Goal: Task Accomplishment & Management: Complete application form

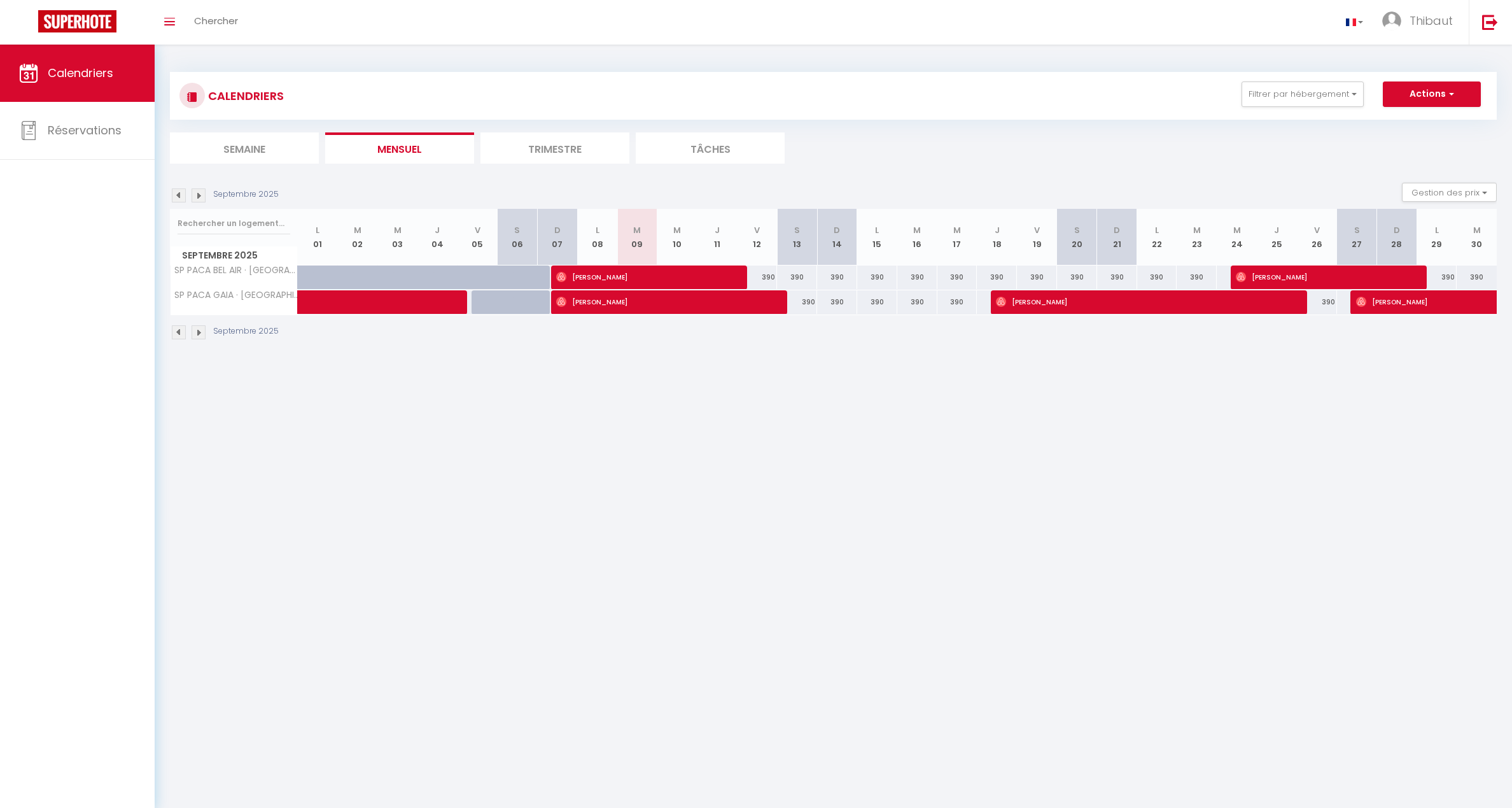
click at [537, 146] on li "Trimestre" at bounding box center [555, 148] width 149 height 31
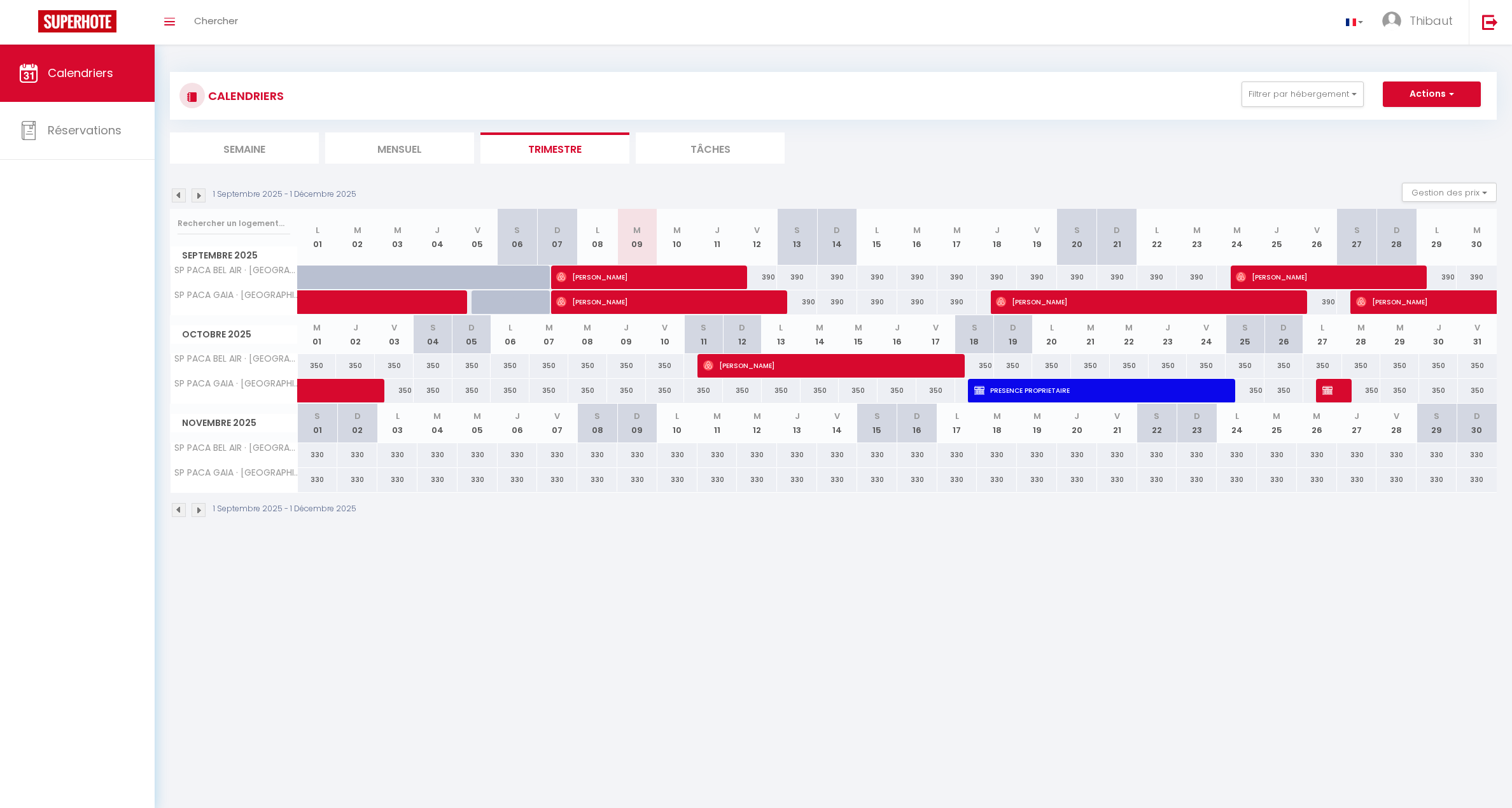
click at [502, 370] on div "350" at bounding box center [510, 365] width 39 height 24
type input "350"
type input "Lun 06 Octobre 2025"
type input "[DATE] Octobre 2025"
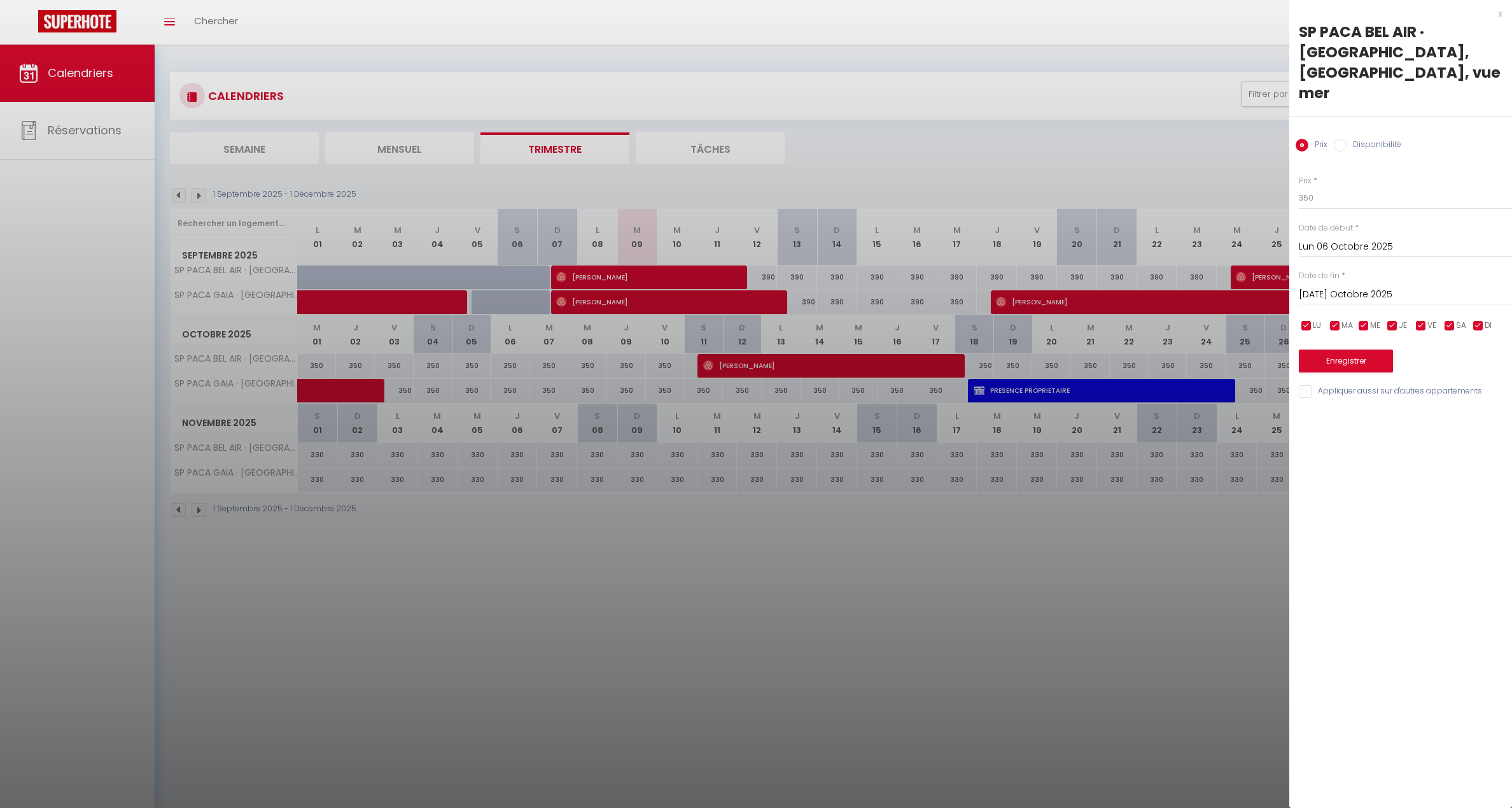
click at [506, 377] on div at bounding box center [756, 404] width 1512 height 808
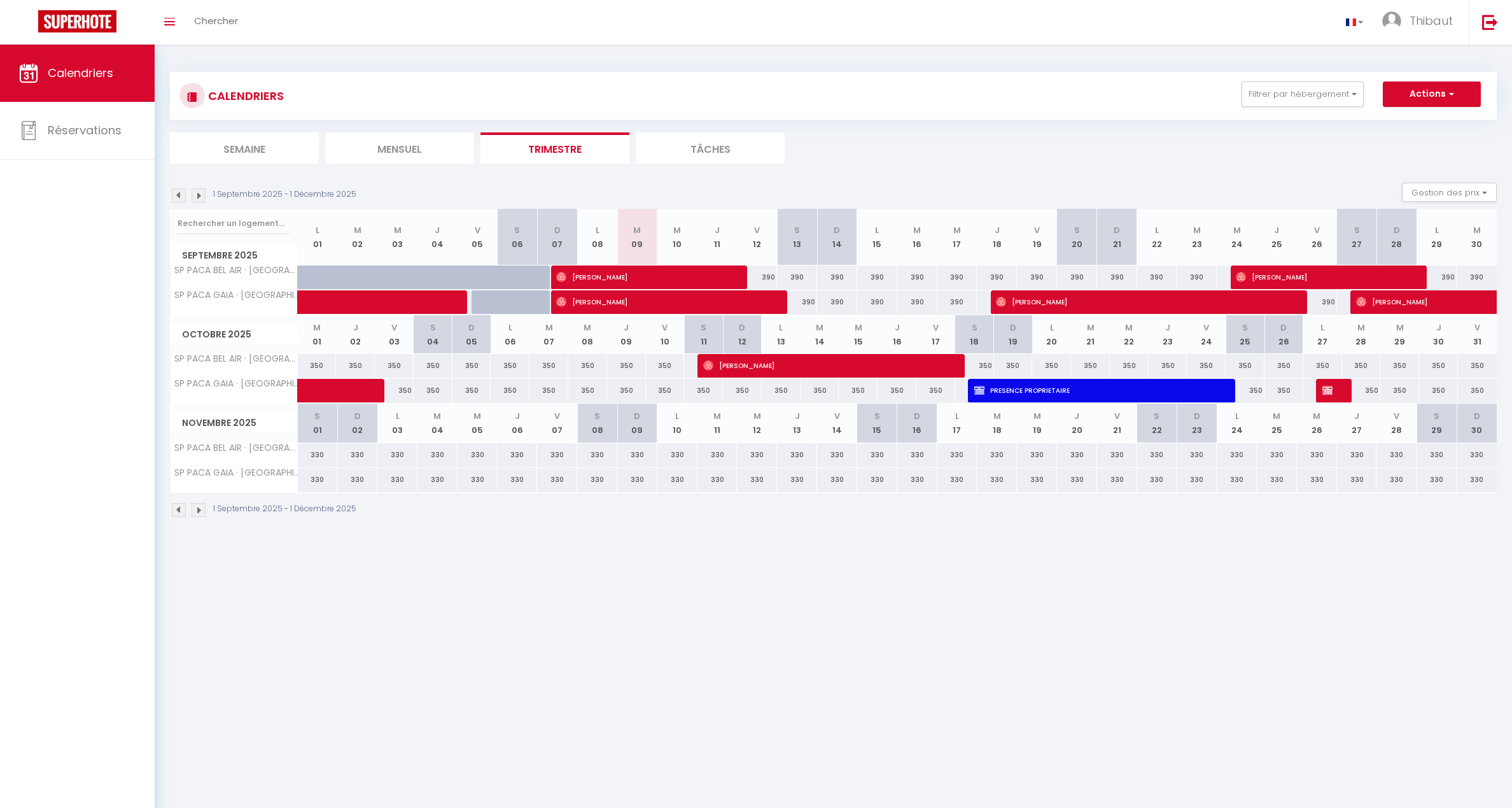
click at [512, 379] on td "350" at bounding box center [510, 391] width 39 height 25
type input "350"
type input "Lun 06 Octobre 2025"
type input "[DATE] Octobre 2025"
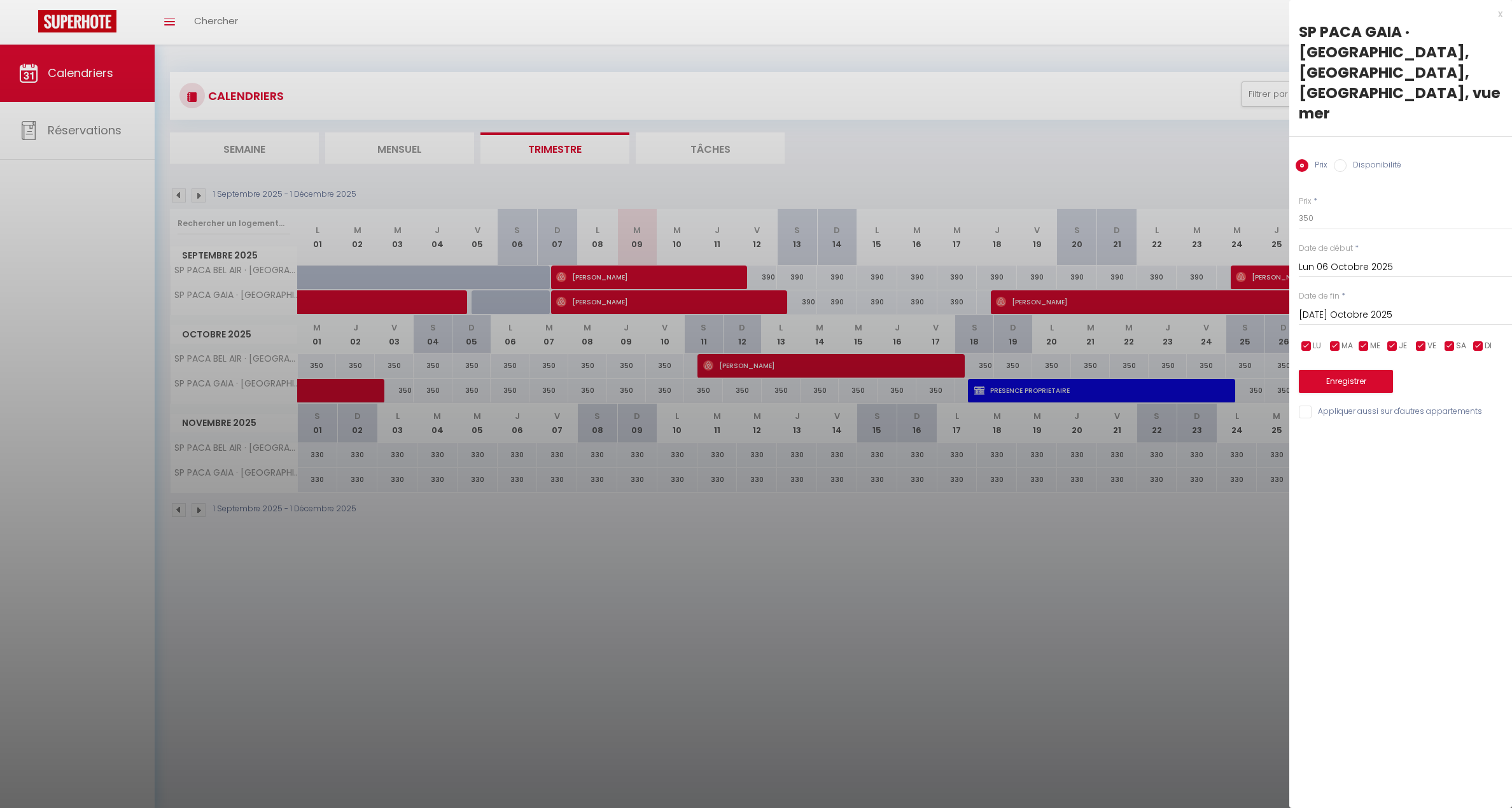
click at [479, 510] on div at bounding box center [756, 404] width 1512 height 808
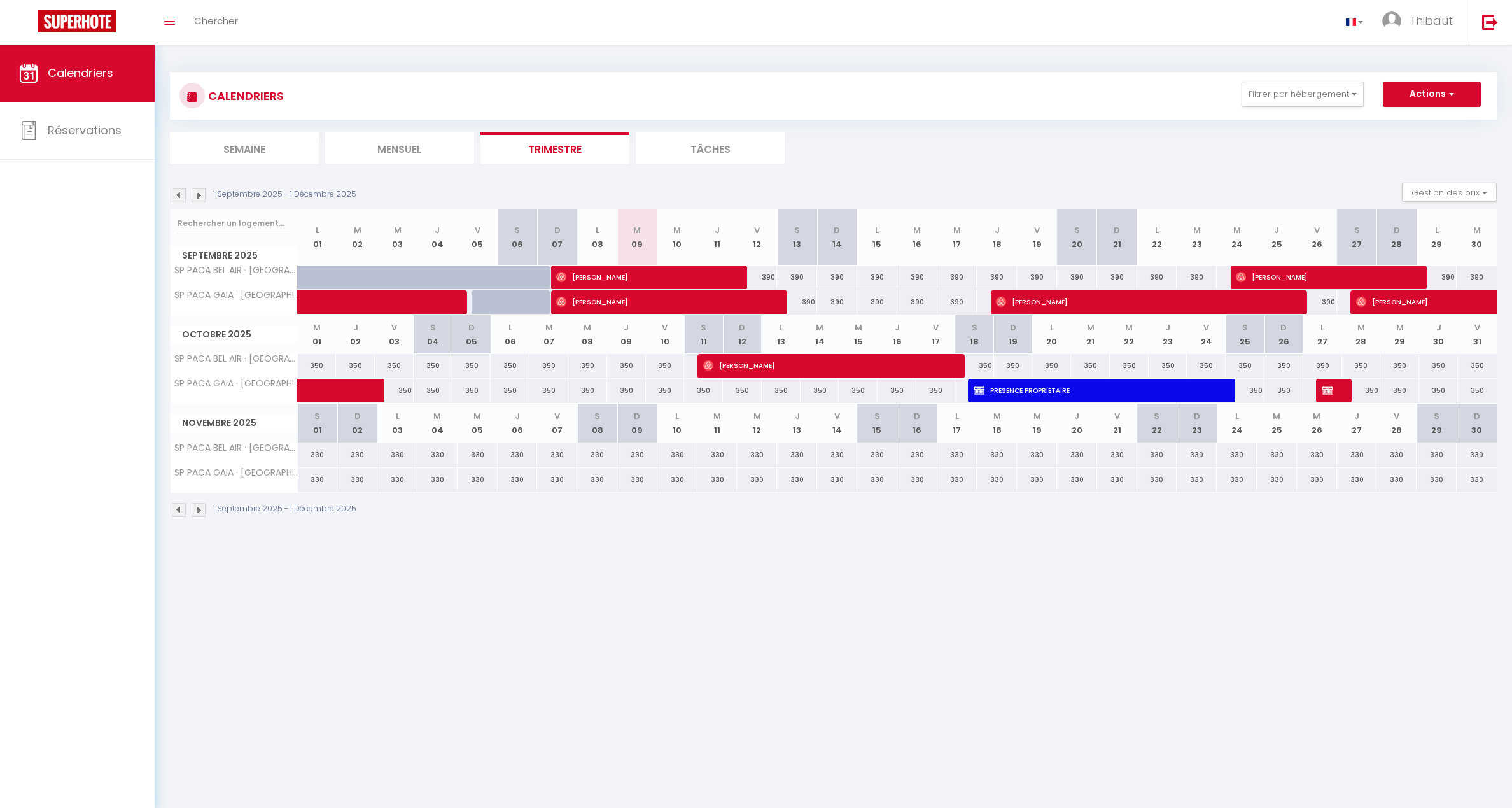
click at [509, 365] on div "350" at bounding box center [510, 365] width 39 height 24
type input "350"
type input "Lun 06 Octobre 2025"
type input "[DATE] Octobre 2025"
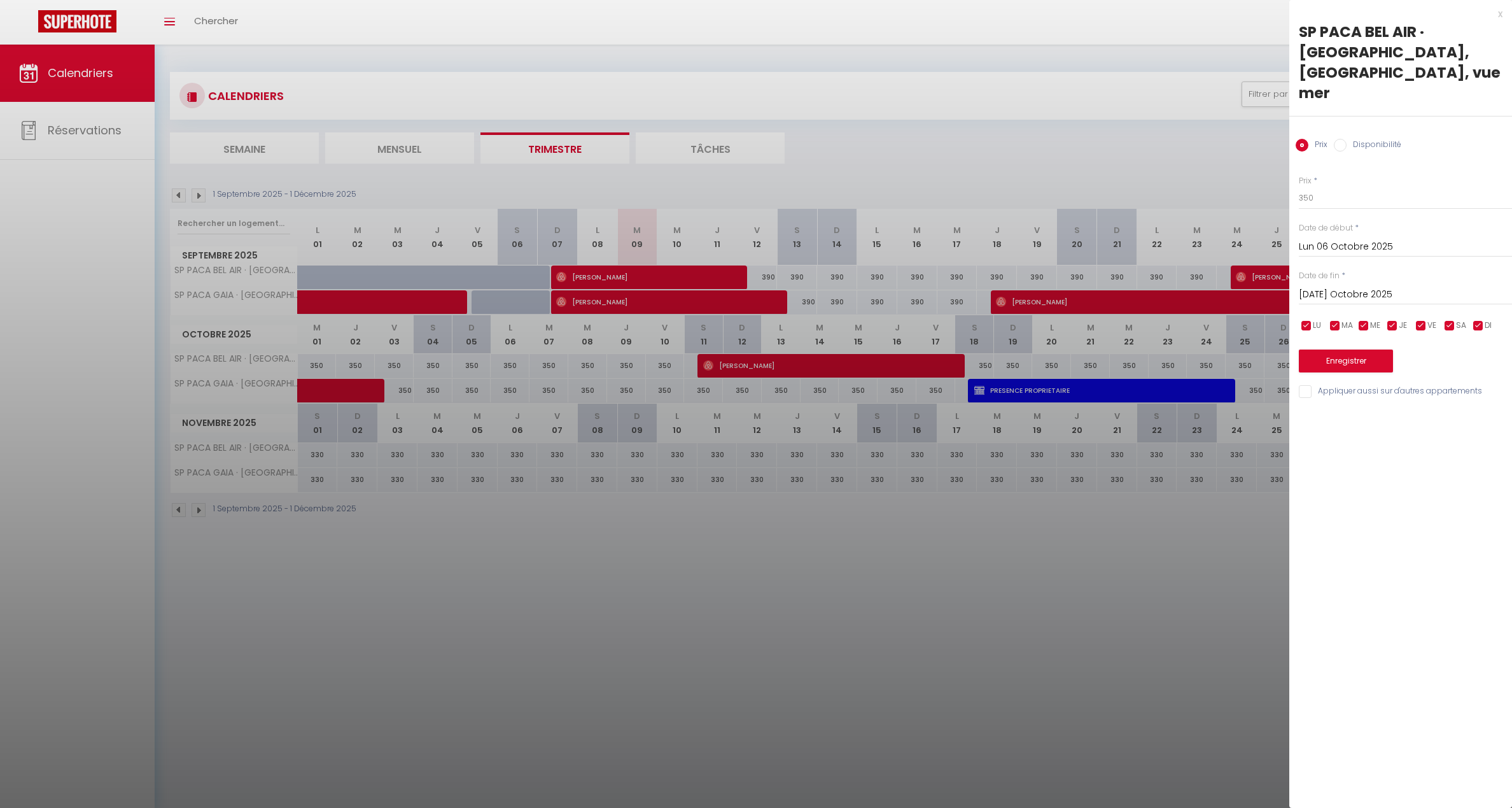
click at [1323, 13] on div "x" at bounding box center [1396, 14] width 213 height 15
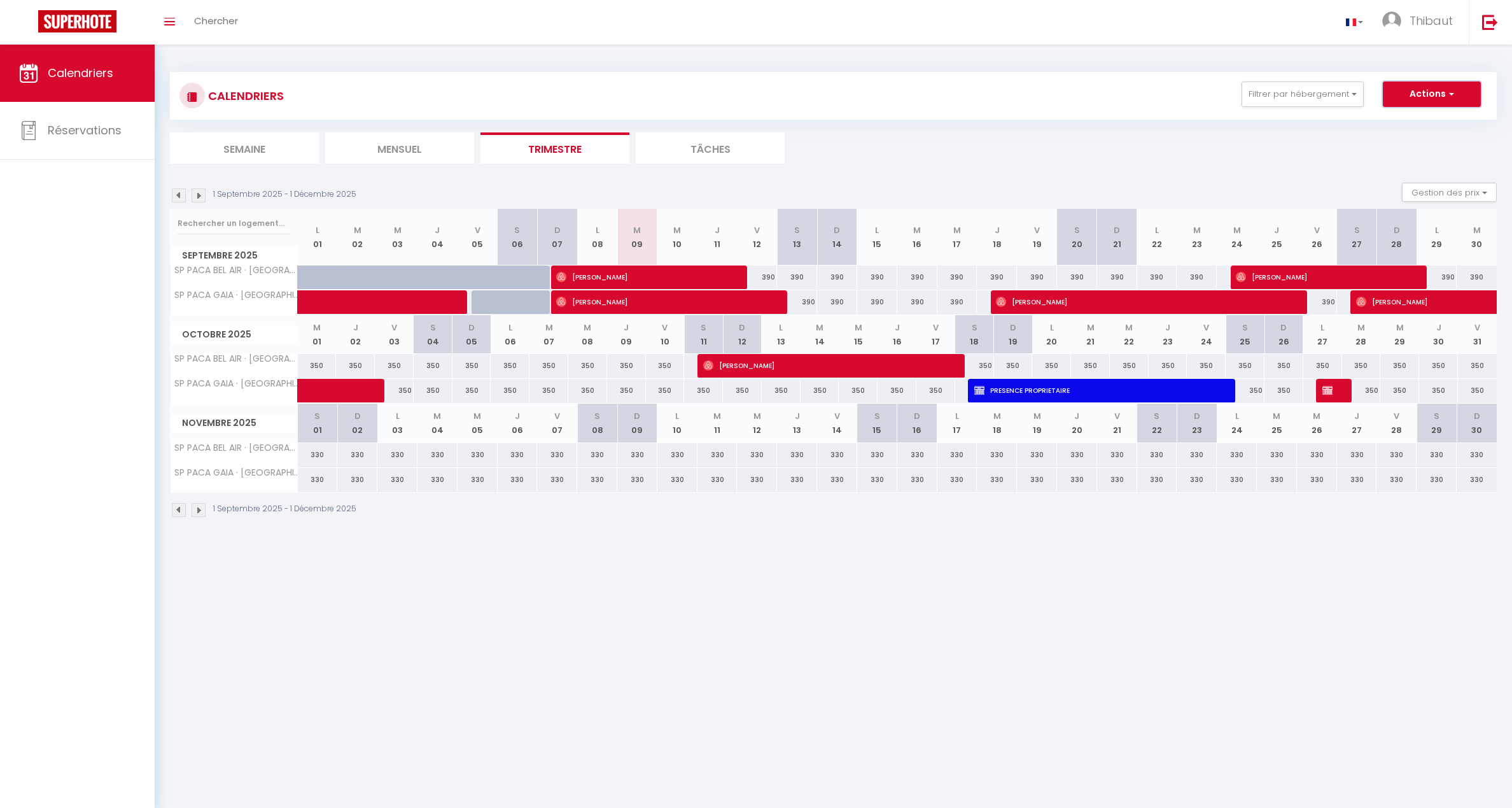
click at [1323, 94] on span "button" at bounding box center [1450, 93] width 7 height 13
click at [1323, 125] on link "Nouvelle réservation" at bounding box center [1419, 123] width 110 height 19
select select
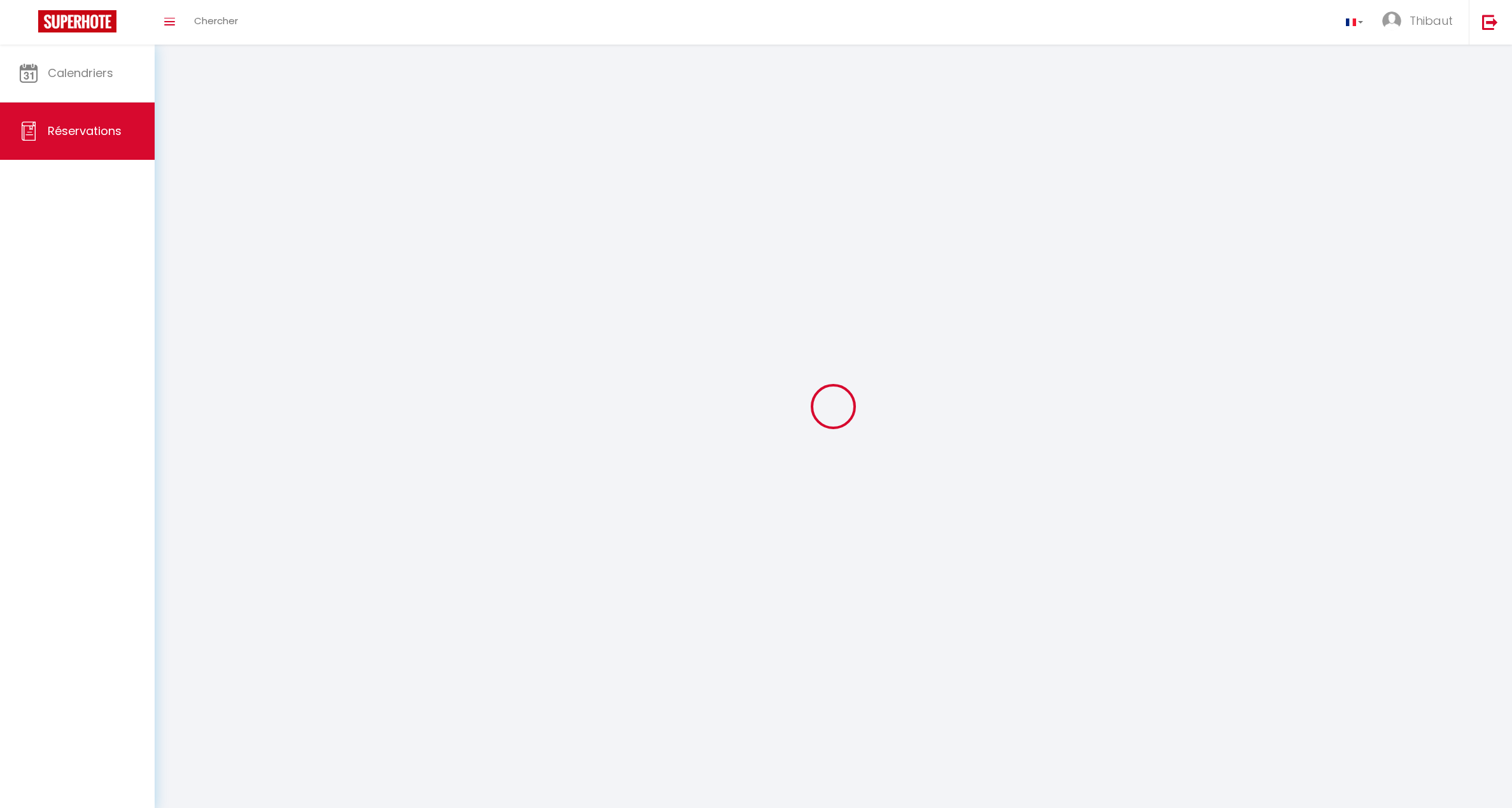
select select
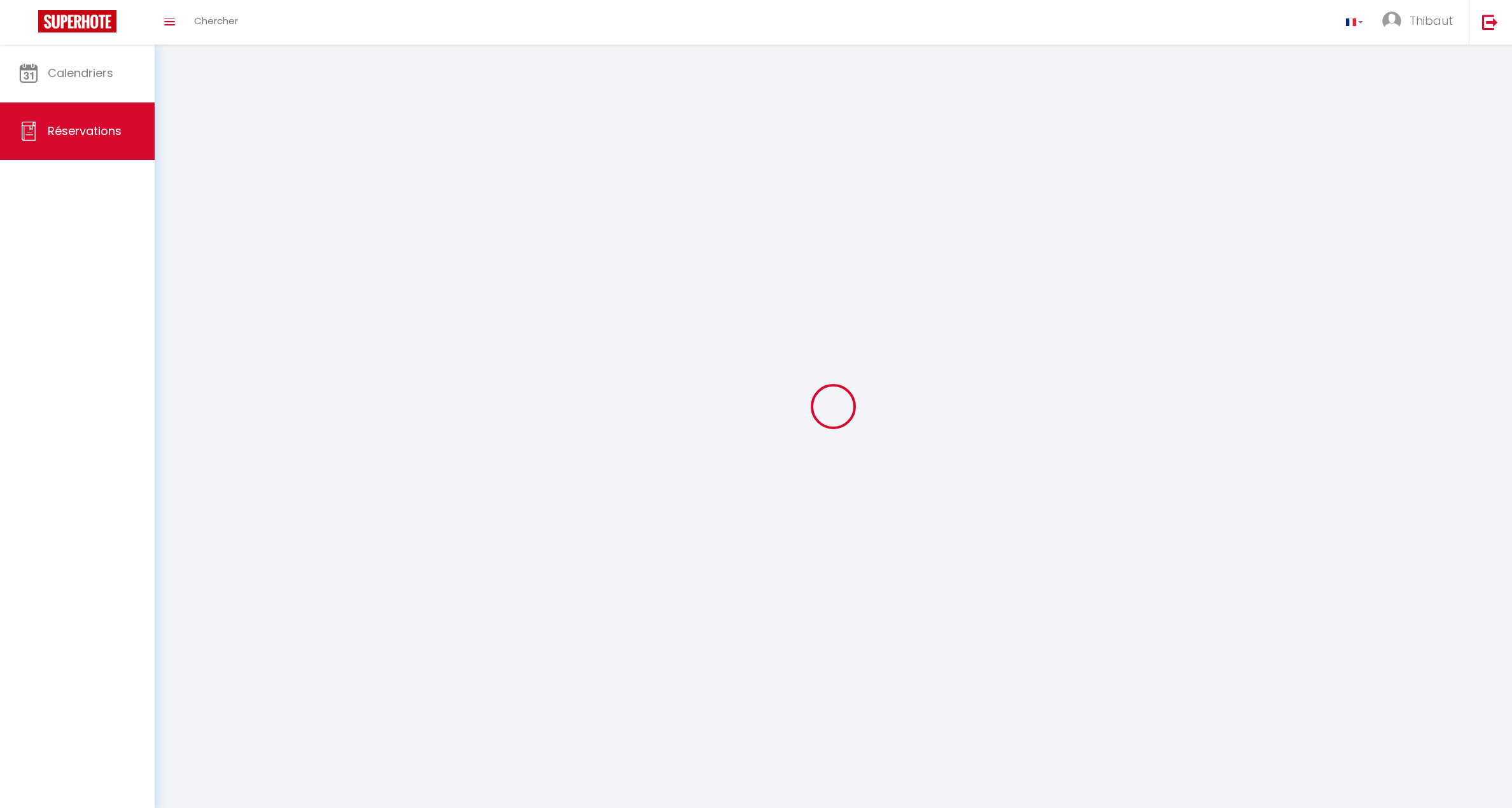
select select
checkbox input "false"
select select
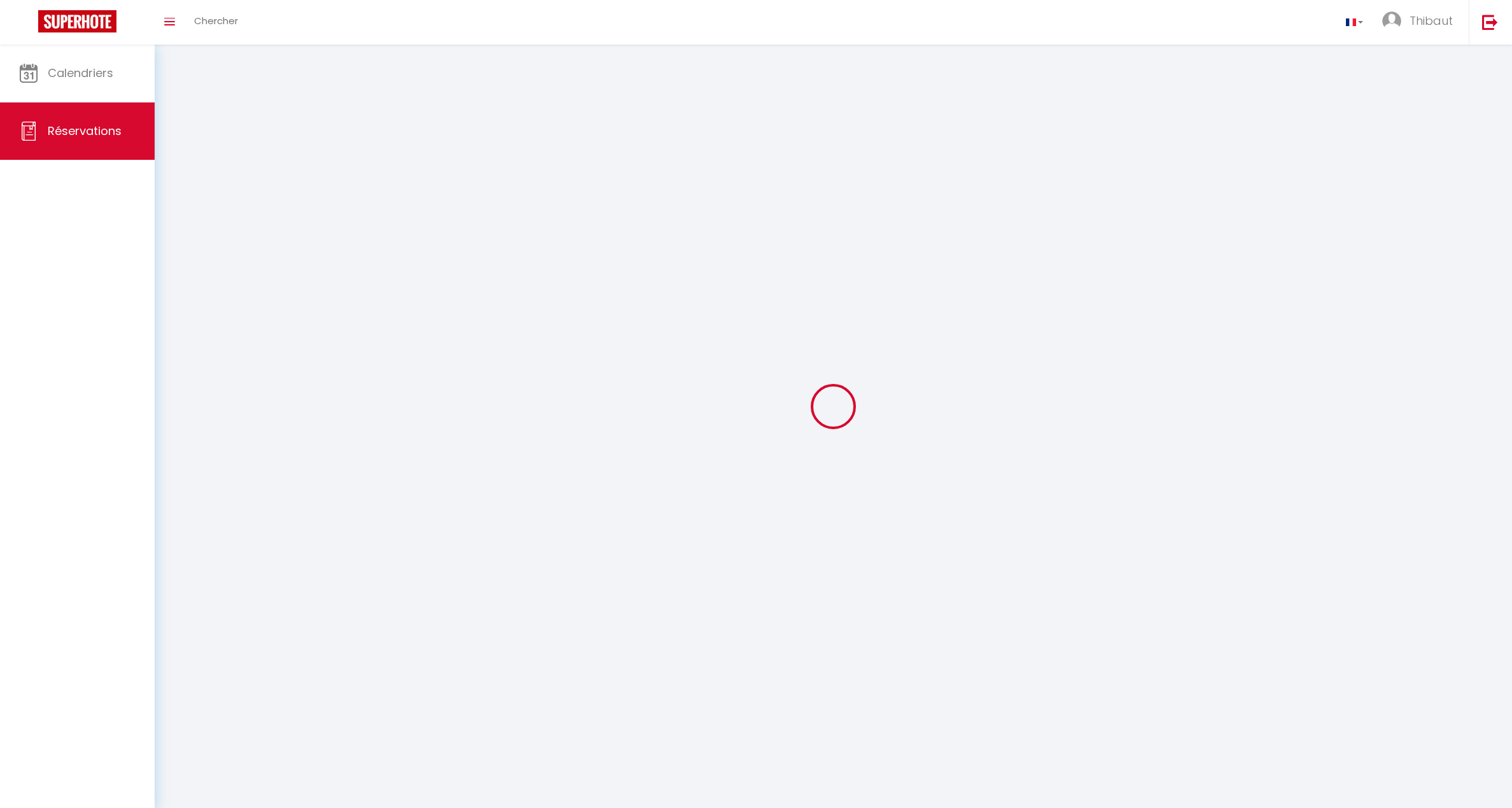
select select
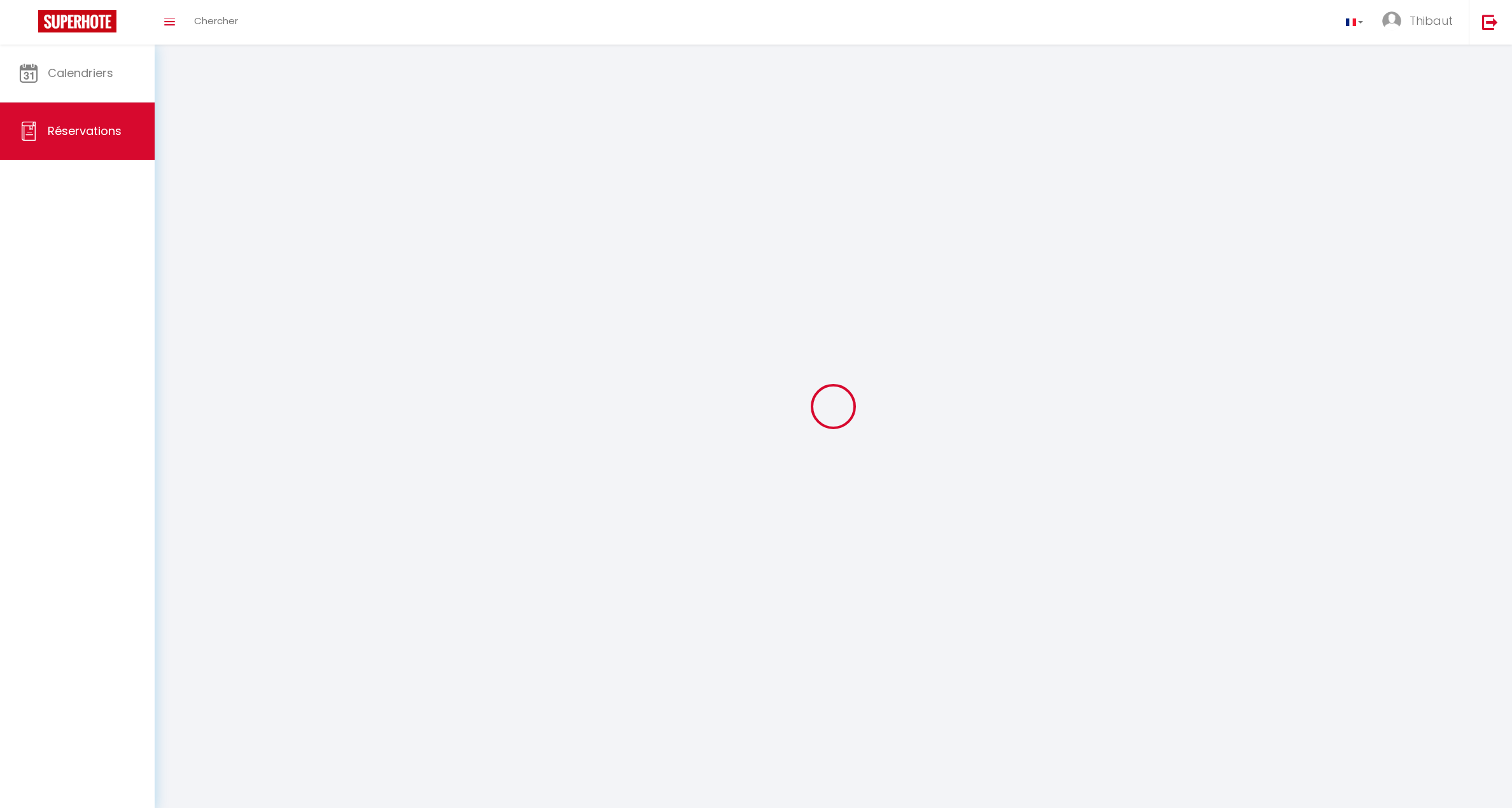
checkbox input "false"
select select
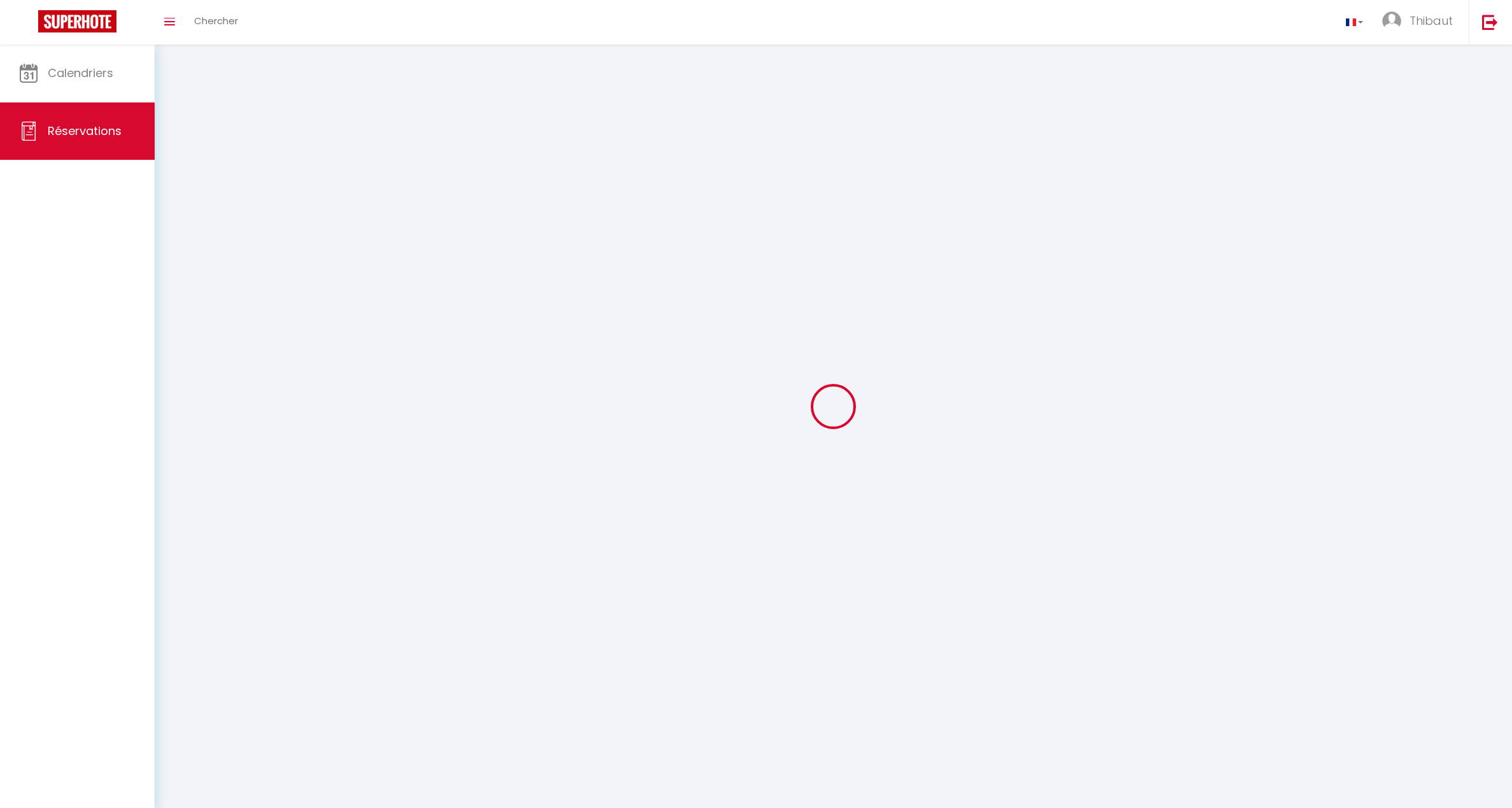
select select
checkbox input "false"
select select
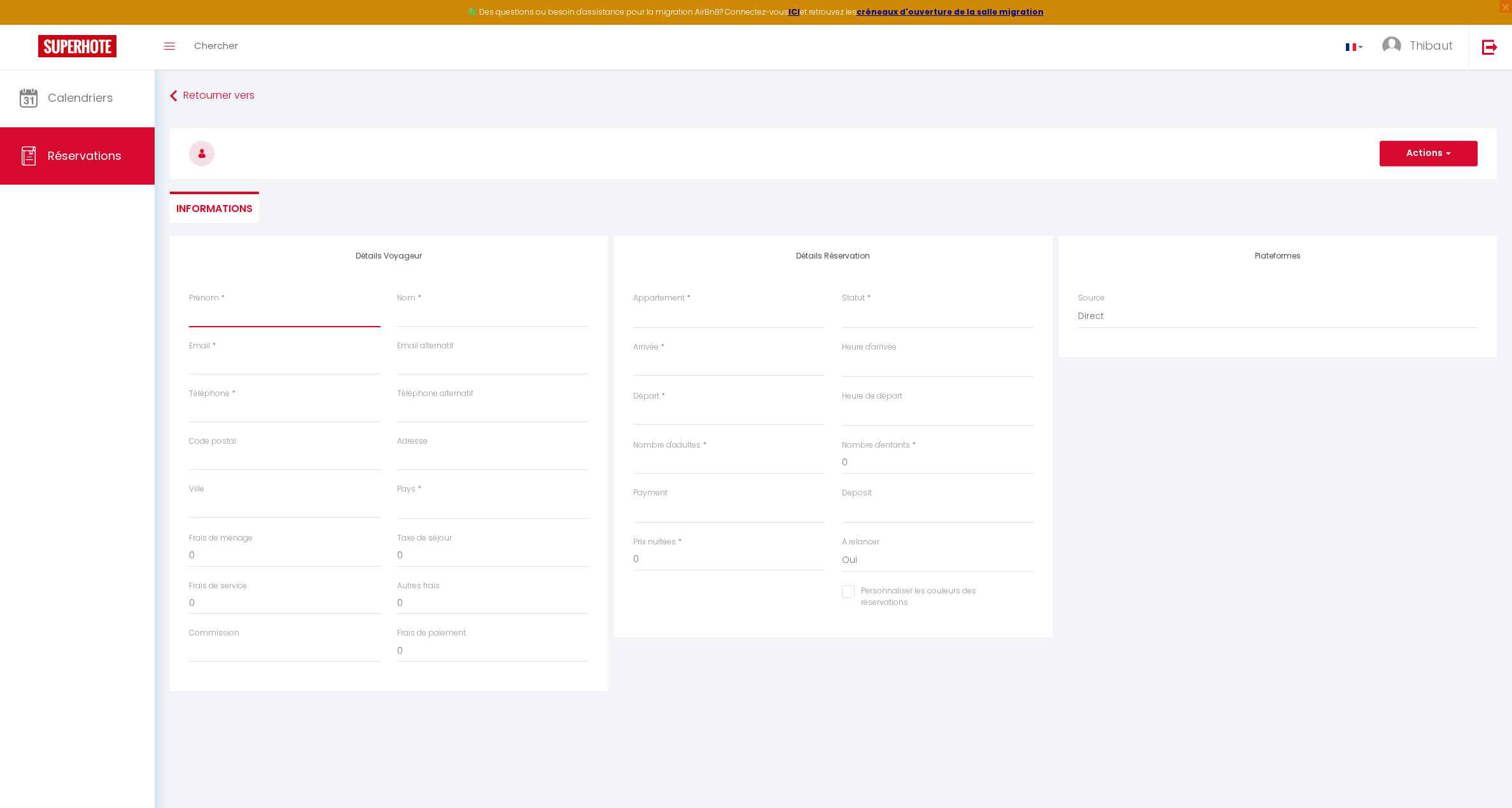
click at [267, 320] on input "Prénom" at bounding box center [285, 316] width 192 height 23
select select
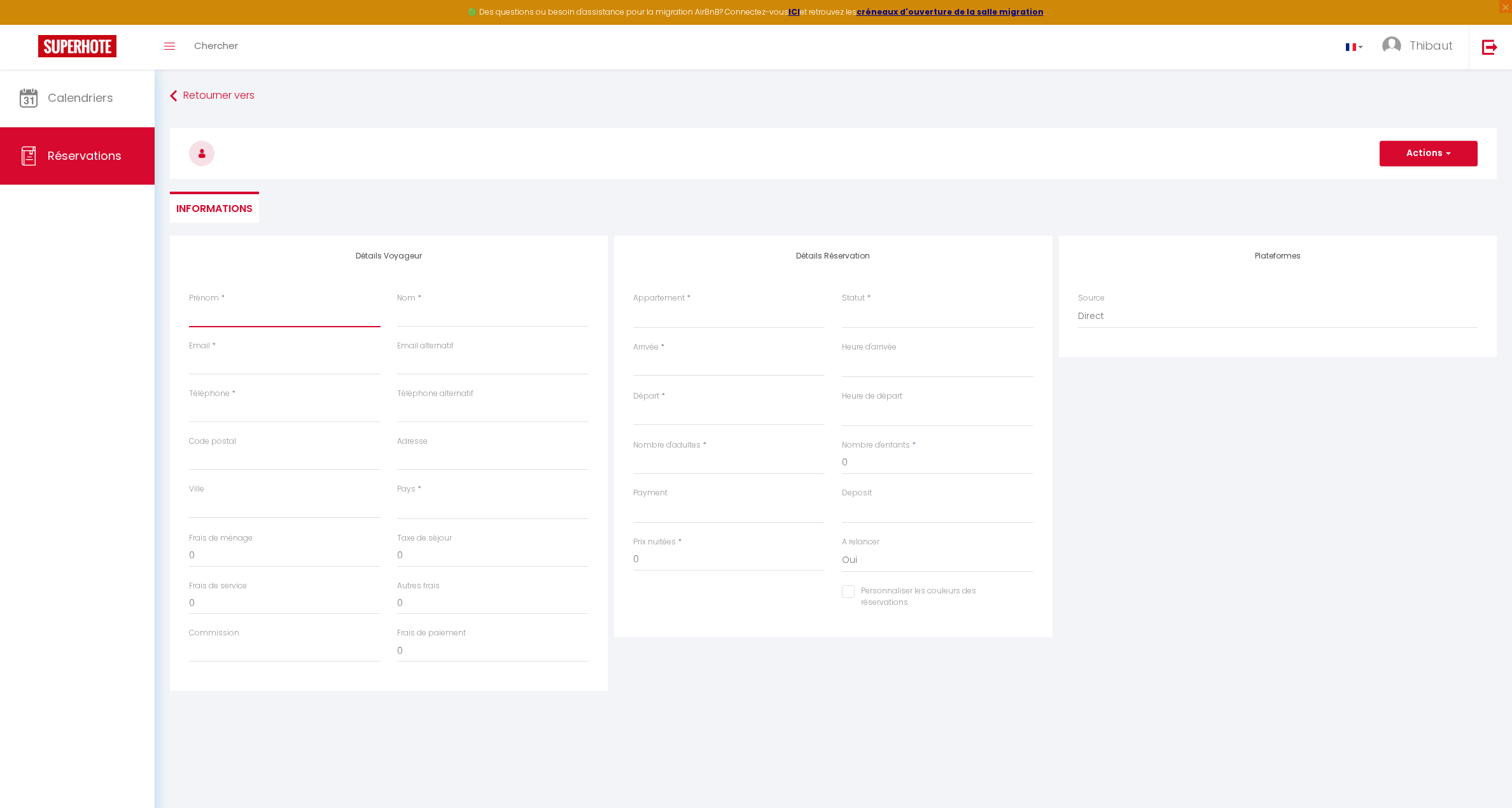
select select
checkbox input "false"
select select
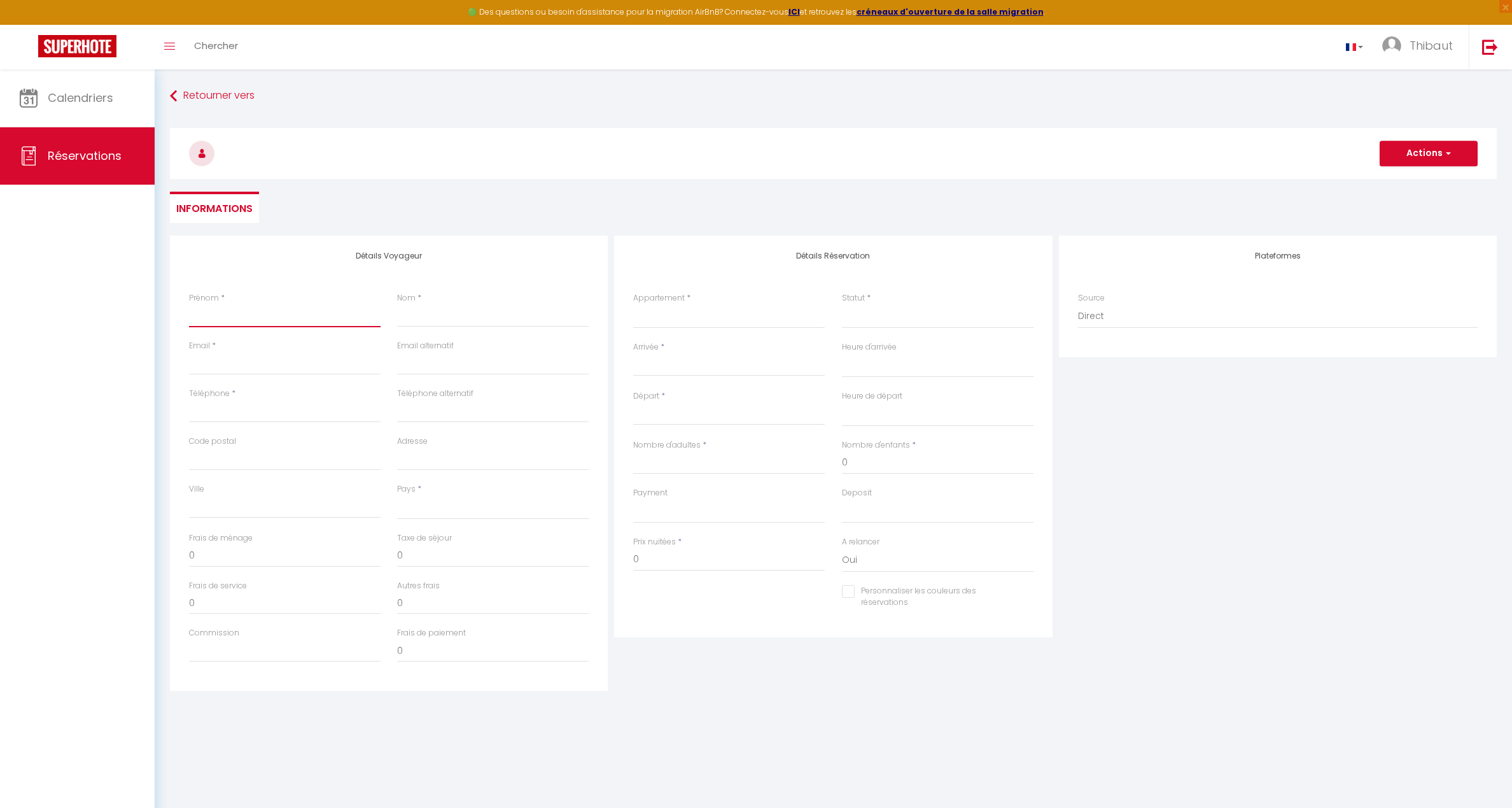
select select
checkbox input "false"
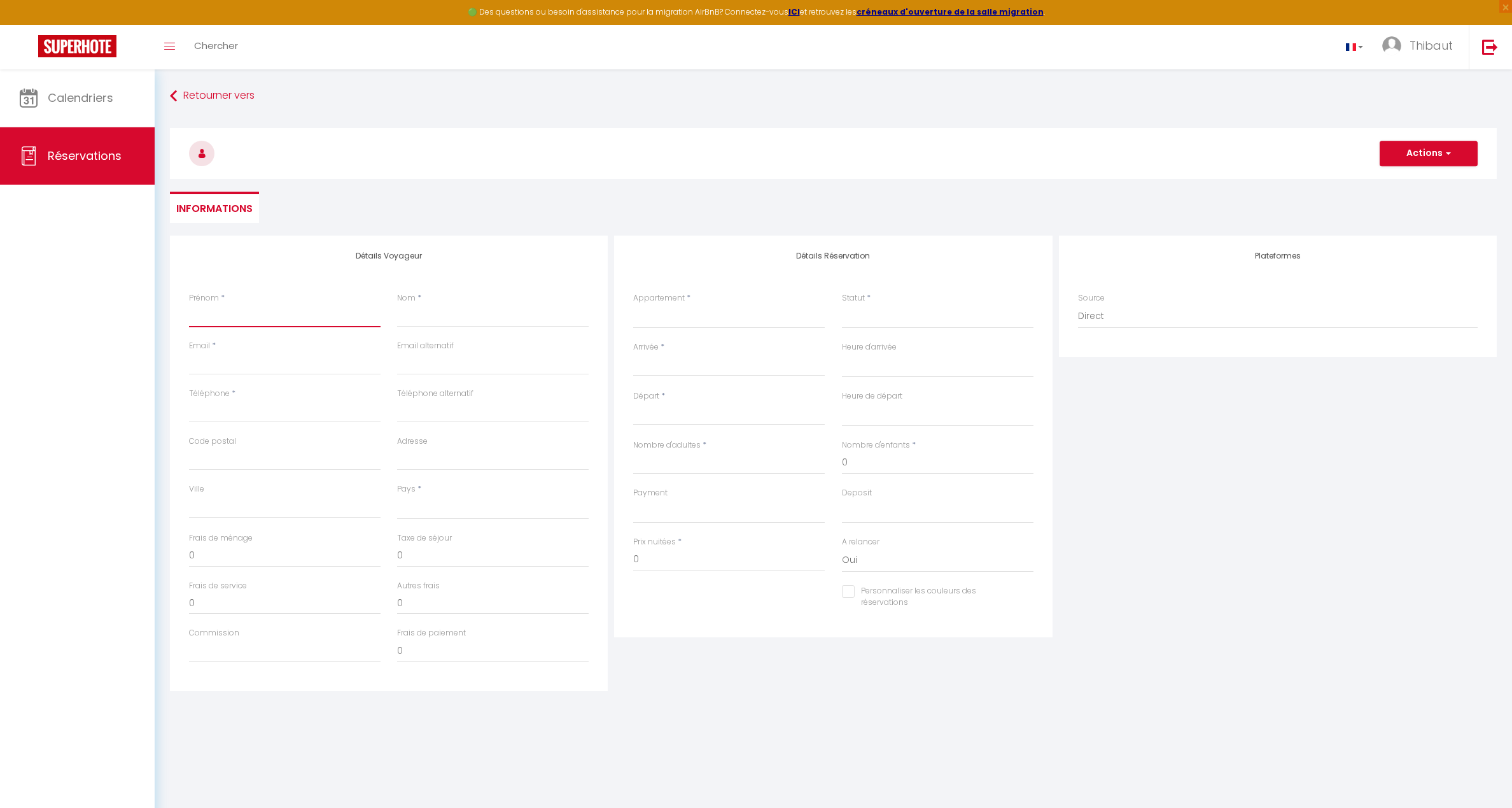
select select
type input "PRESENCE"
type input "PROPRIETAIRE"
type input "[EMAIL_ADDRESS][DOMAIN_NAME]"
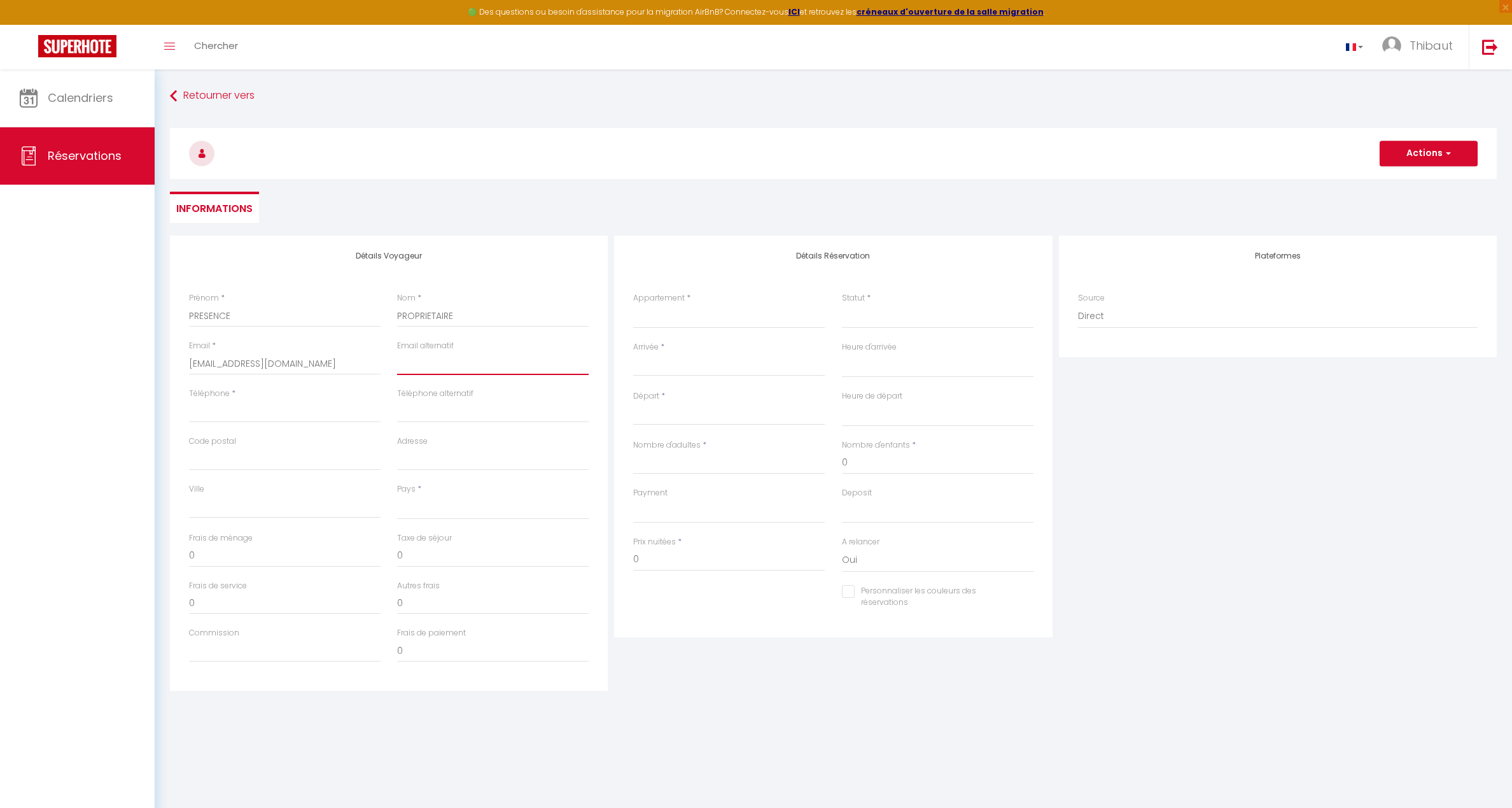
type input "07 83 356 355"
select select
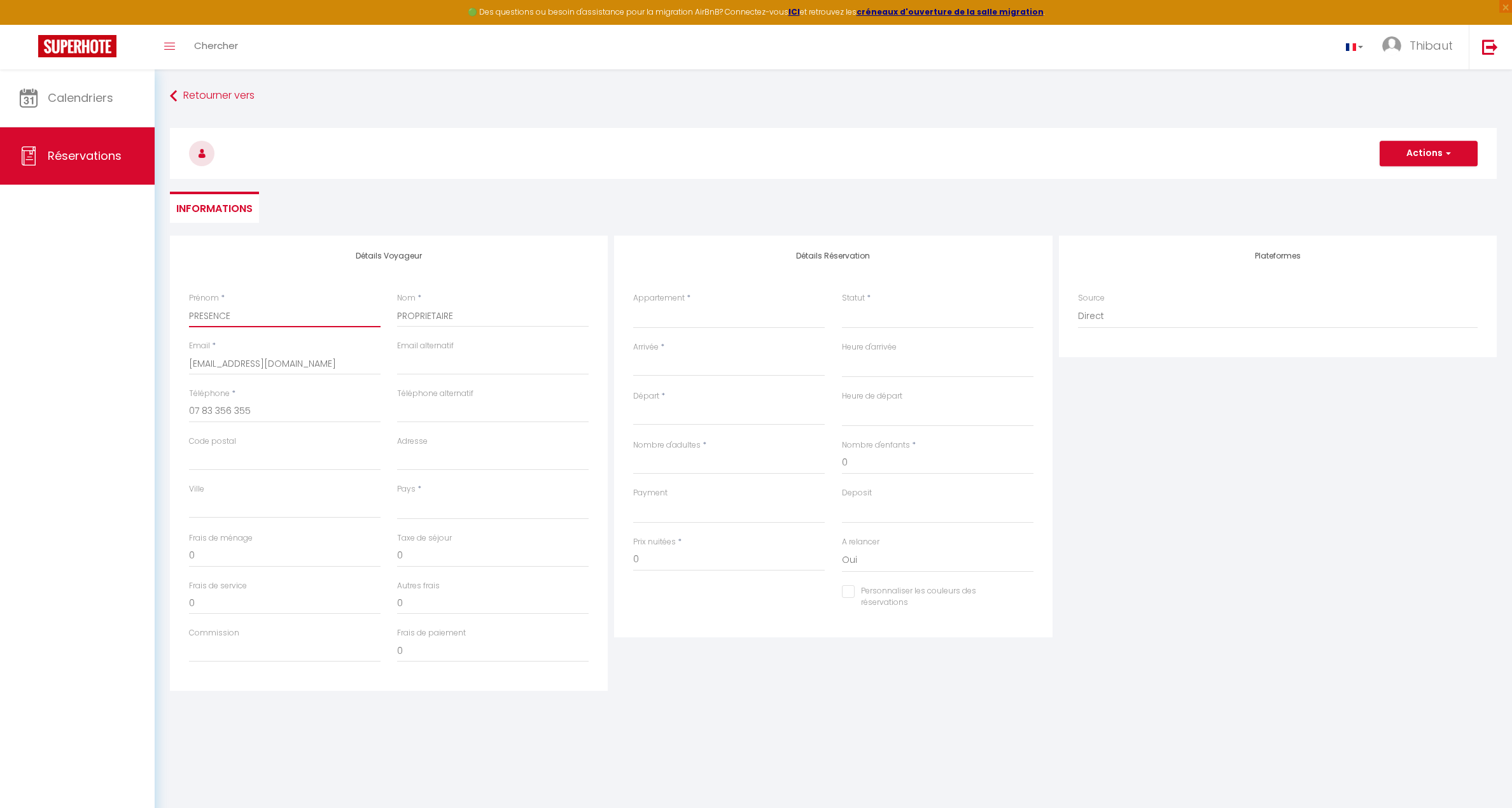
select select
checkbox input "false"
click at [433, 506] on select "[GEOGRAPHIC_DATA] [GEOGRAPHIC_DATA] [GEOGRAPHIC_DATA] [GEOGRAPHIC_DATA] [GEOGRA…" at bounding box center [493, 508] width 192 height 24
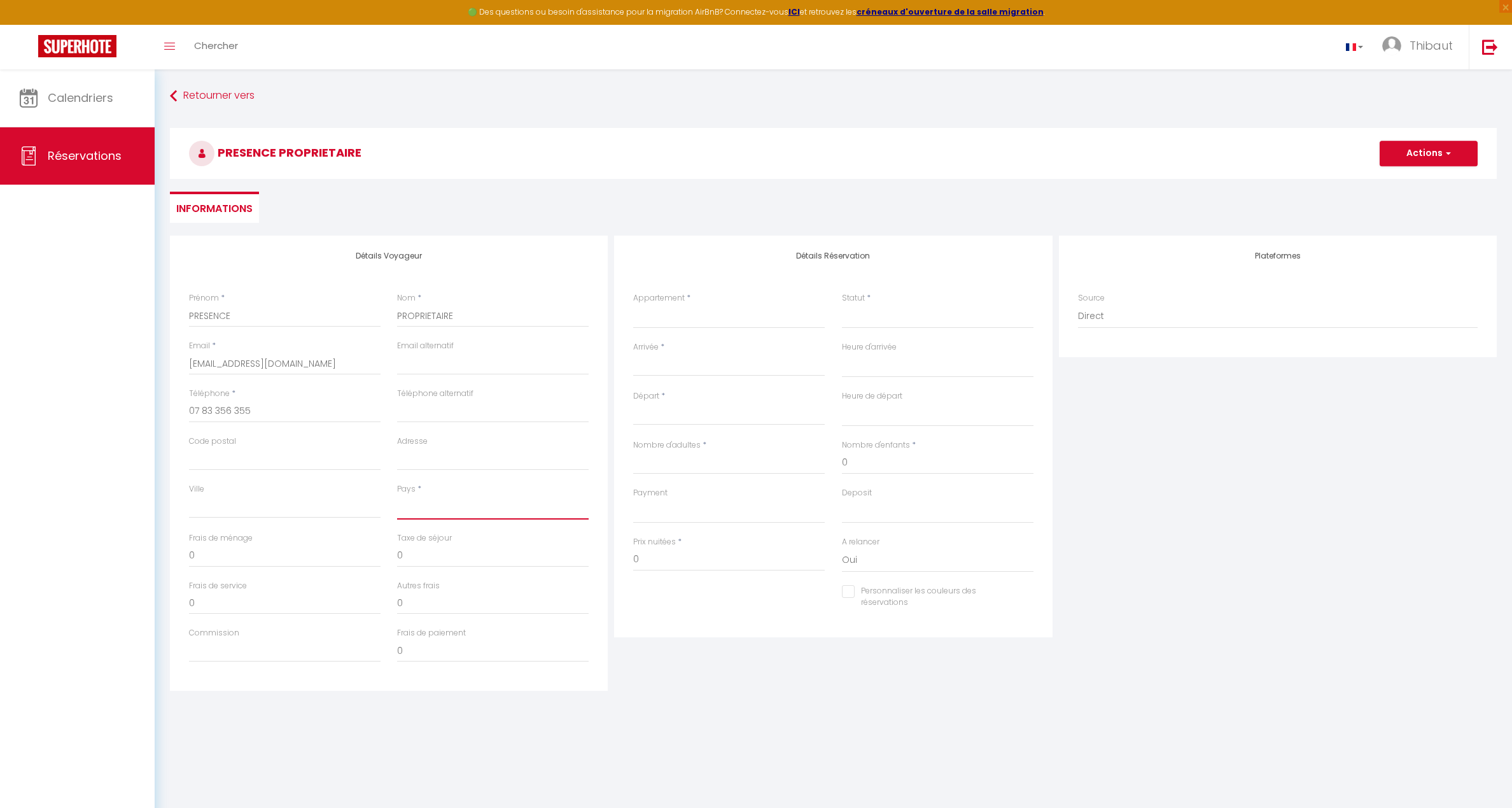
select select "FR"
click at [397, 495] on select "[GEOGRAPHIC_DATA] [GEOGRAPHIC_DATA] [GEOGRAPHIC_DATA] [GEOGRAPHIC_DATA] [GEOGRA…" at bounding box center [493, 508] width 192 height 24
select select
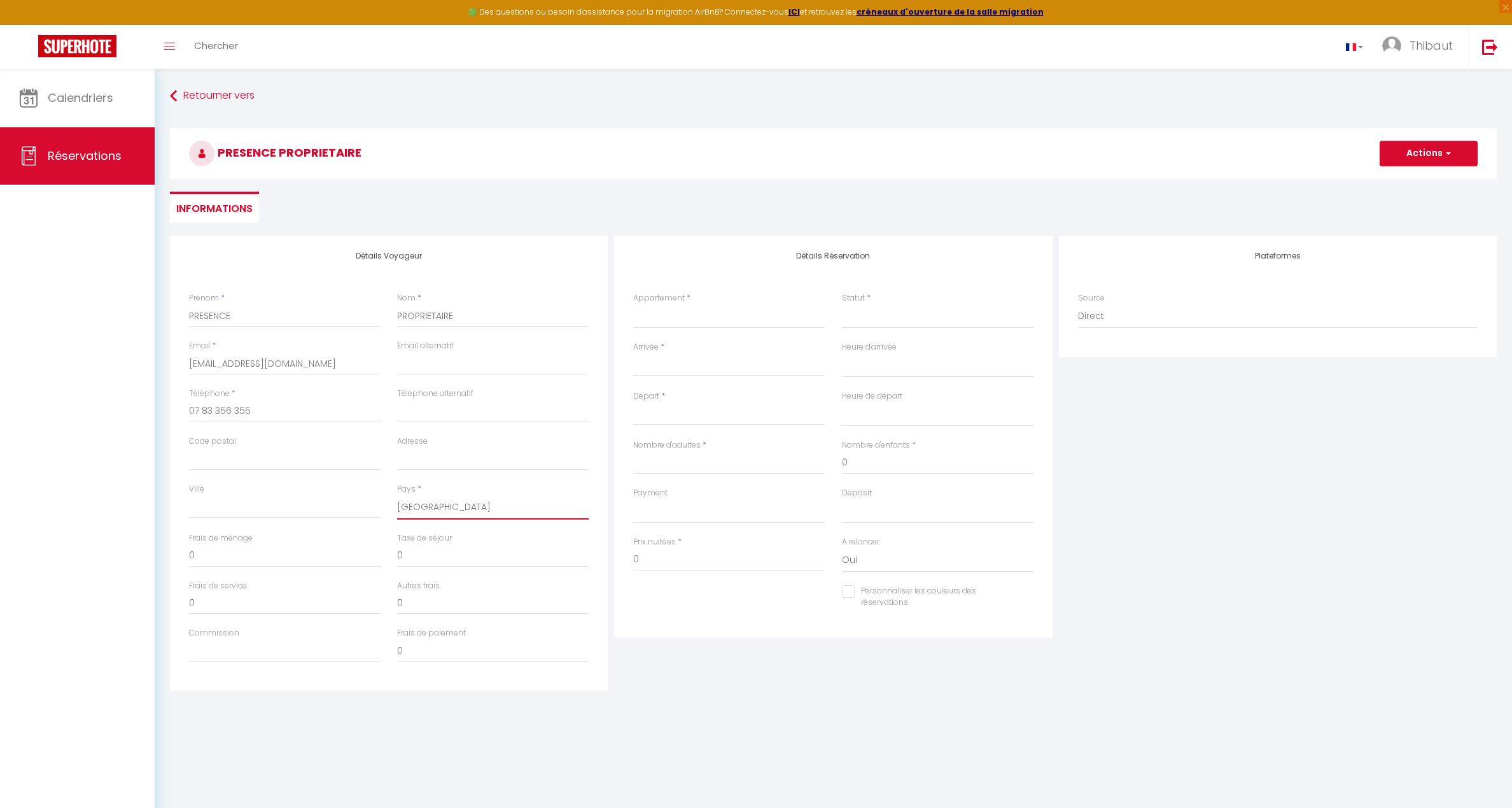
select select
checkbox input "false"
click at [677, 311] on select "SP PACA GAIA · [GEOGRAPHIC_DATA], [GEOGRAPHIC_DATA], salle de sport, vue mer SP…" at bounding box center [729, 317] width 192 height 24
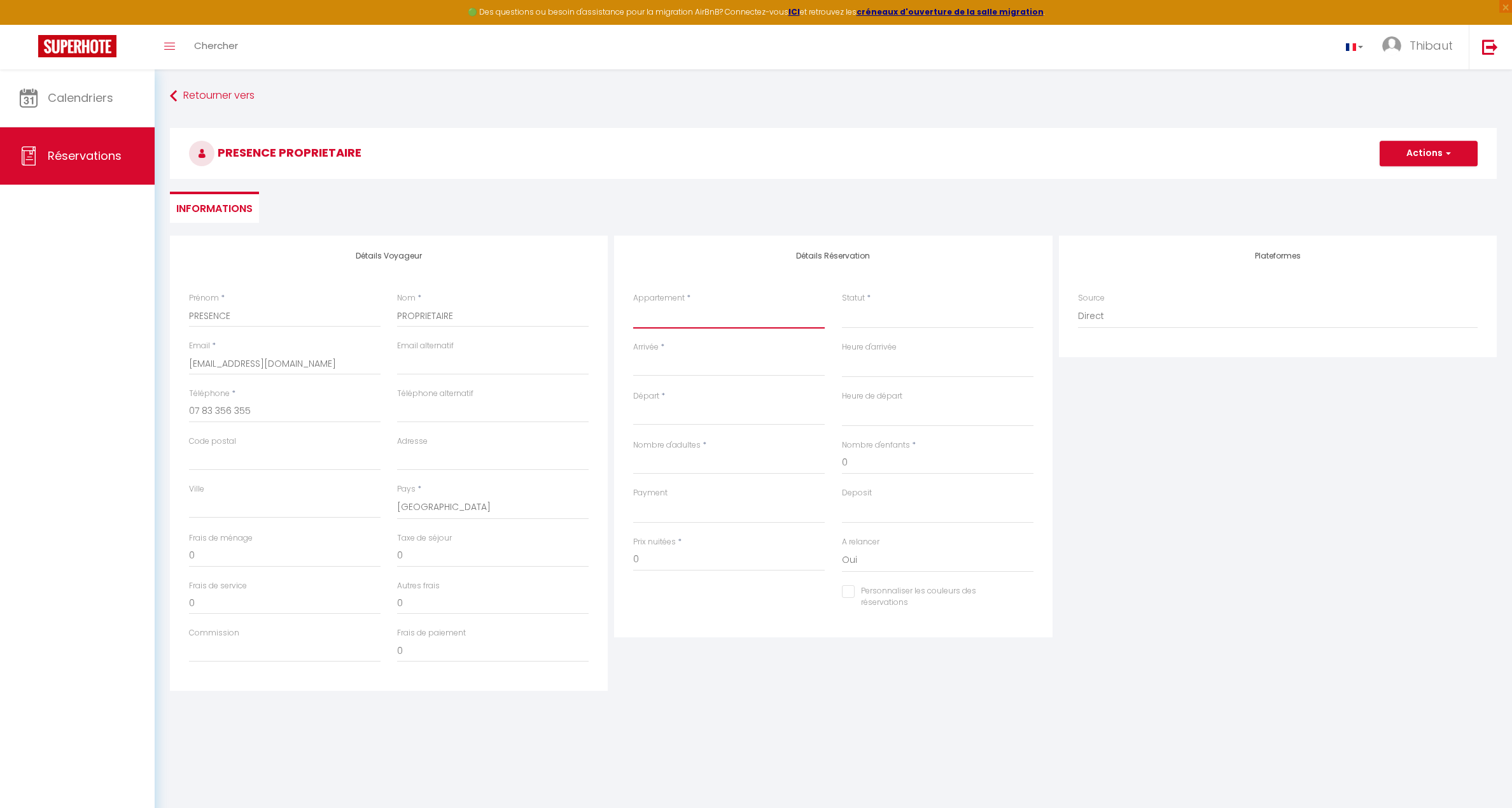
select select "58330"
click at [633, 305] on select "SP PACA GAIA · [GEOGRAPHIC_DATA], [GEOGRAPHIC_DATA], salle de sport, vue mer SP…" at bounding box center [729, 317] width 192 height 24
select select
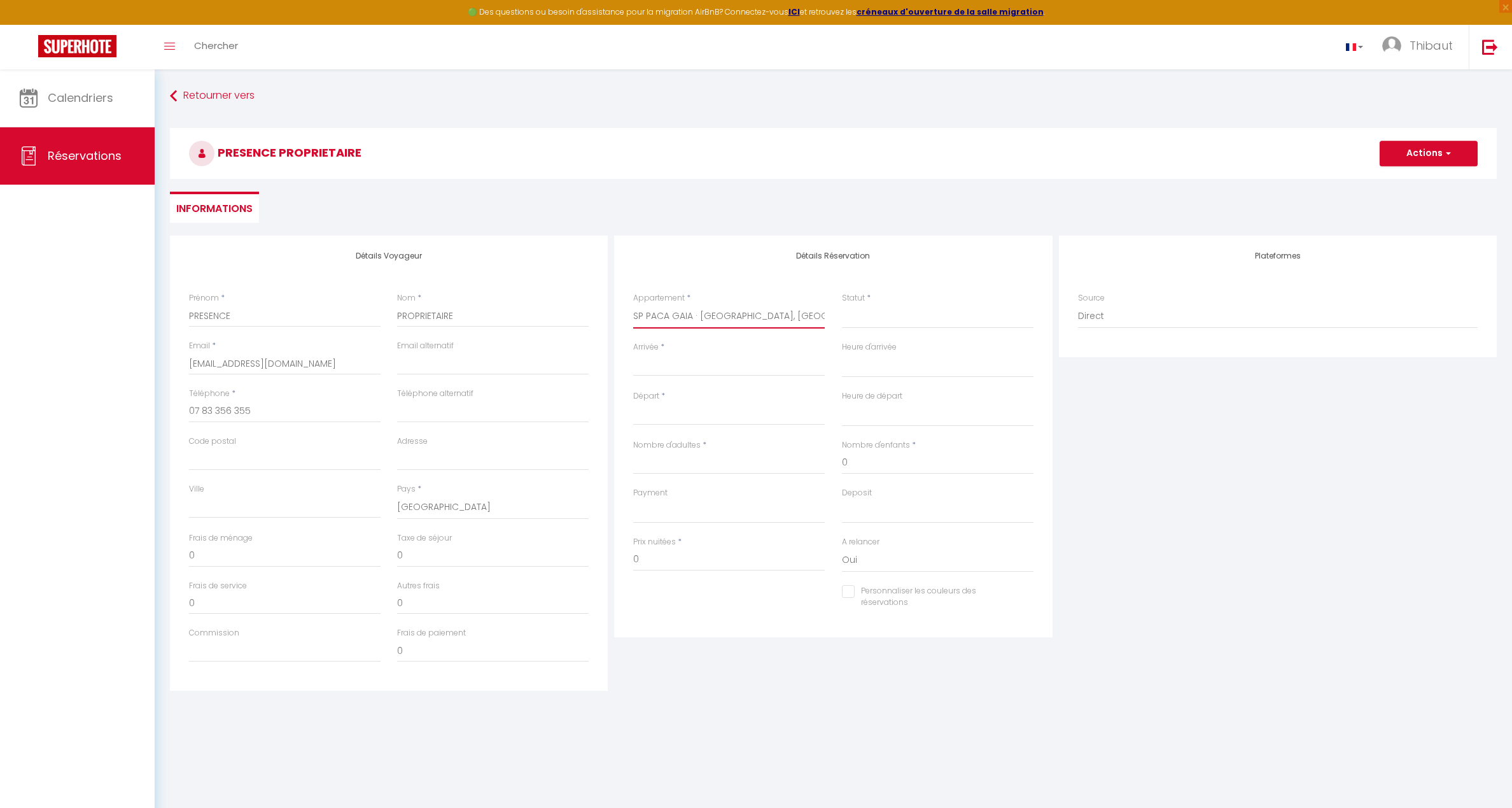
select select
checkbox input "false"
click at [866, 316] on select "Confirmé Non Confirmé [PERSON_NAME] par le voyageur No Show Request" at bounding box center [938, 317] width 192 height 24
select select
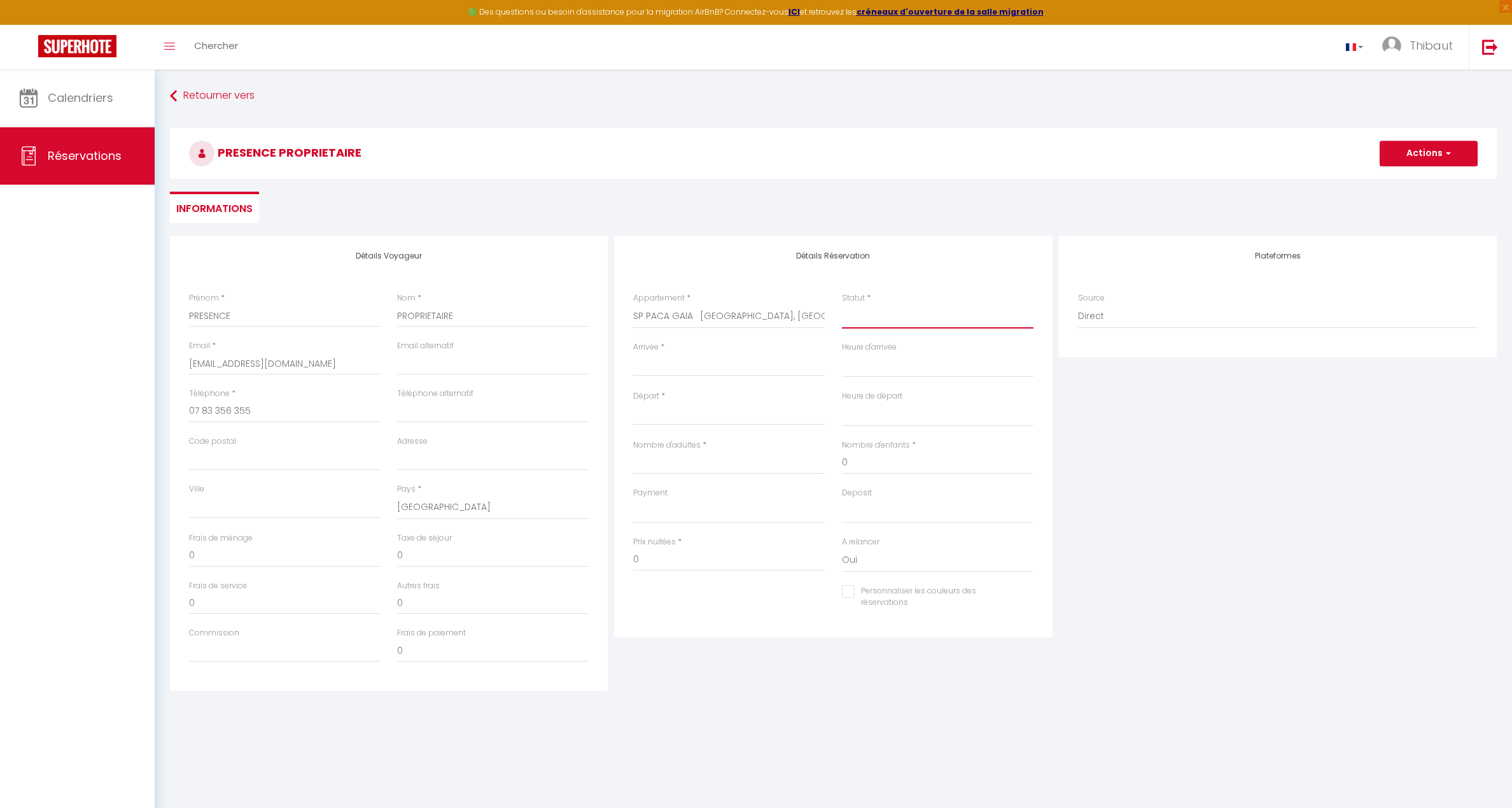
select select
checkbox input "false"
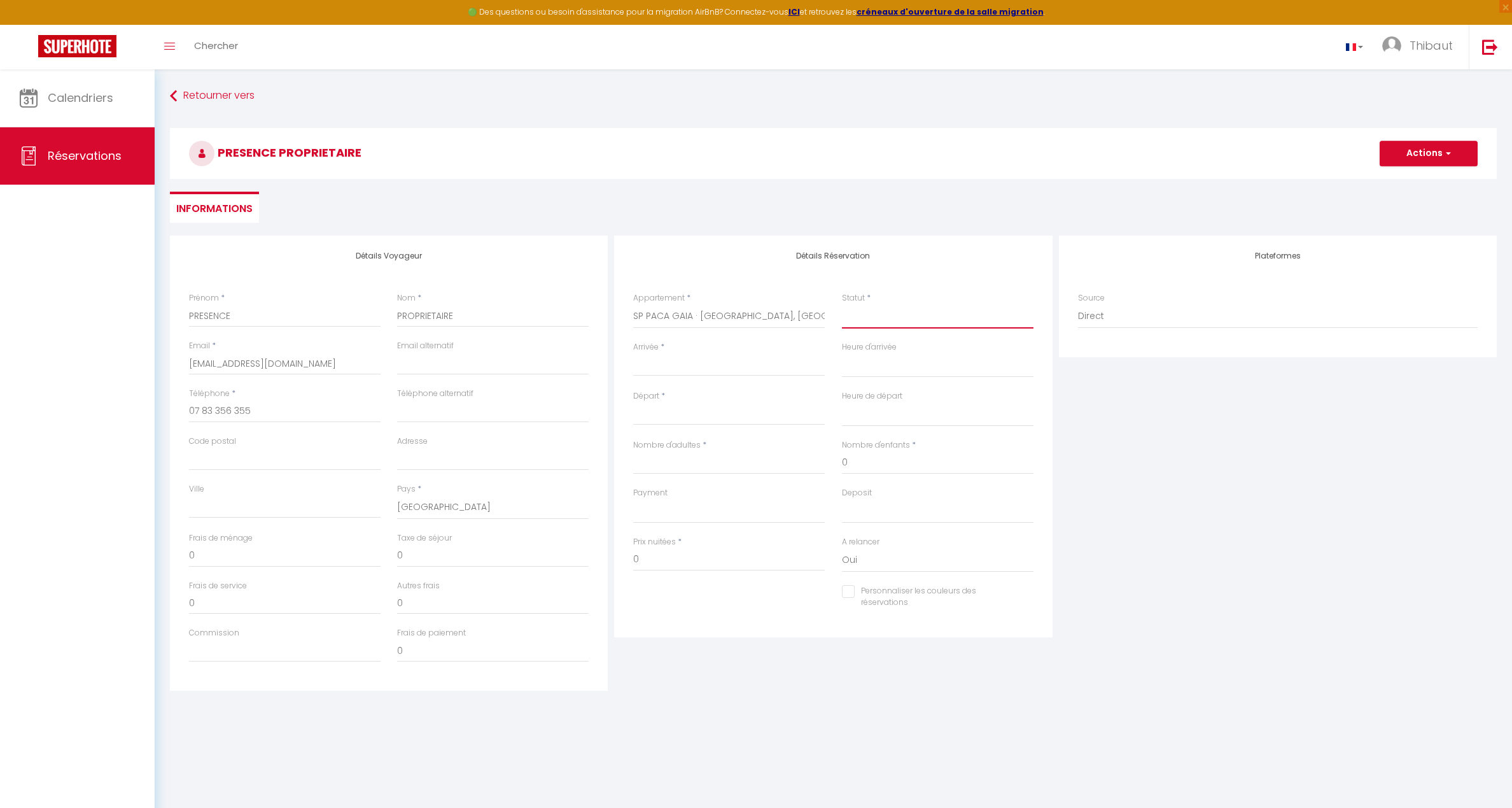
select select "1"
click at [842, 305] on select "Confirmé Non Confirmé [PERSON_NAME] par le voyageur No Show Request" at bounding box center [938, 317] width 192 height 24
select select
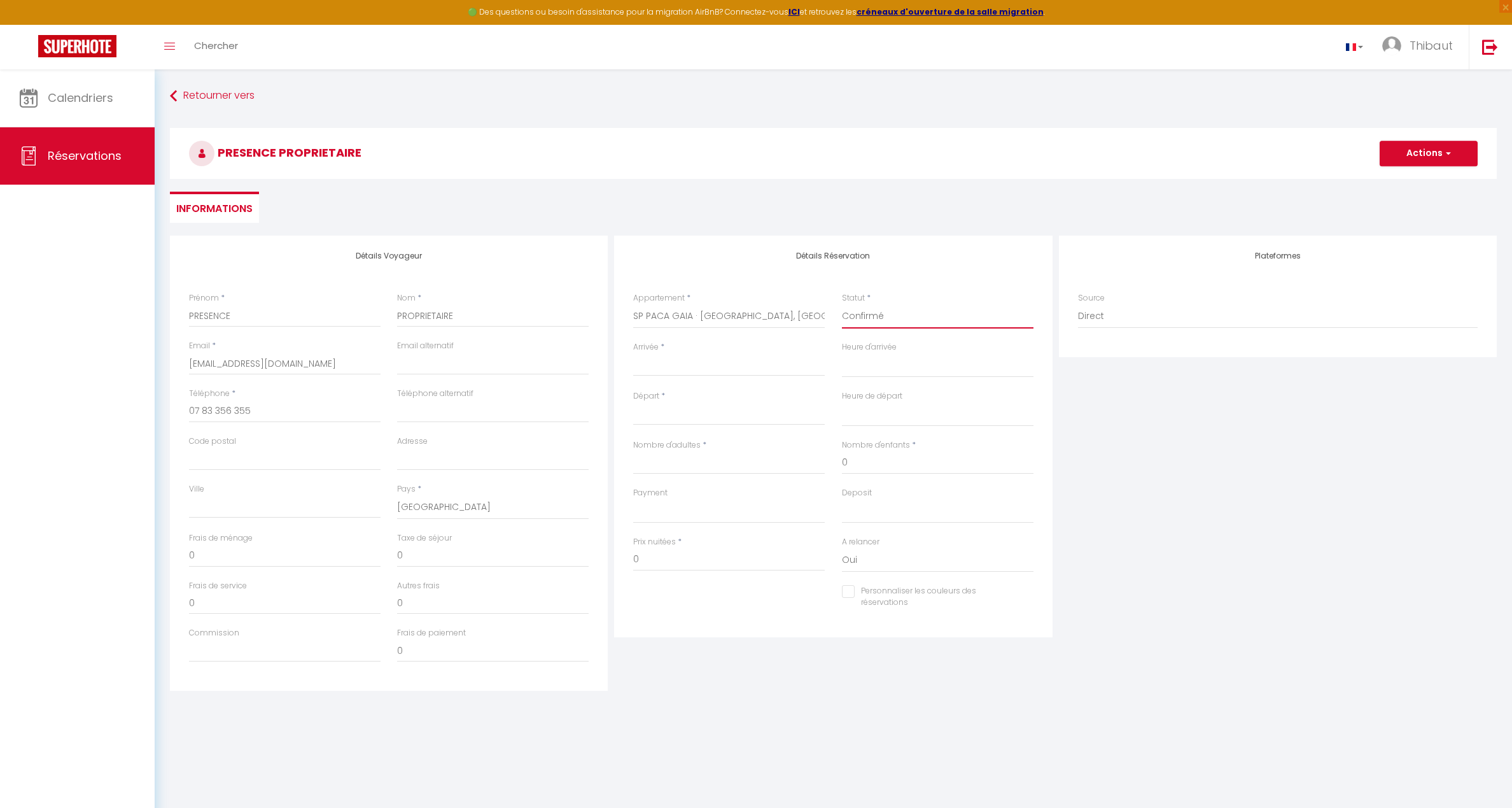
select select
checkbox input "false"
click at [686, 363] on input "Arrivée" at bounding box center [729, 366] width 192 height 16
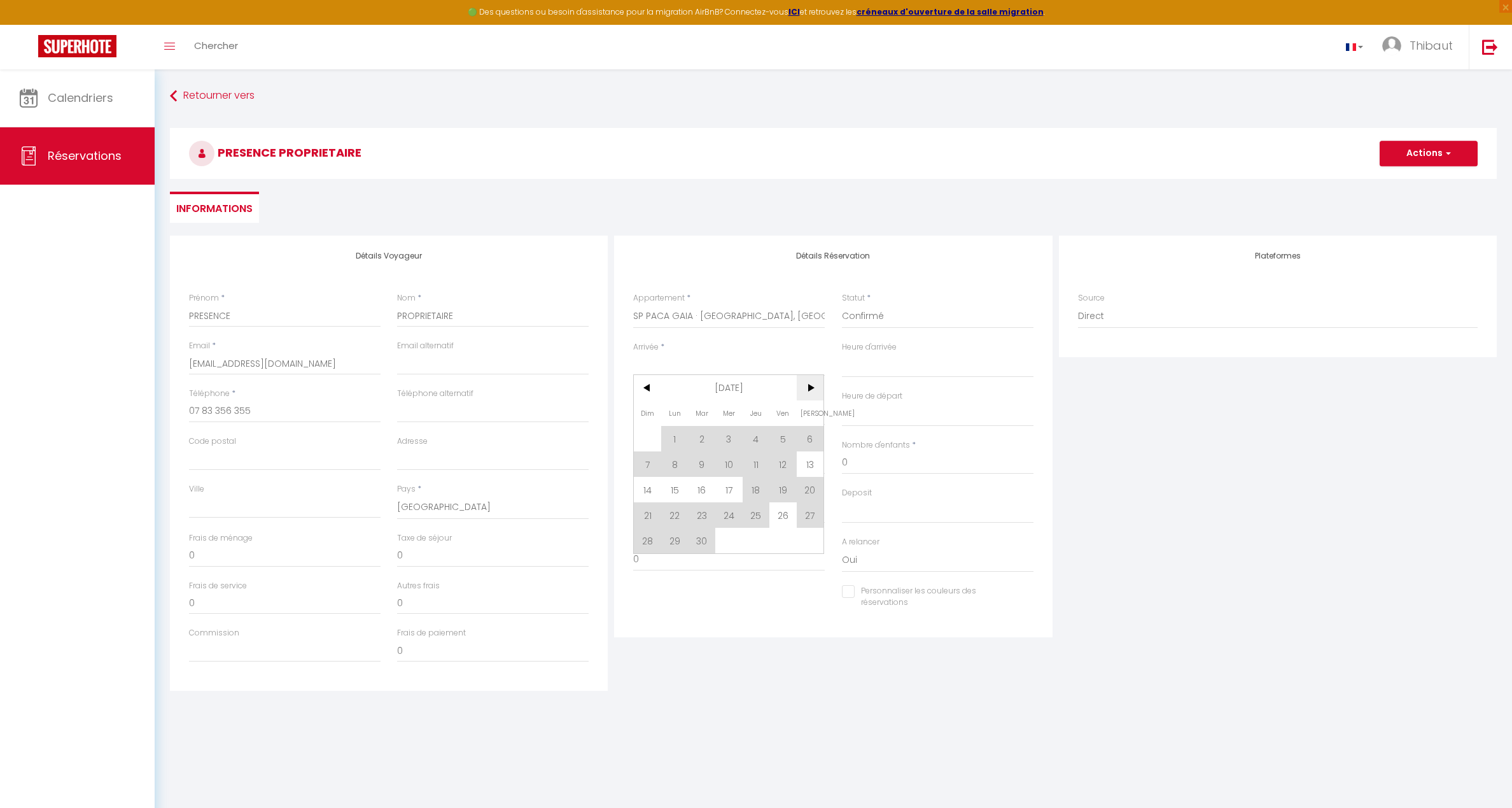
click at [808, 388] on span ">" at bounding box center [811, 387] width 28 height 25
click at [653, 465] on span "5" at bounding box center [648, 464] width 28 height 25
type input "Dim 05 Octobre 2025"
select select
type input "Lun 06 Octobre 2025"
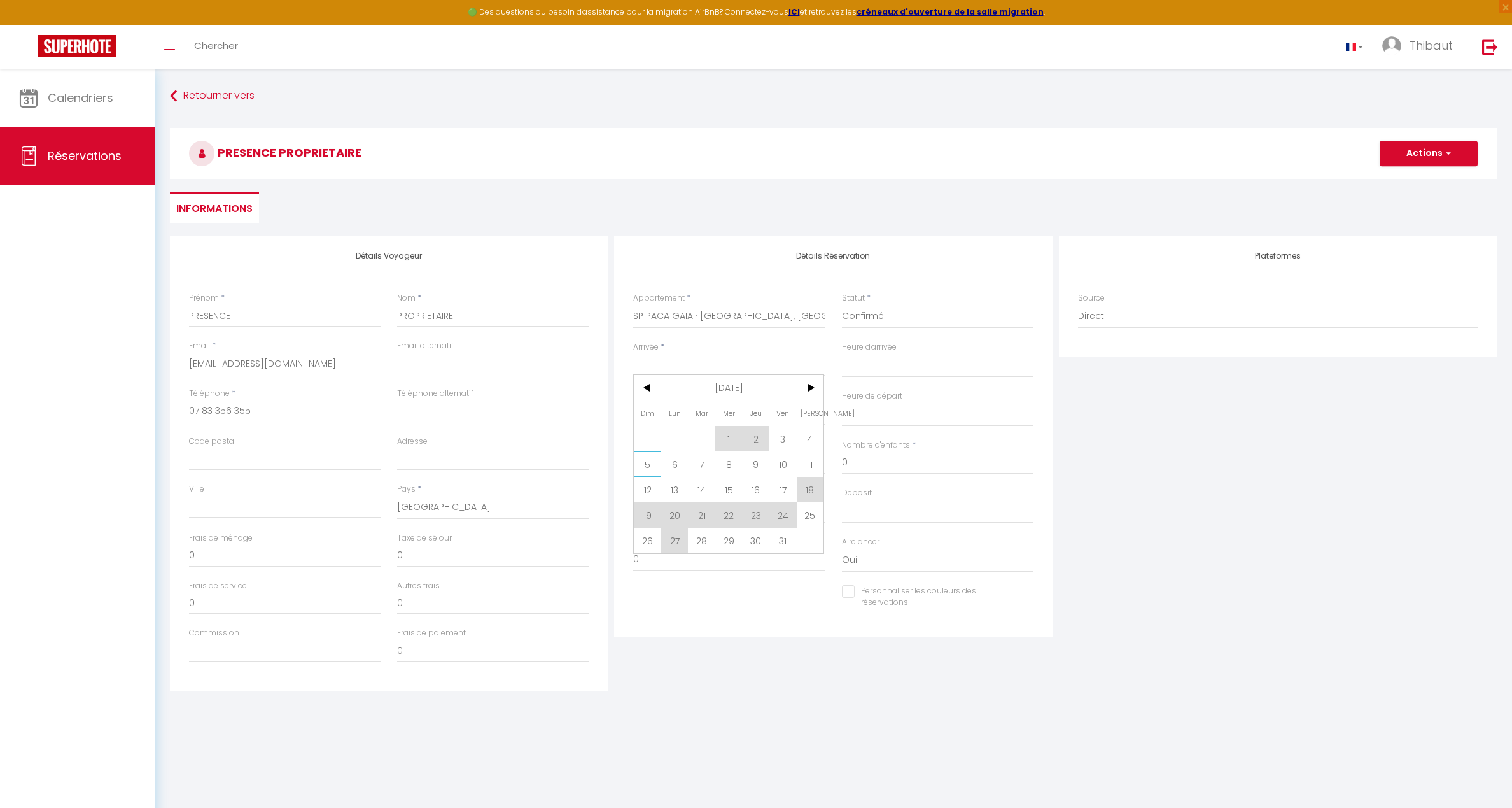
select select
checkbox input "false"
click at [661, 417] on input "Lun 06 Octobre 2025" at bounding box center [729, 415] width 192 height 16
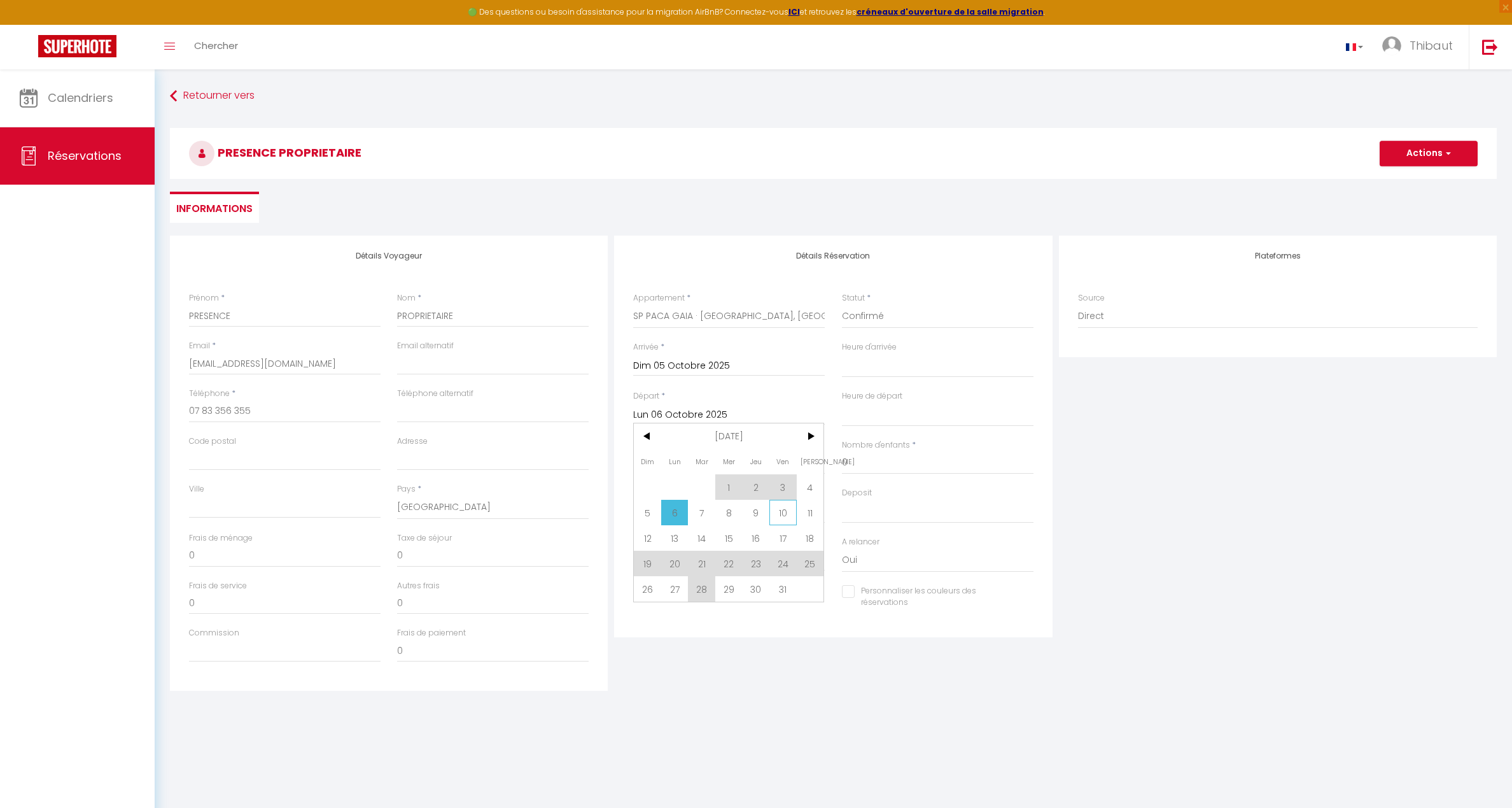
click at [786, 512] on span "10" at bounding box center [783, 512] width 28 height 25
select select
type input "Ven 10 Octobre 2025"
select select
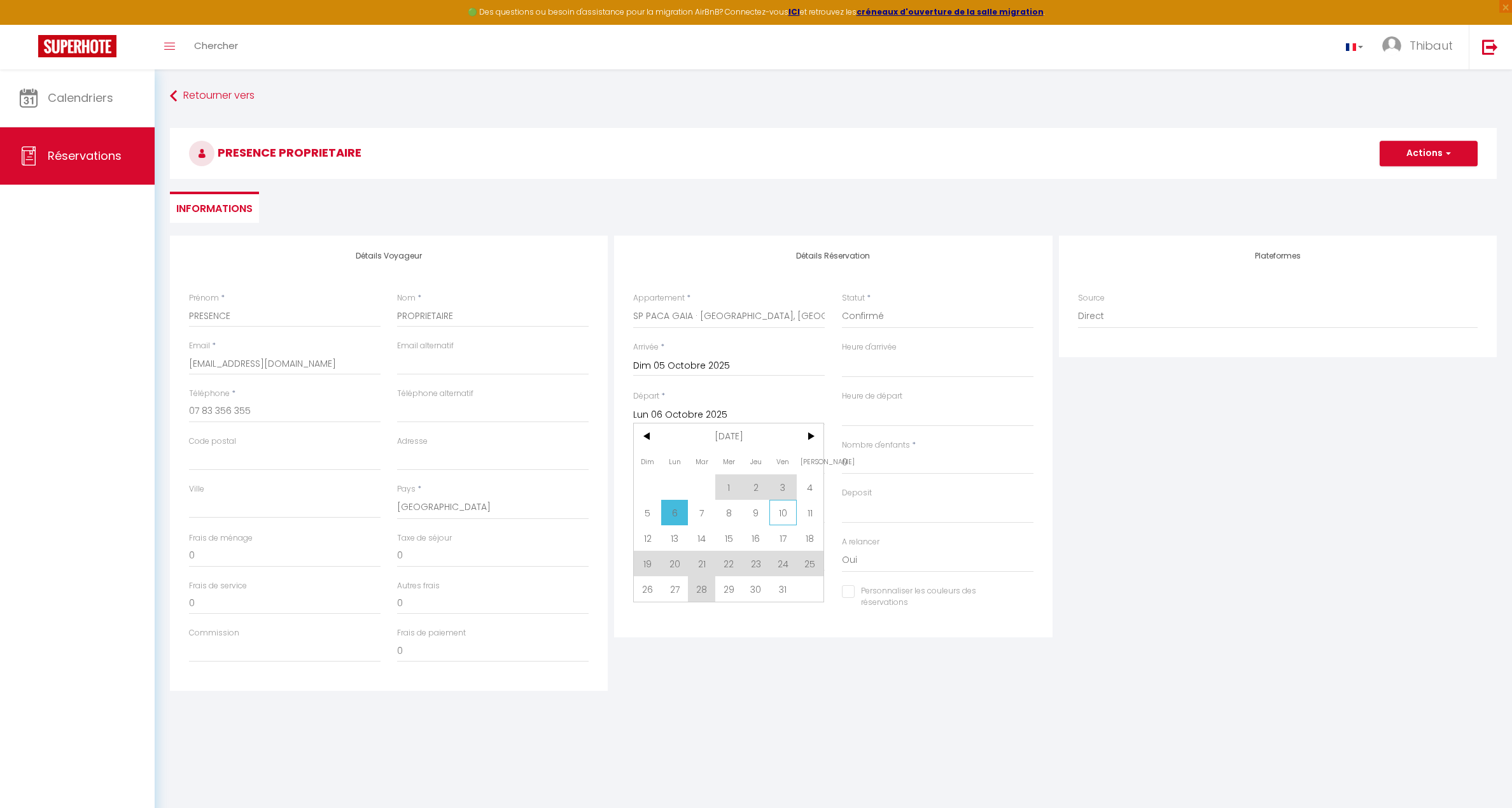
select select
checkbox input "false"
click at [730, 412] on input "Ven 10 Octobre 2025" at bounding box center [729, 415] width 192 height 16
click at [807, 506] on span "11" at bounding box center [811, 512] width 28 height 25
select select
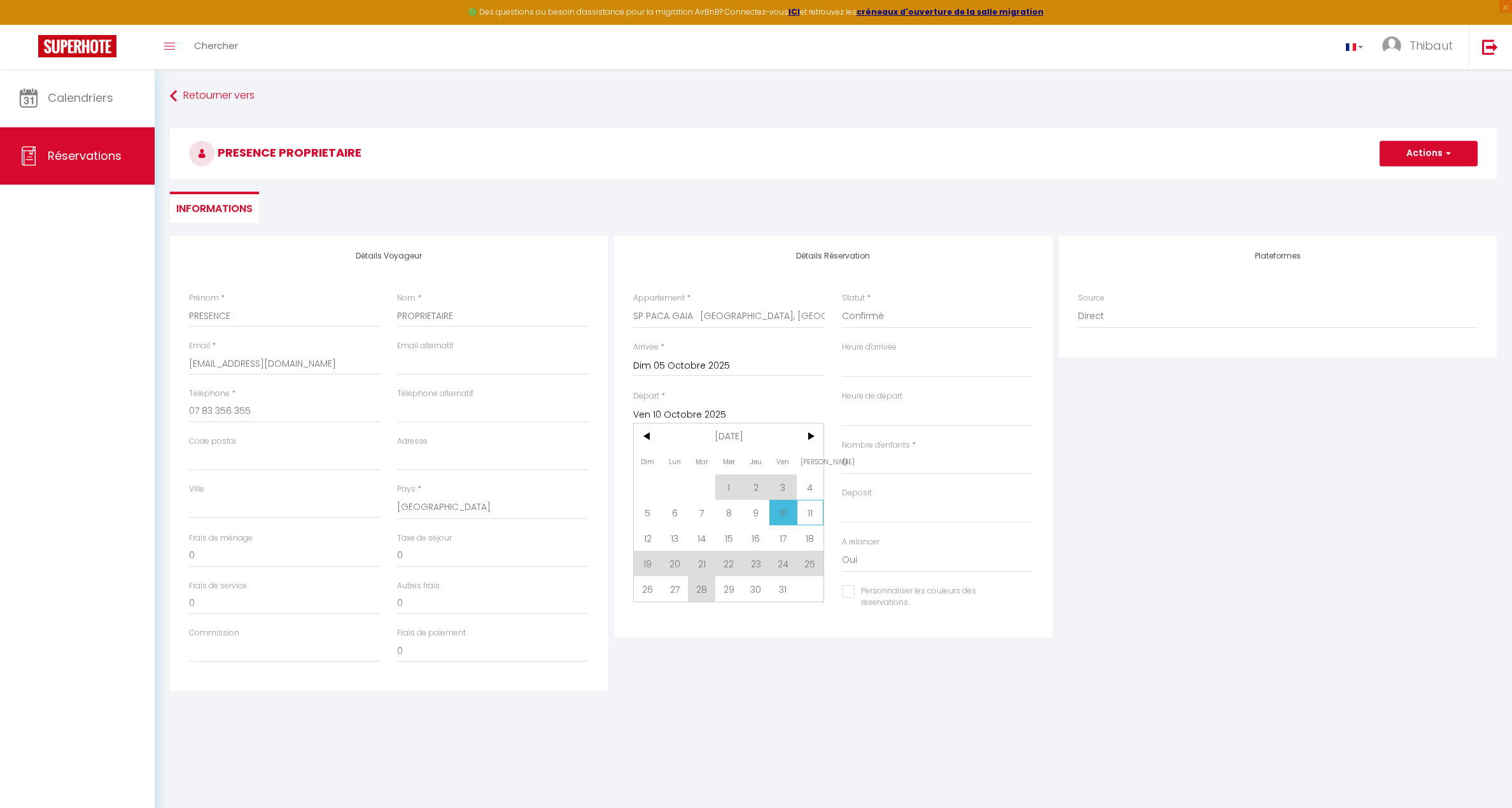
type input "[PERSON_NAME] 11 Octobre 2025"
select select
checkbox input "false"
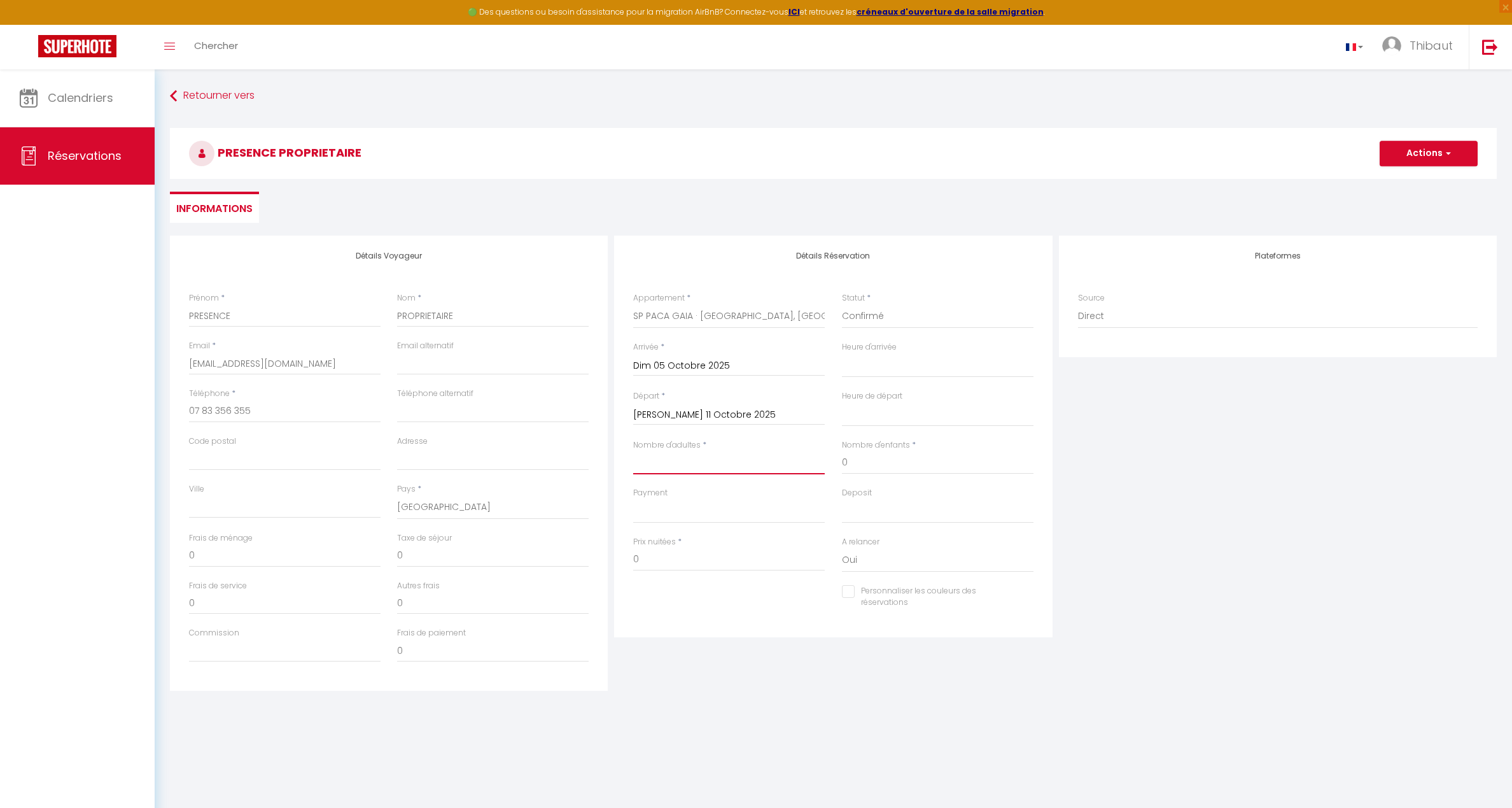
click at [717, 464] on input "Nombre d'adultes" at bounding box center [729, 463] width 192 height 23
type input "1"
select select
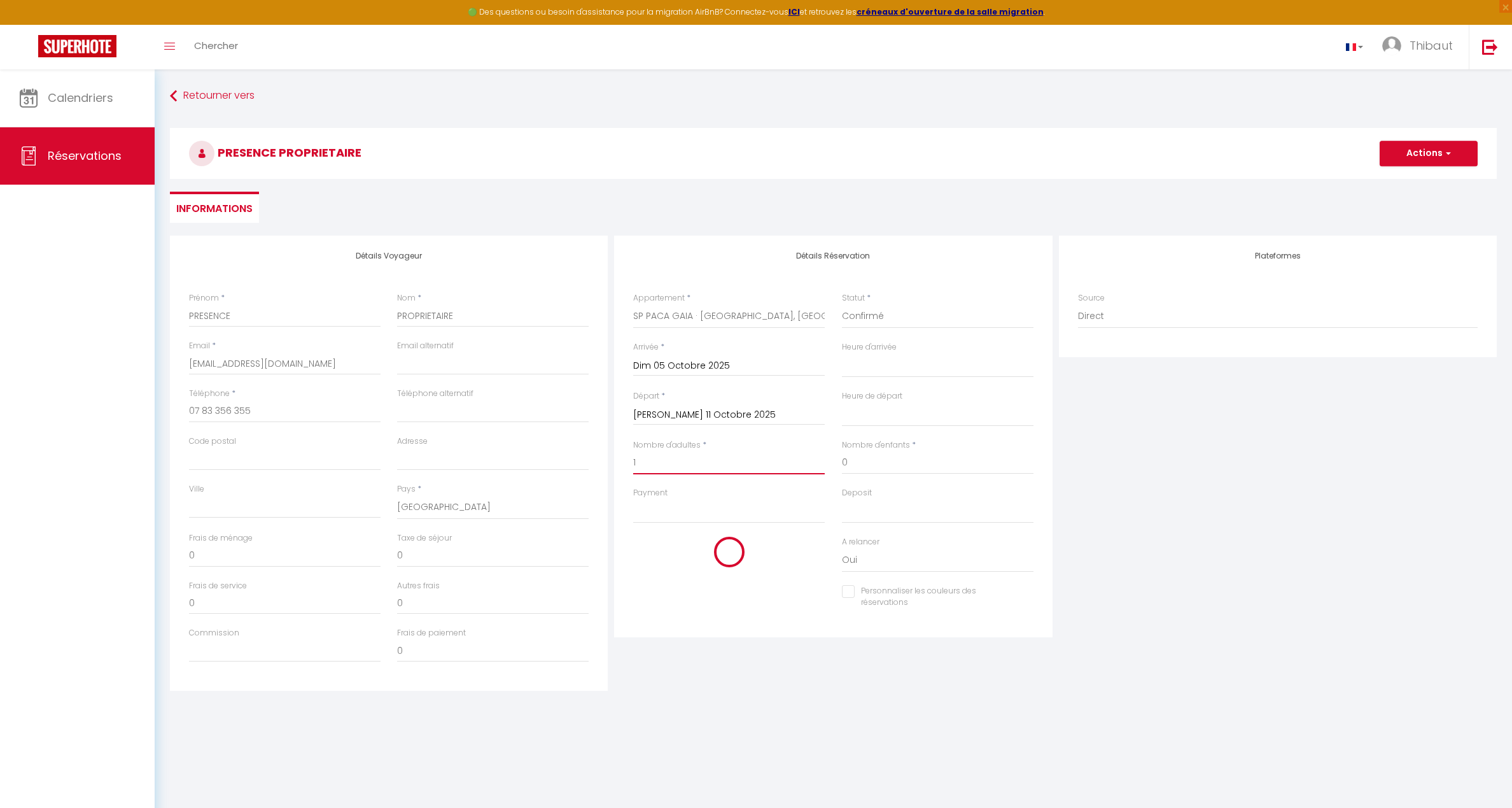
select select
checkbox input "false"
select select
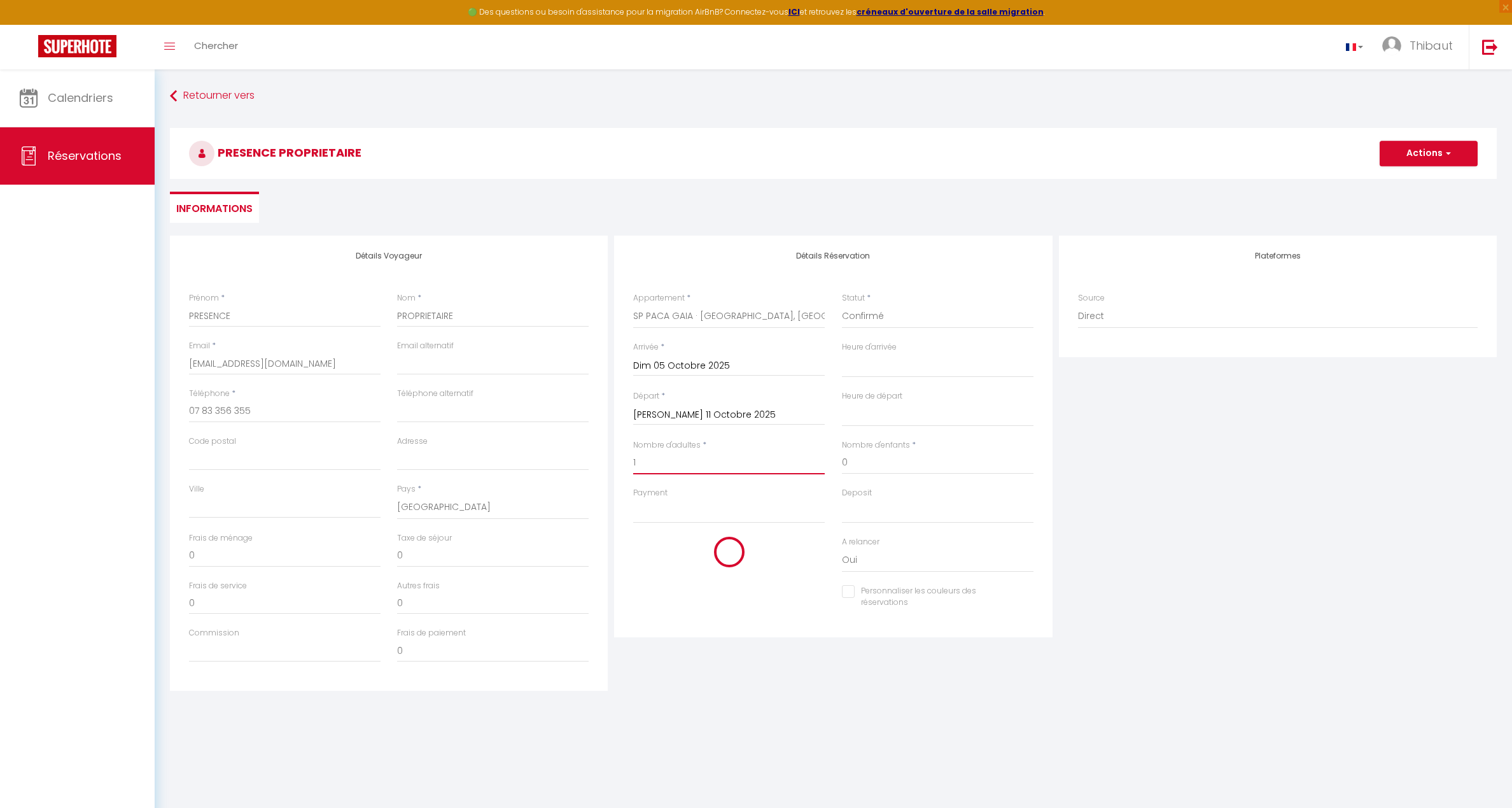
select select
type input "2100"
checkbox input "false"
type input "1"
drag, startPoint x: 661, startPoint y: 558, endPoint x: 607, endPoint y: 556, distance: 54.0
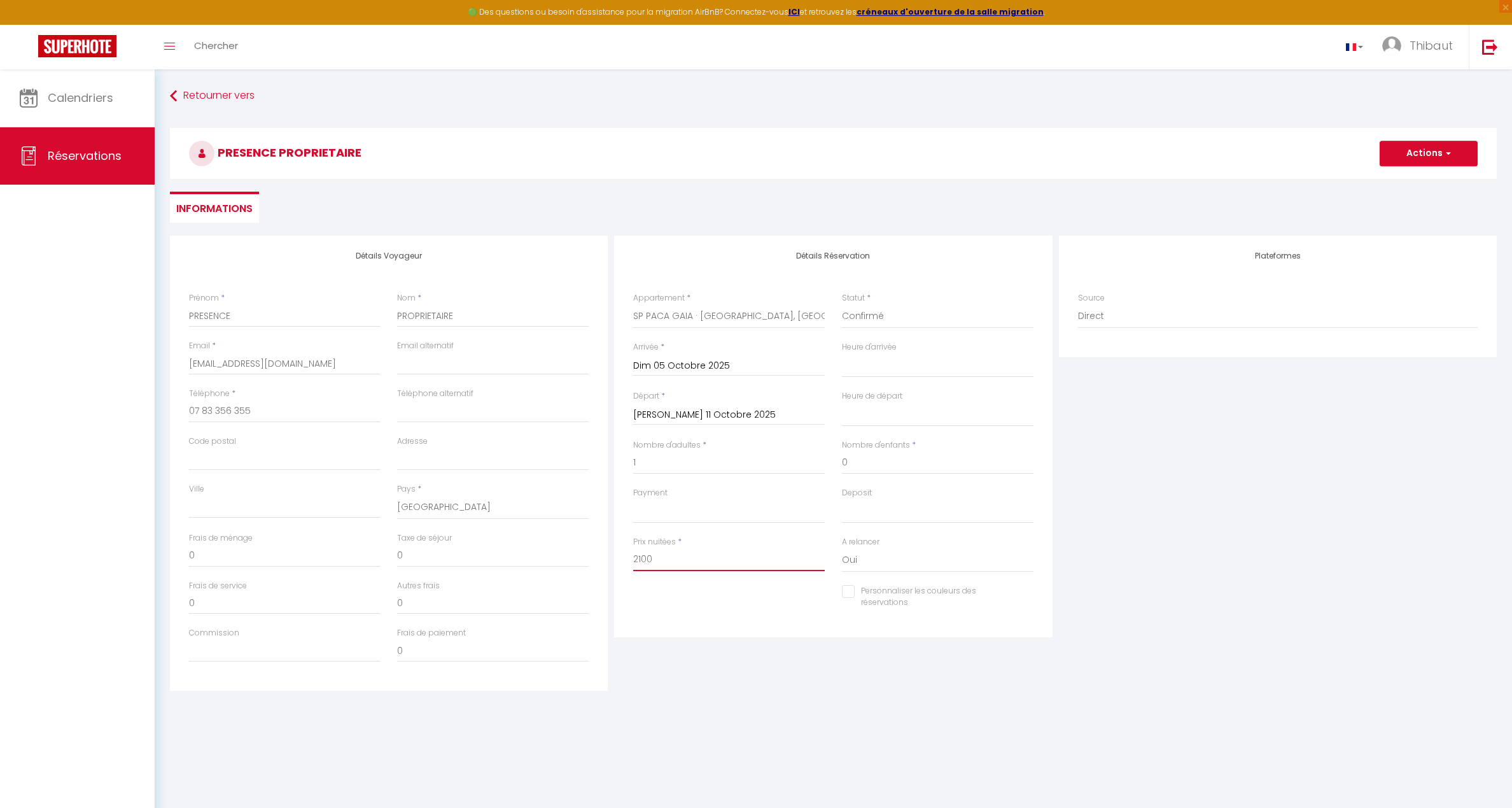
click at [607, 556] on div "Détails Voyageur Prénom * PRESENCE Nom * PROPRIETAIRE Email * [EMAIL_ADDRESS][D…" at bounding box center [833, 463] width 1333 height 456
click at [851, 593] on input "Personnaliser les couleurs des réservations" at bounding box center [930, 592] width 175 height 13
checkbox input "true"
select select
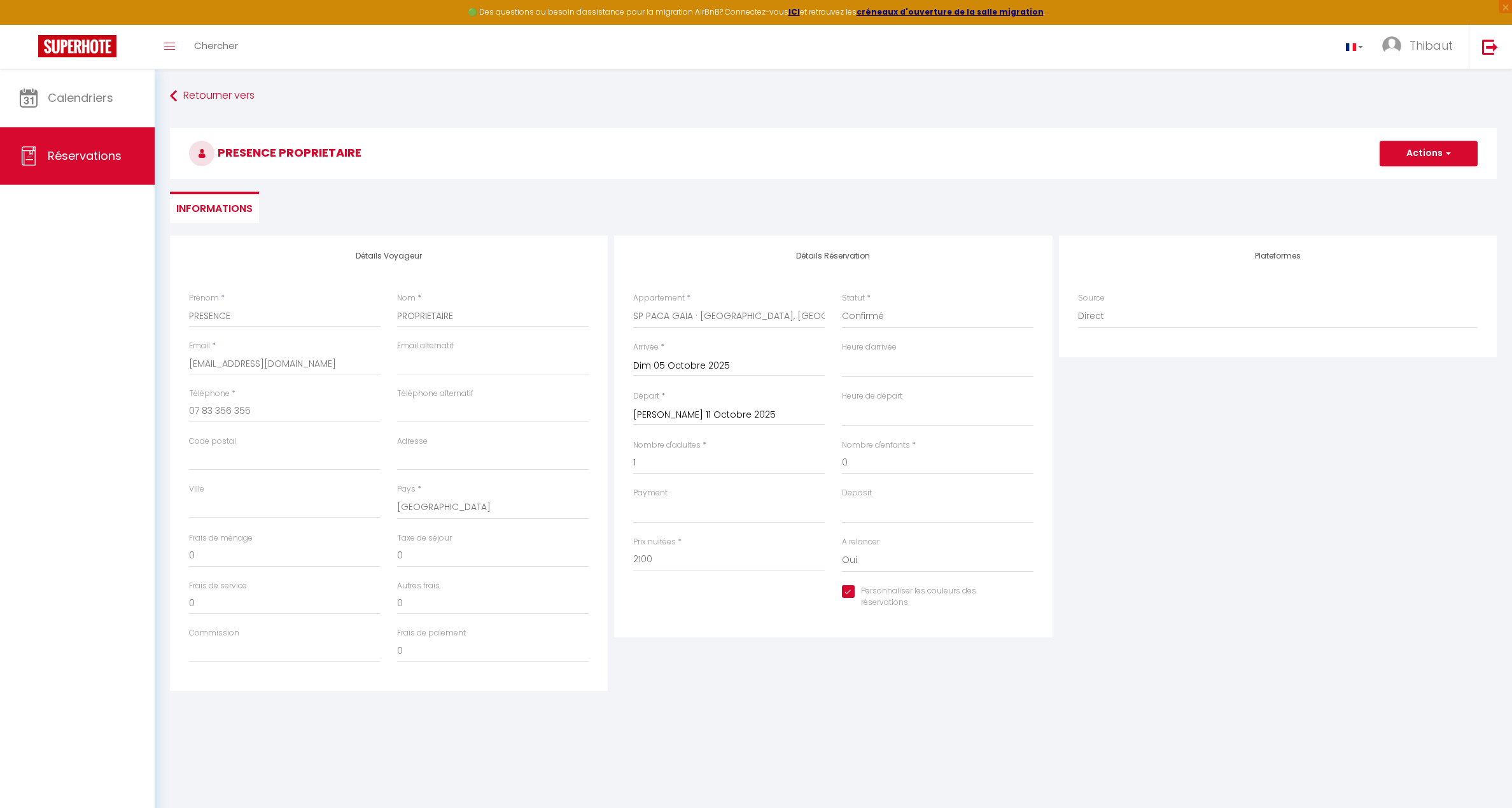
select select
click at [1025, 595] on span at bounding box center [1028, 594] width 11 height 11
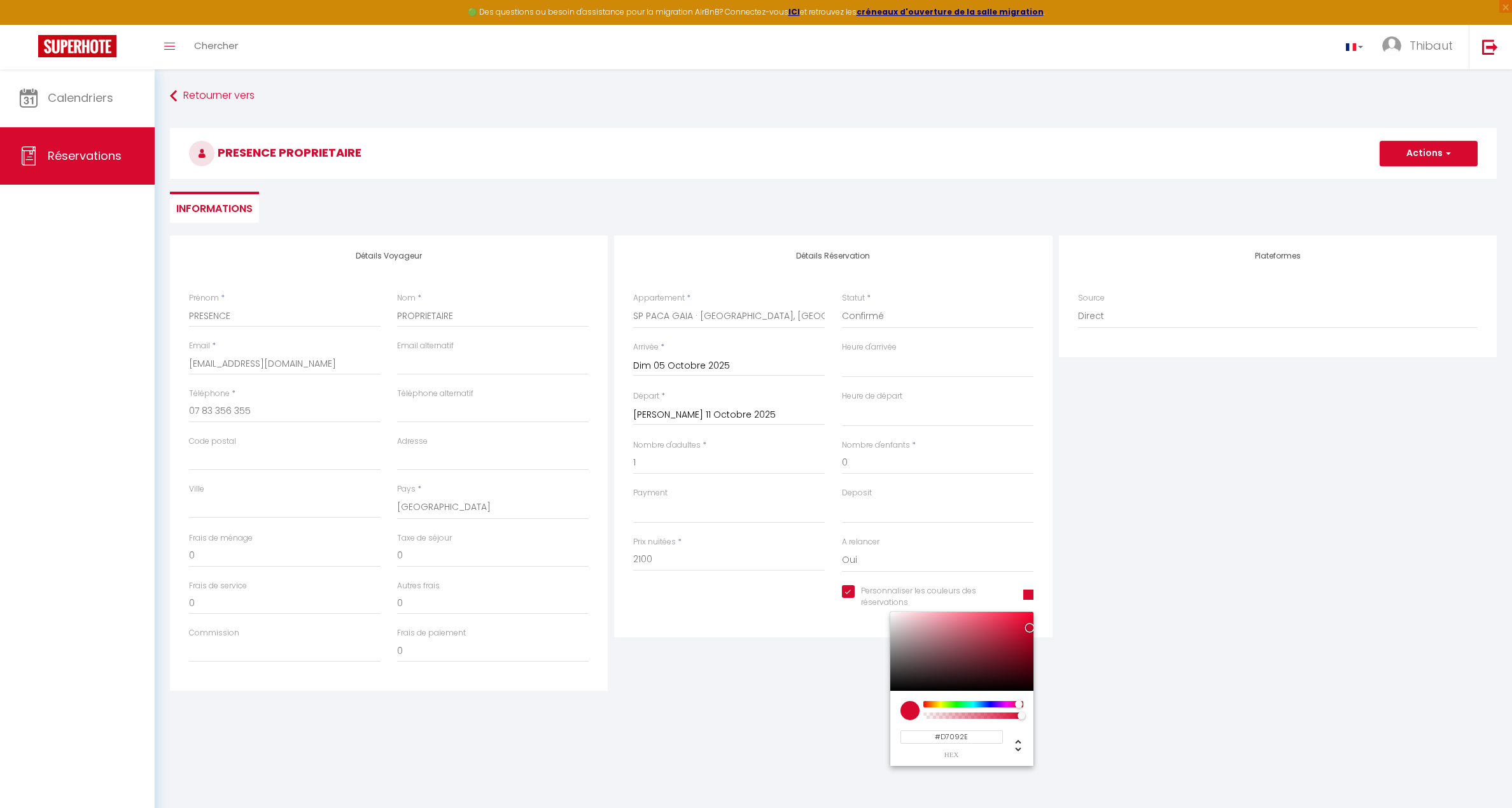
select select
type input "#091ED7"
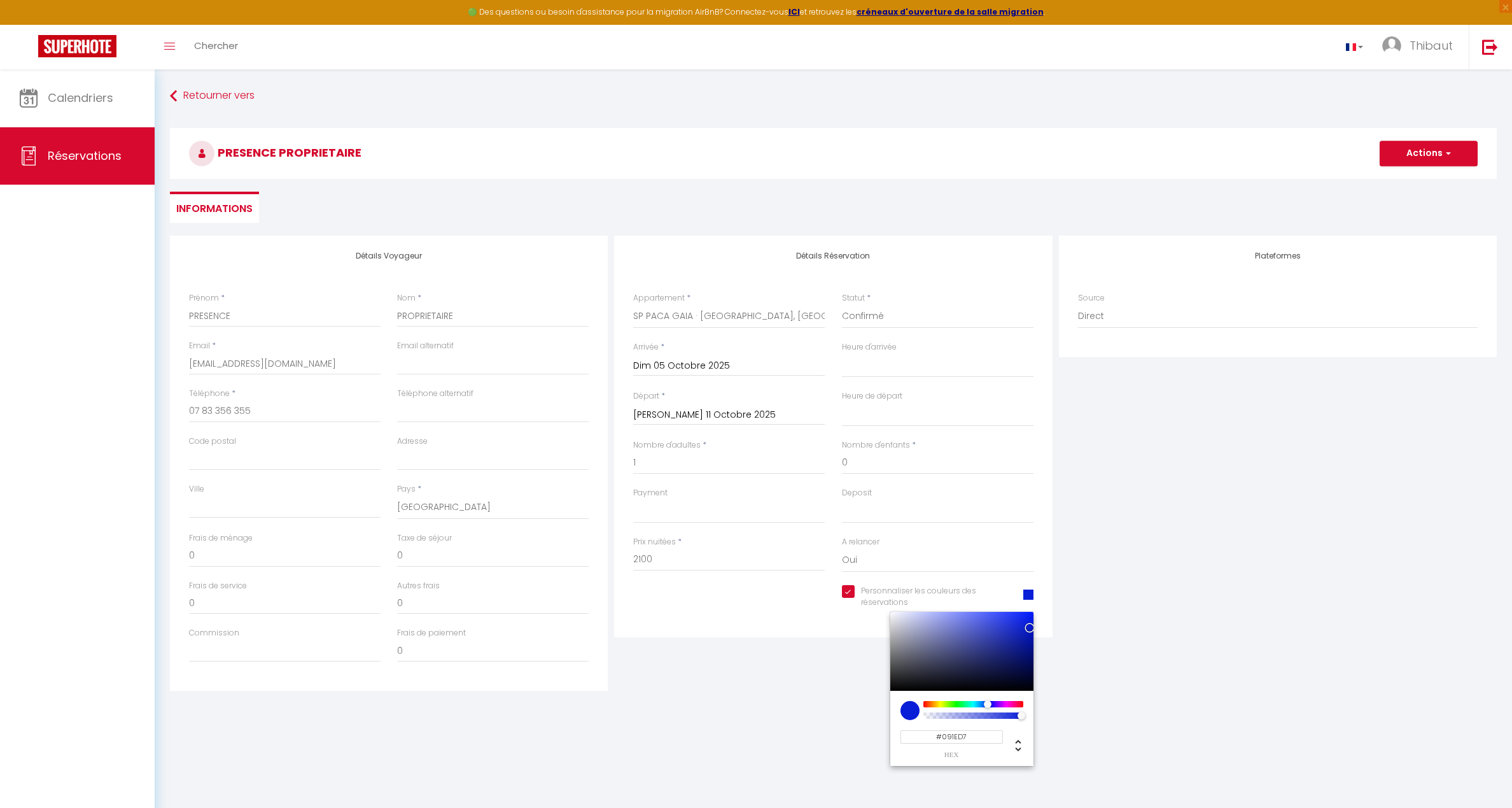
click at [988, 703] on div at bounding box center [973, 704] width 97 height 6
click at [1096, 695] on div "Détails Voyageur Prénom * PRESENCE Nom * PROPRIETAIRE Email * [EMAIL_ADDRESS][D…" at bounding box center [833, 466] width 1327 height 462
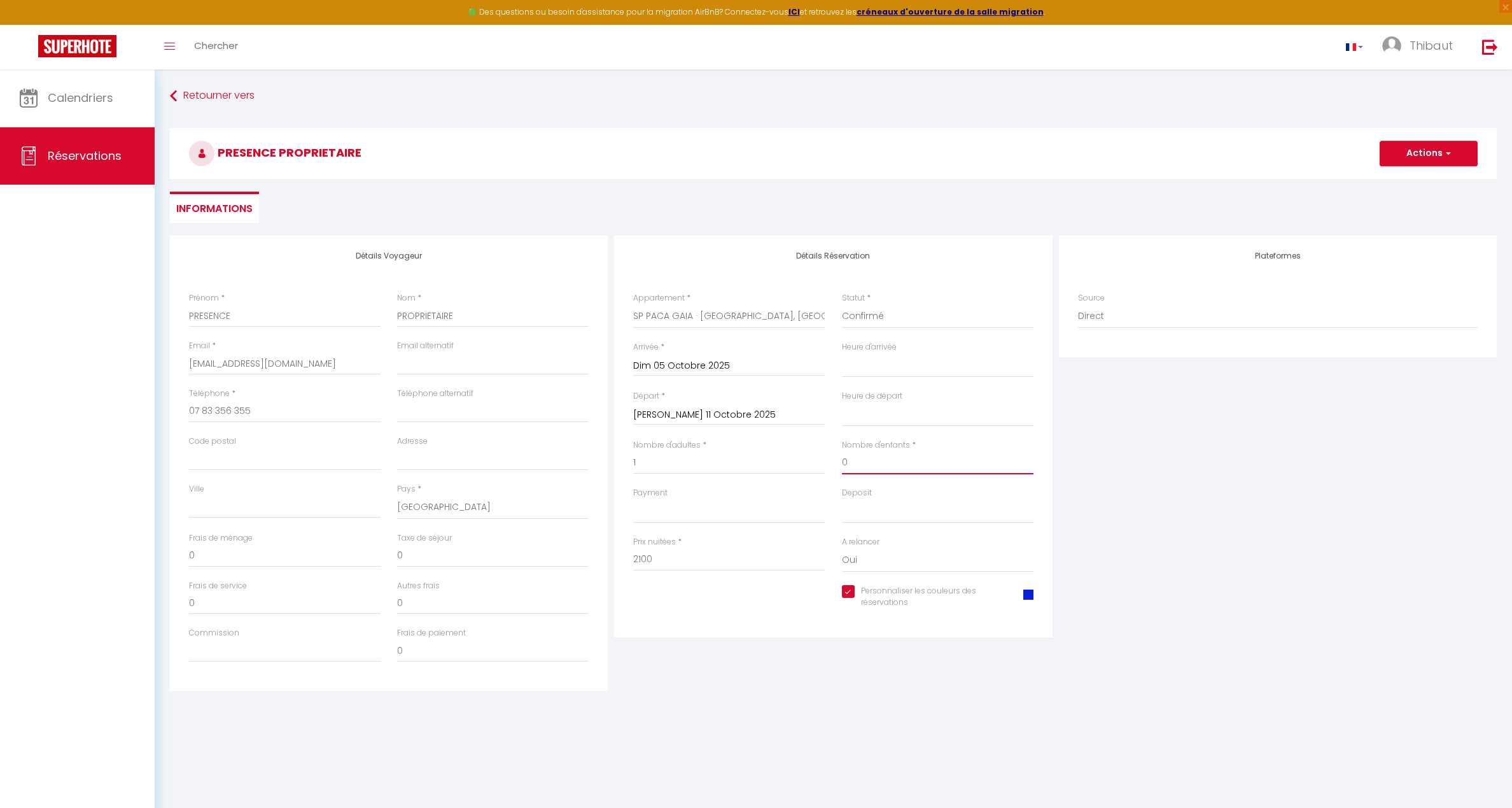
click at [848, 458] on input "0" at bounding box center [938, 463] width 192 height 23
click at [704, 547] on div "Prix nuitées * 2100" at bounding box center [729, 553] width 192 height 35
click at [1323, 158] on button "Actions" at bounding box center [1428, 153] width 98 height 25
click at [1323, 176] on link "Enregistrer" at bounding box center [1416, 181] width 101 height 16
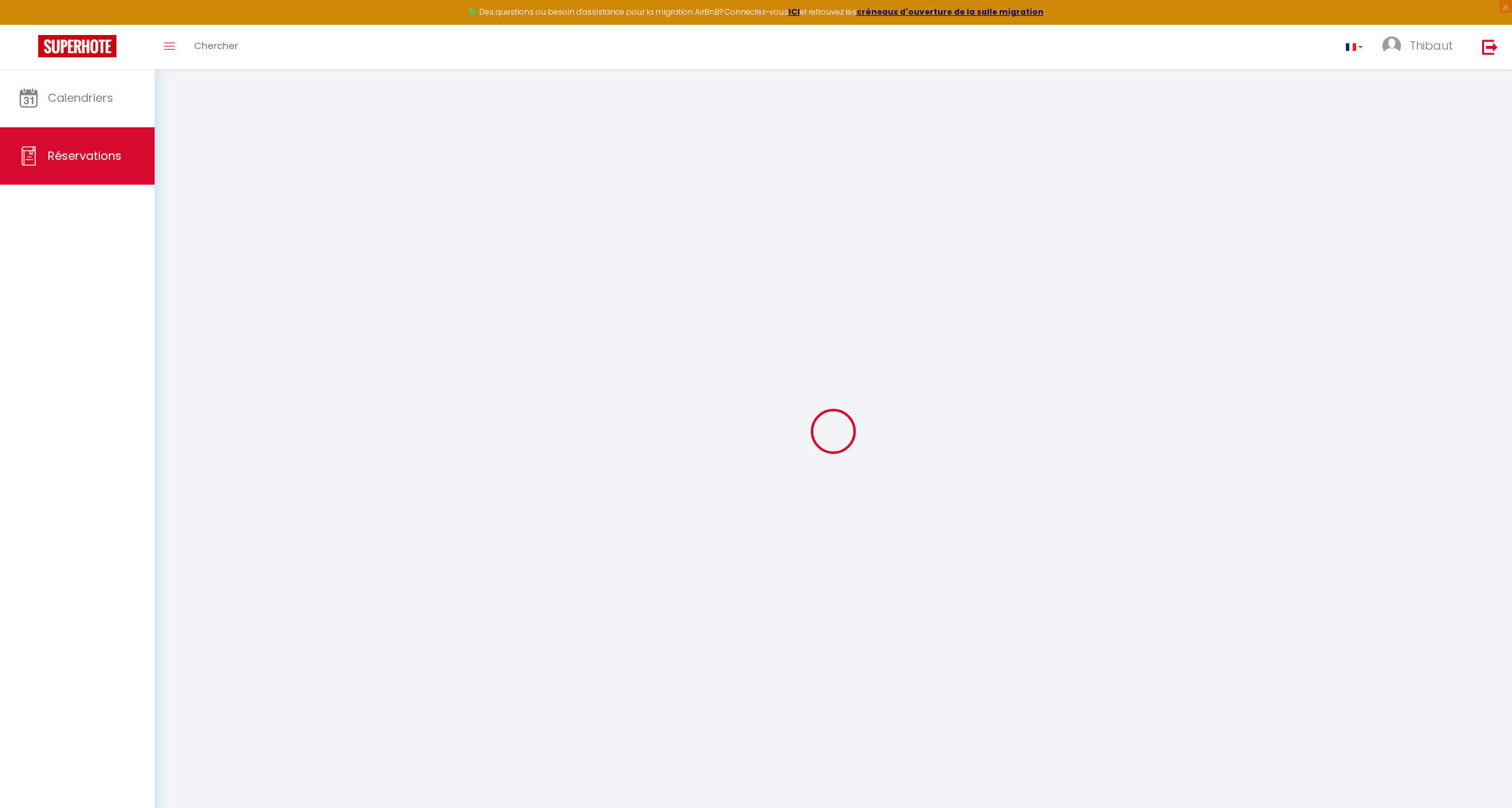
select select "not_cancelled"
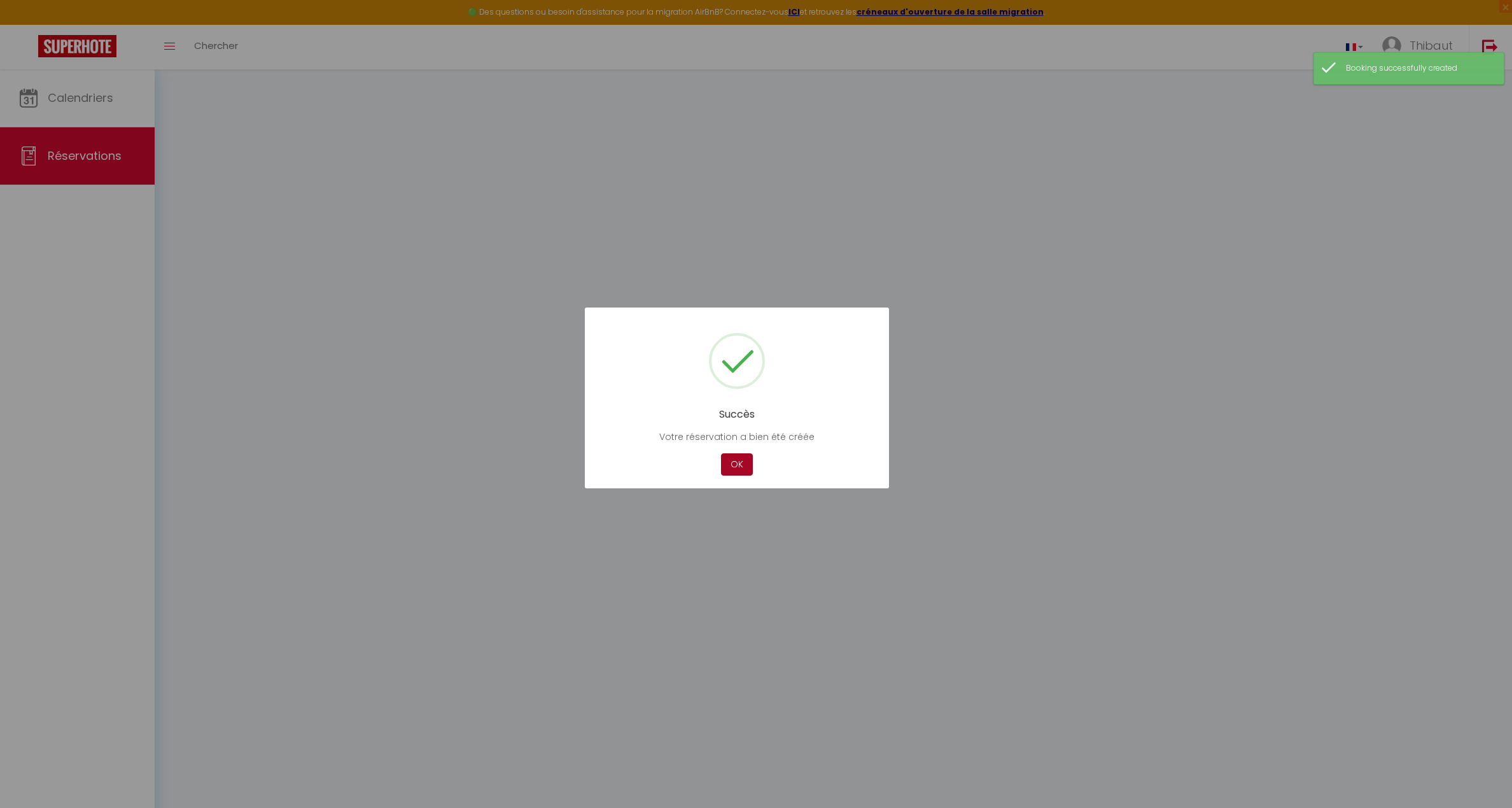
click at [739, 458] on button "OK" at bounding box center [737, 464] width 32 height 22
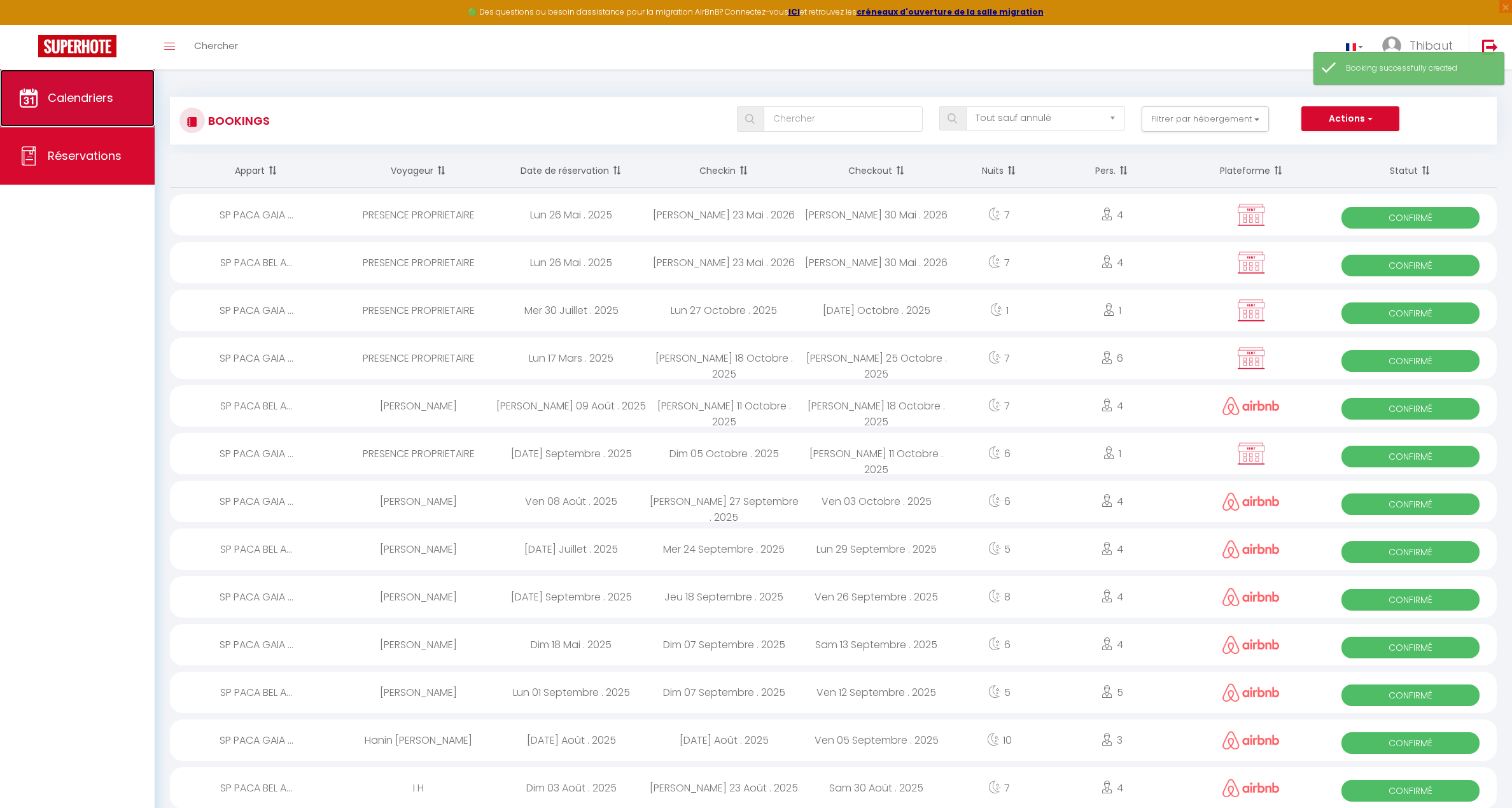
click at [62, 99] on span "Calendriers" at bounding box center [80, 98] width 66 height 16
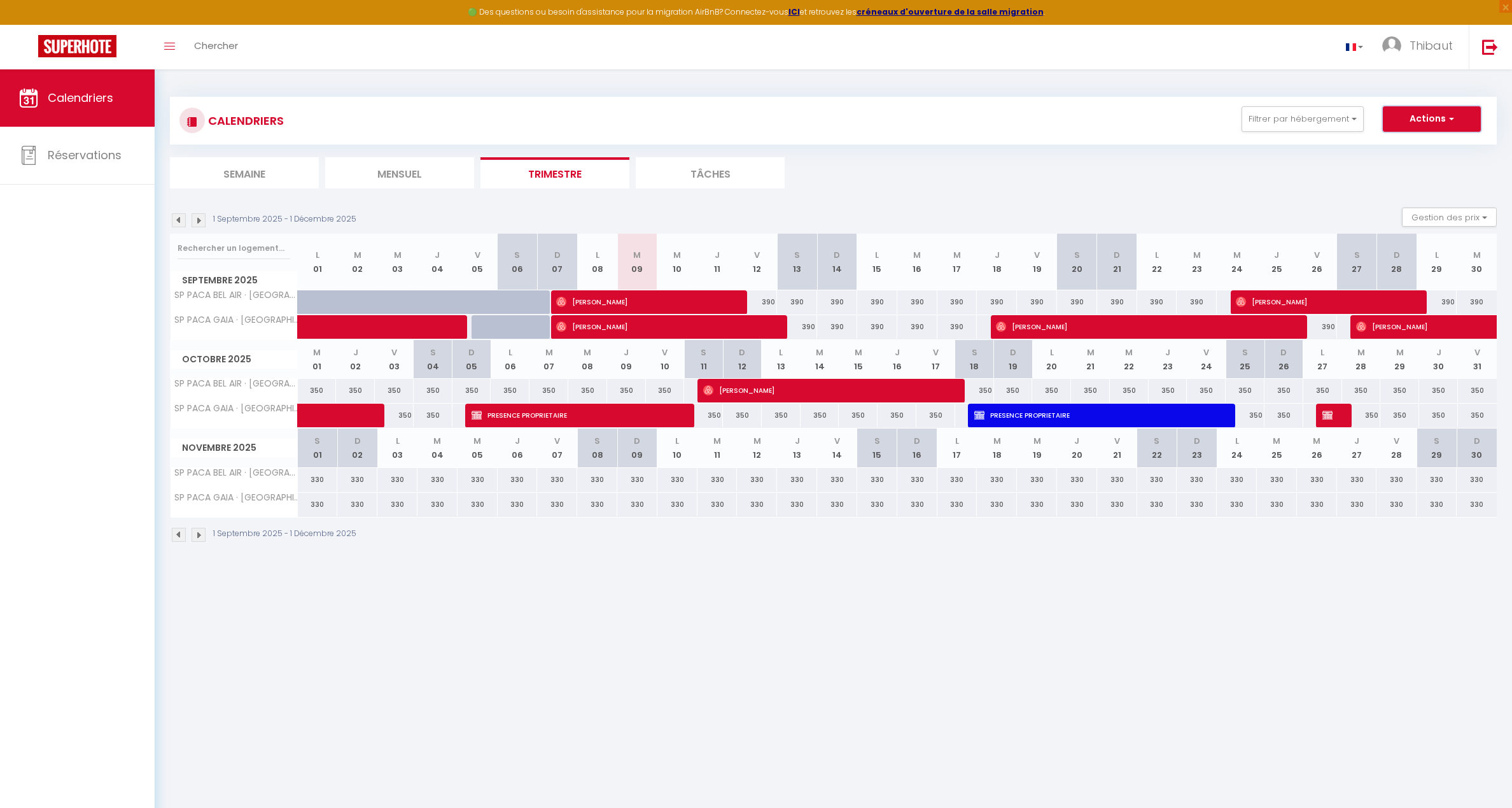
click at [1323, 114] on button "Actions" at bounding box center [1432, 119] width 98 height 25
click at [1323, 152] on link "Nouvelle réservation" at bounding box center [1419, 149] width 110 height 19
select select
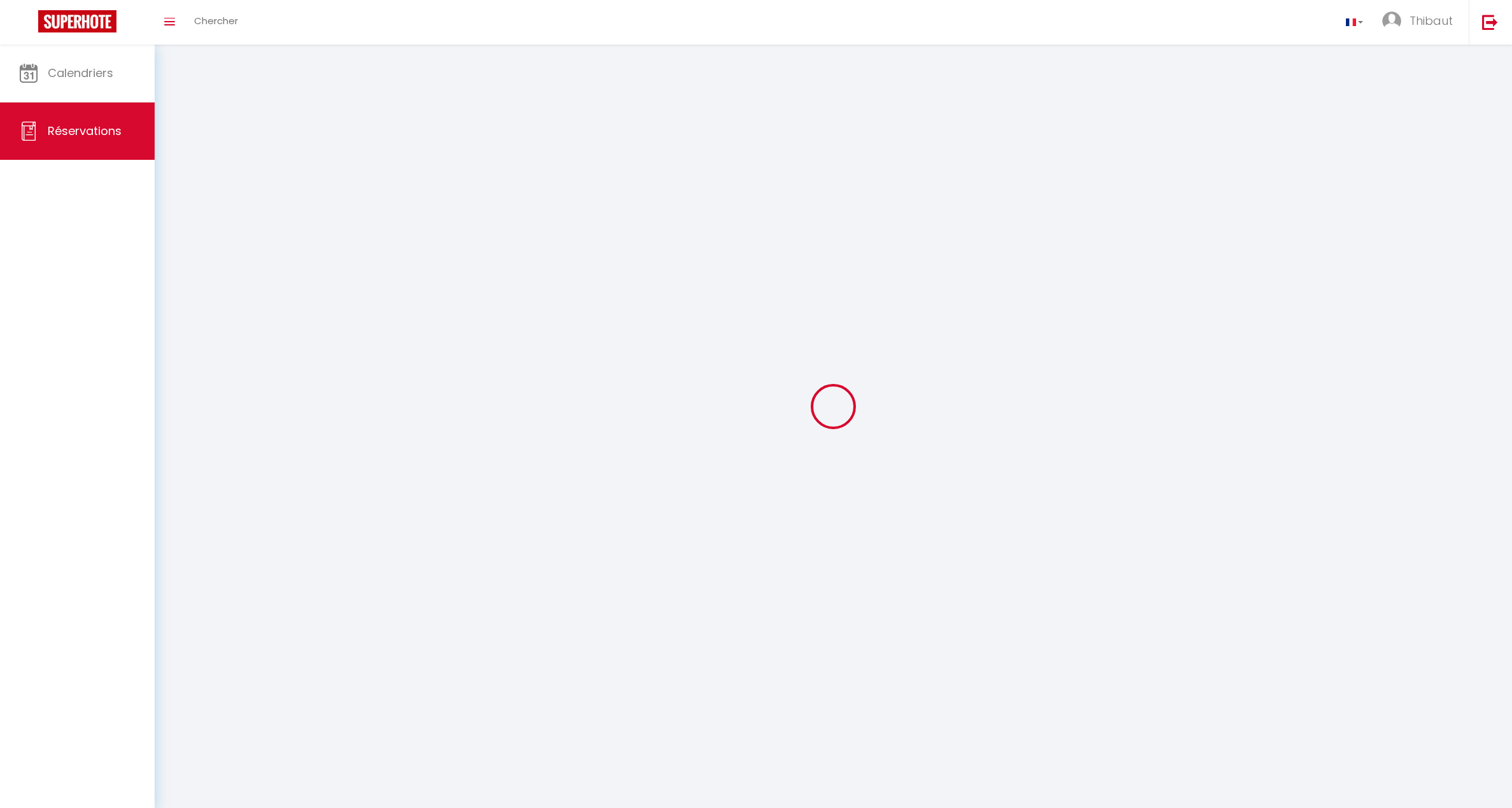
select select
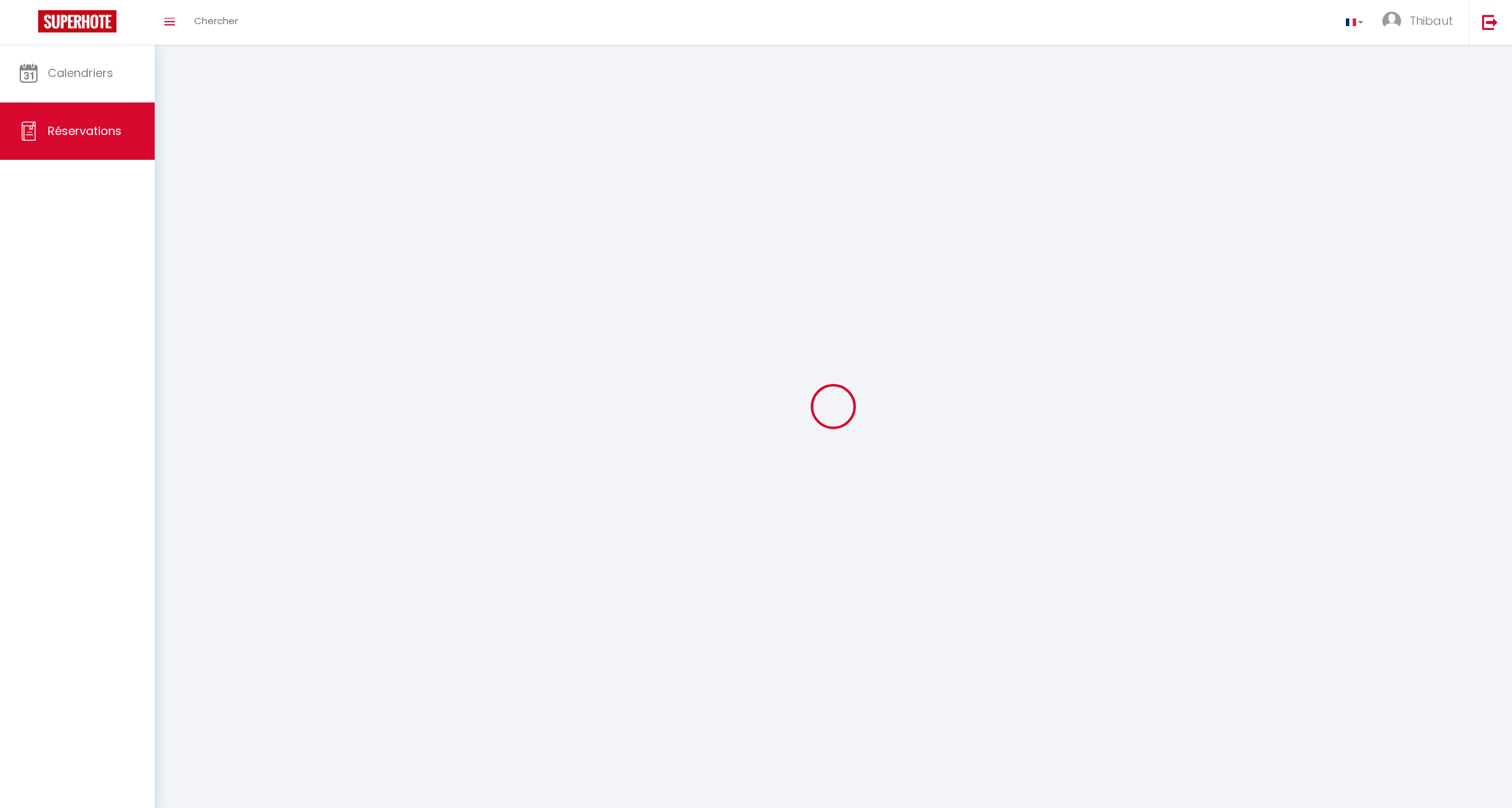
select select
checkbox input "false"
select select
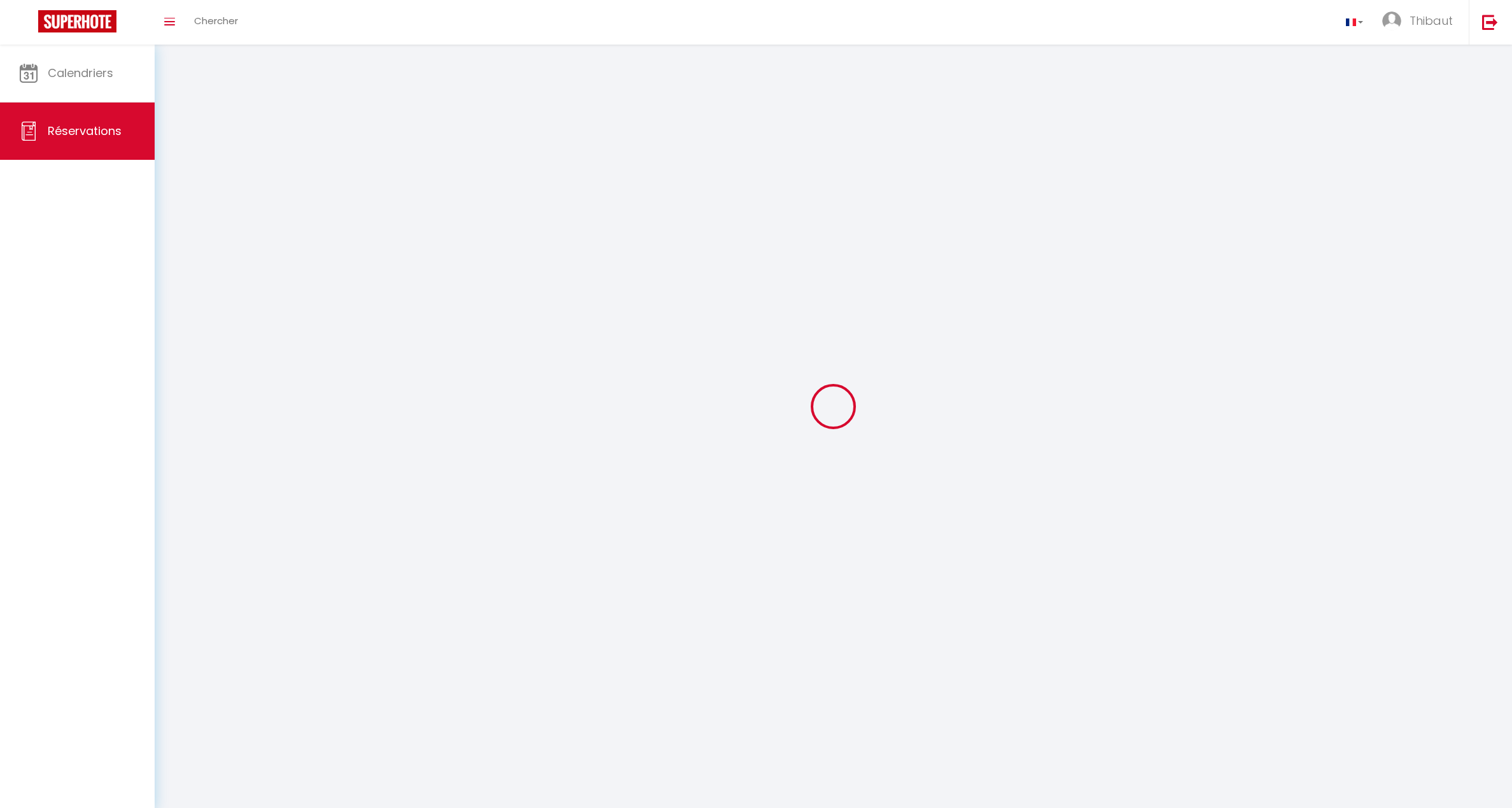
select select
checkbox input "false"
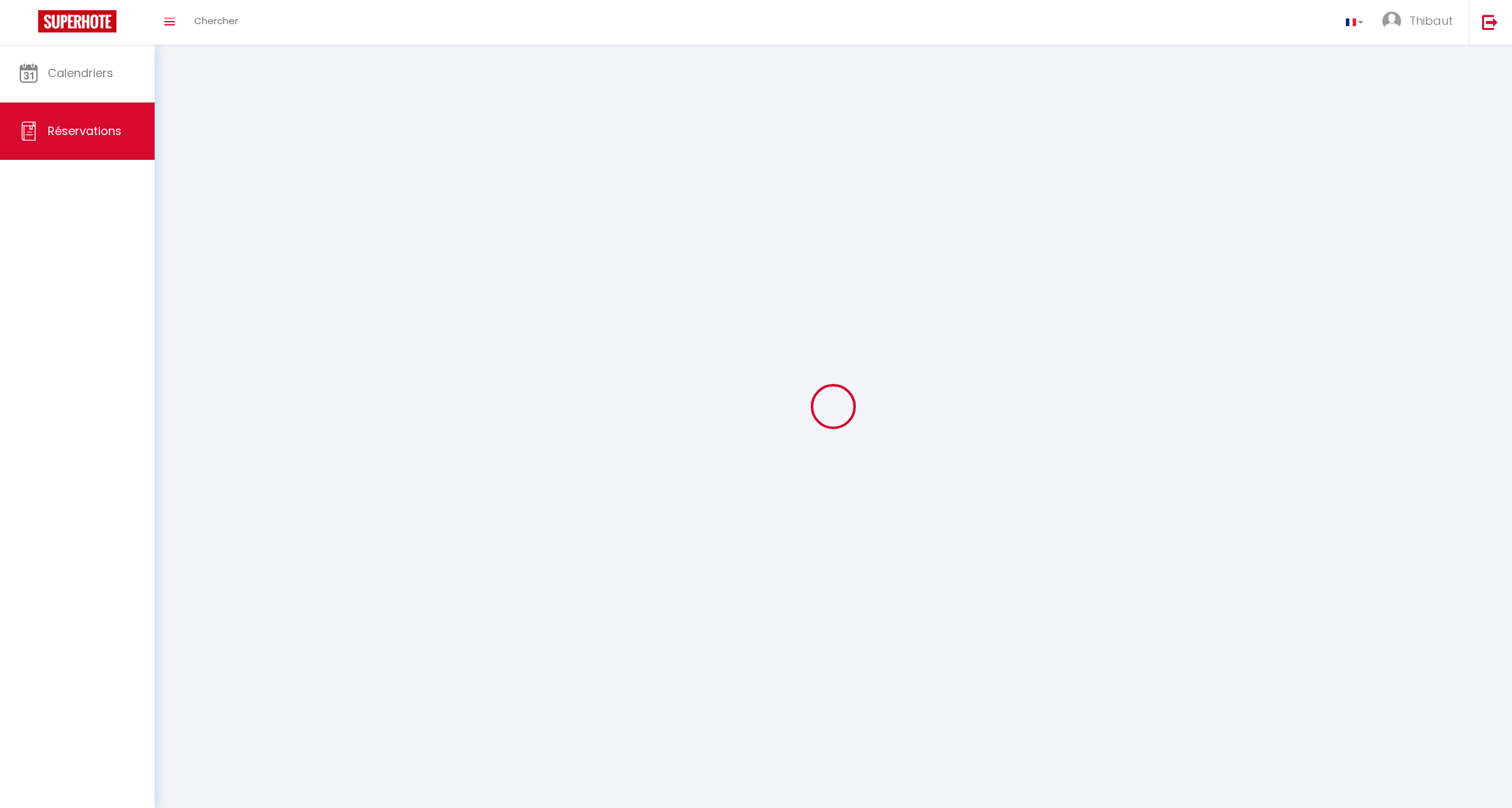
select select
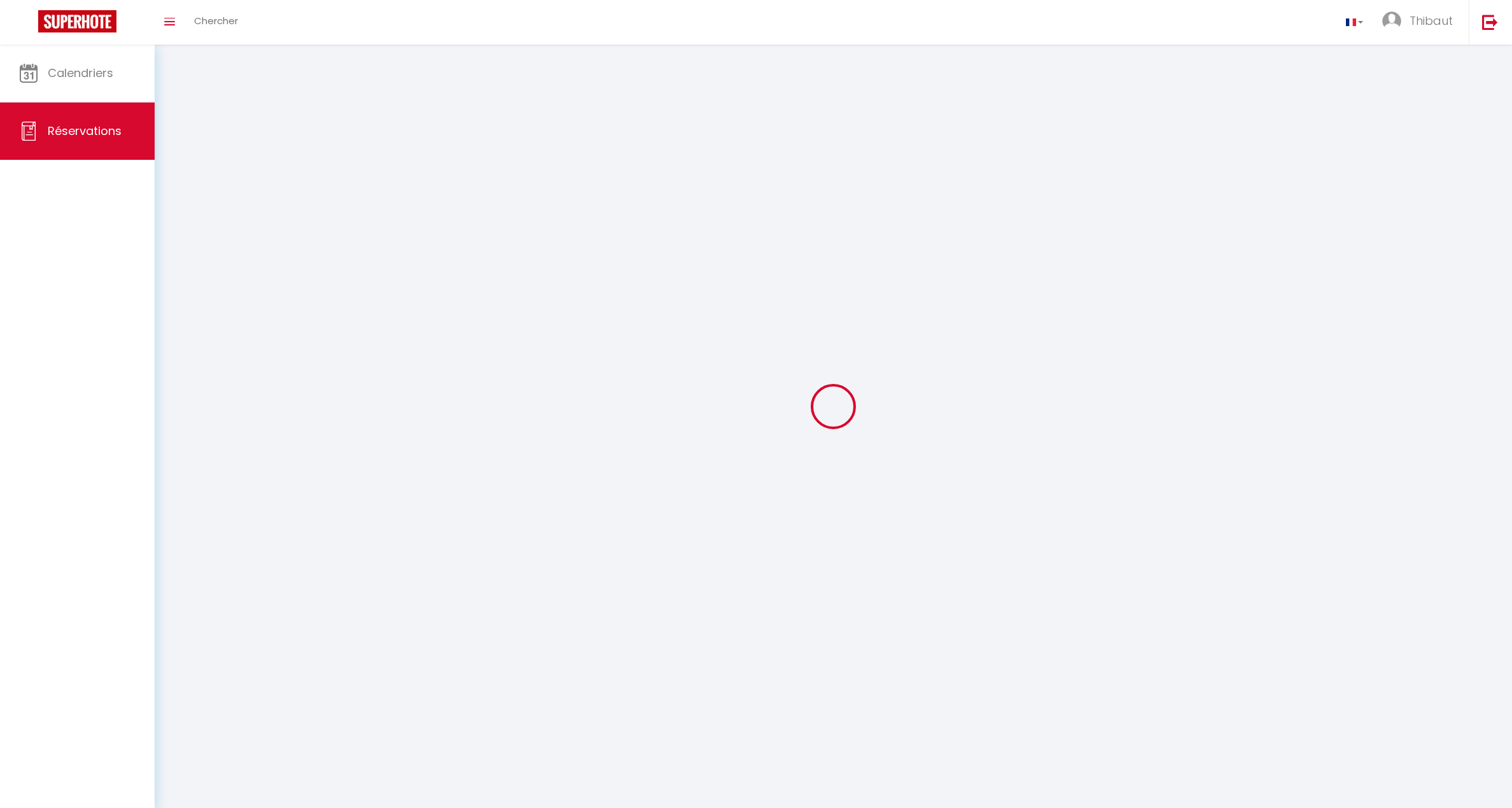
checkbox input "false"
select select
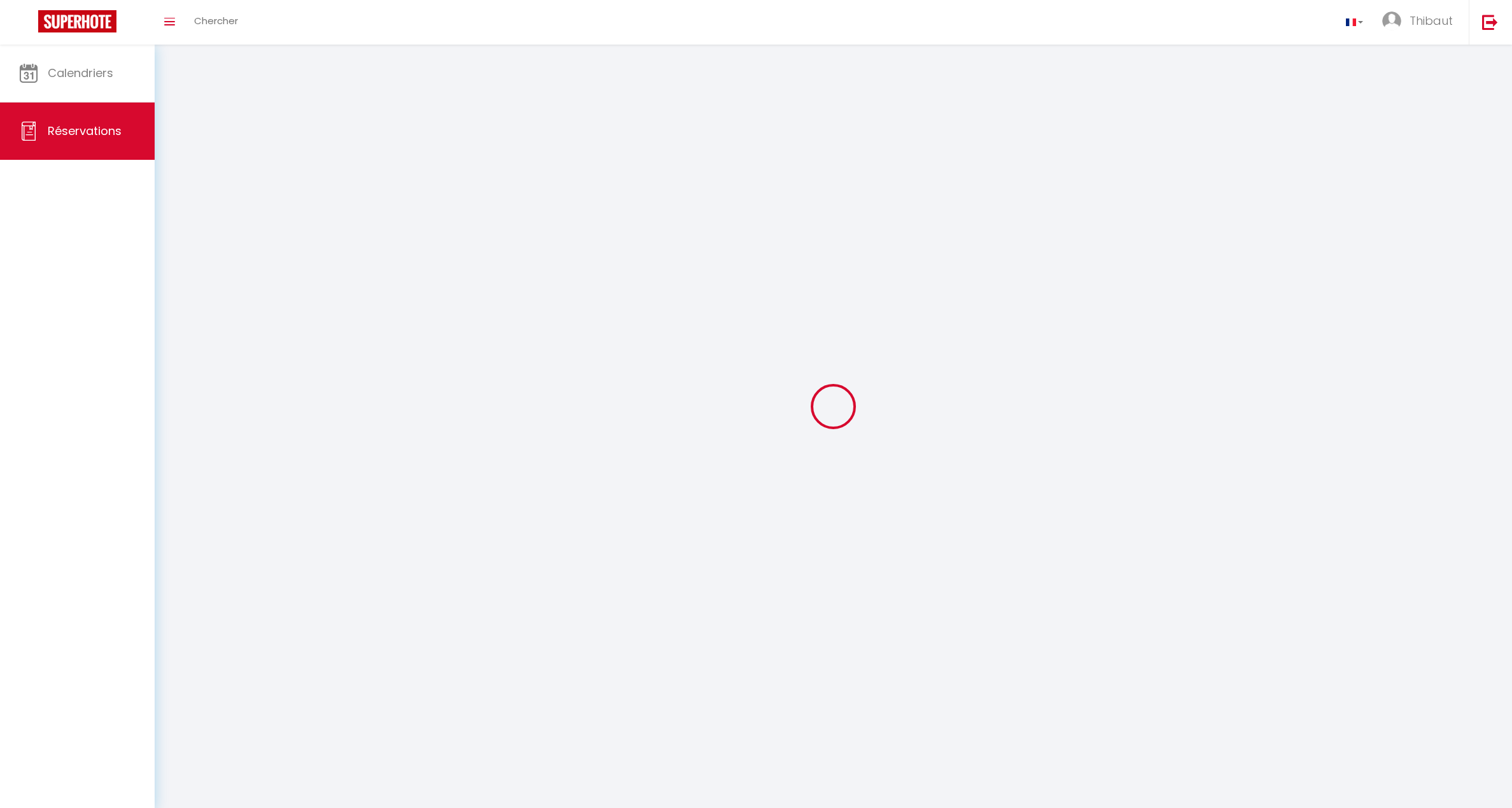
select select
checkbox input "false"
select select
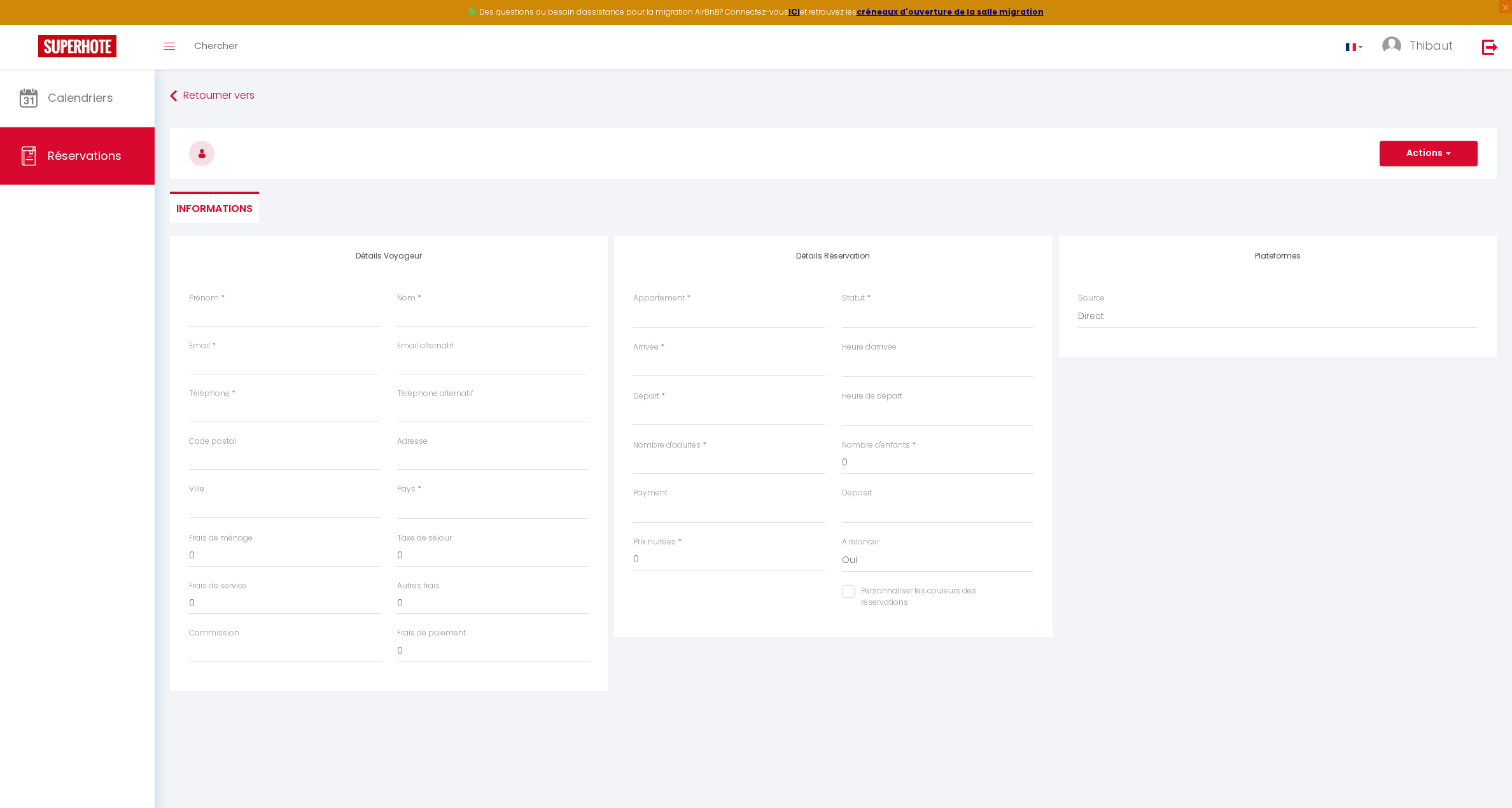
select select
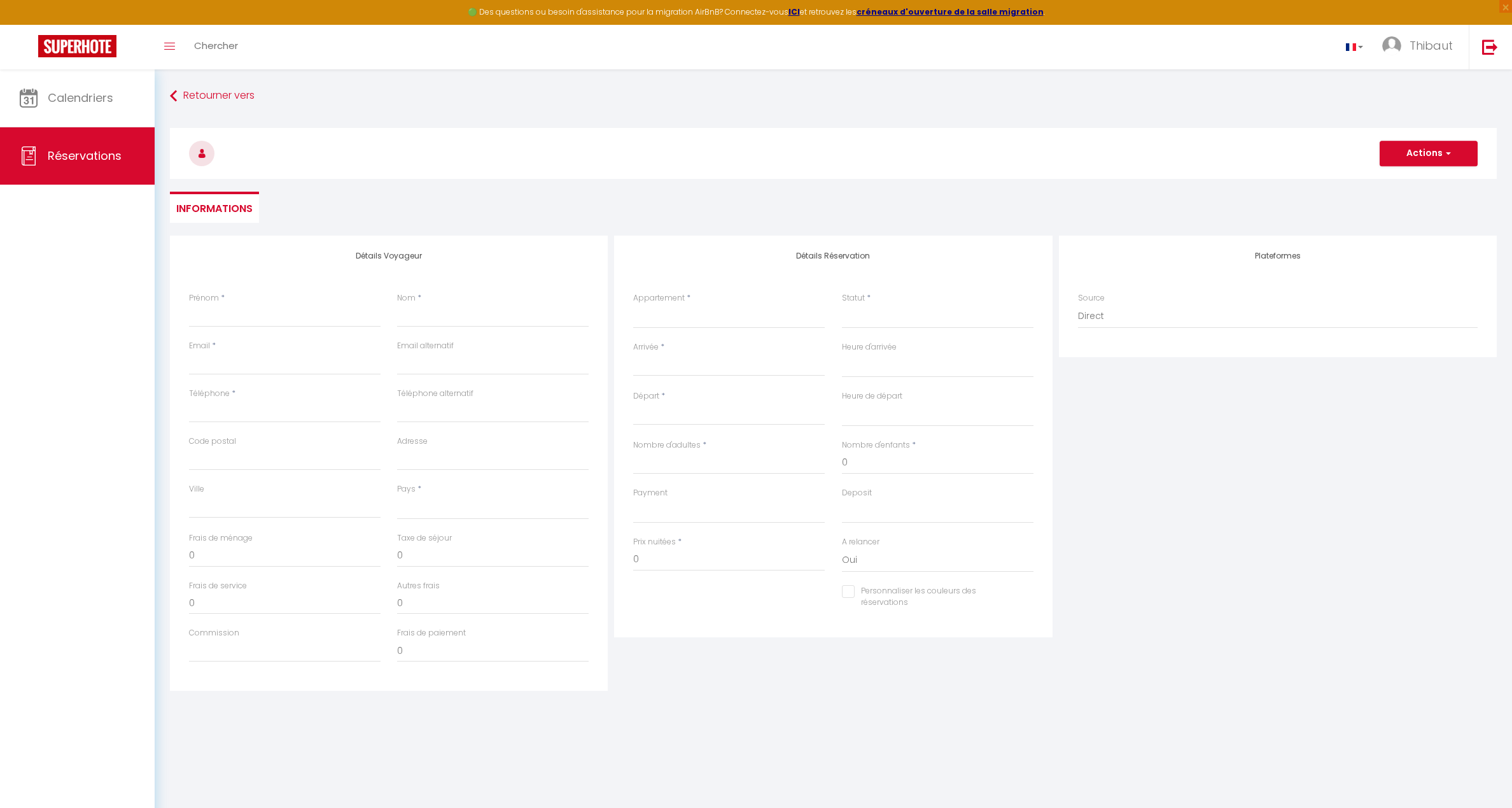
checkbox input "false"
select select
click at [220, 315] on input "Prénom" at bounding box center [285, 316] width 192 height 23
type input "PRESENCE"
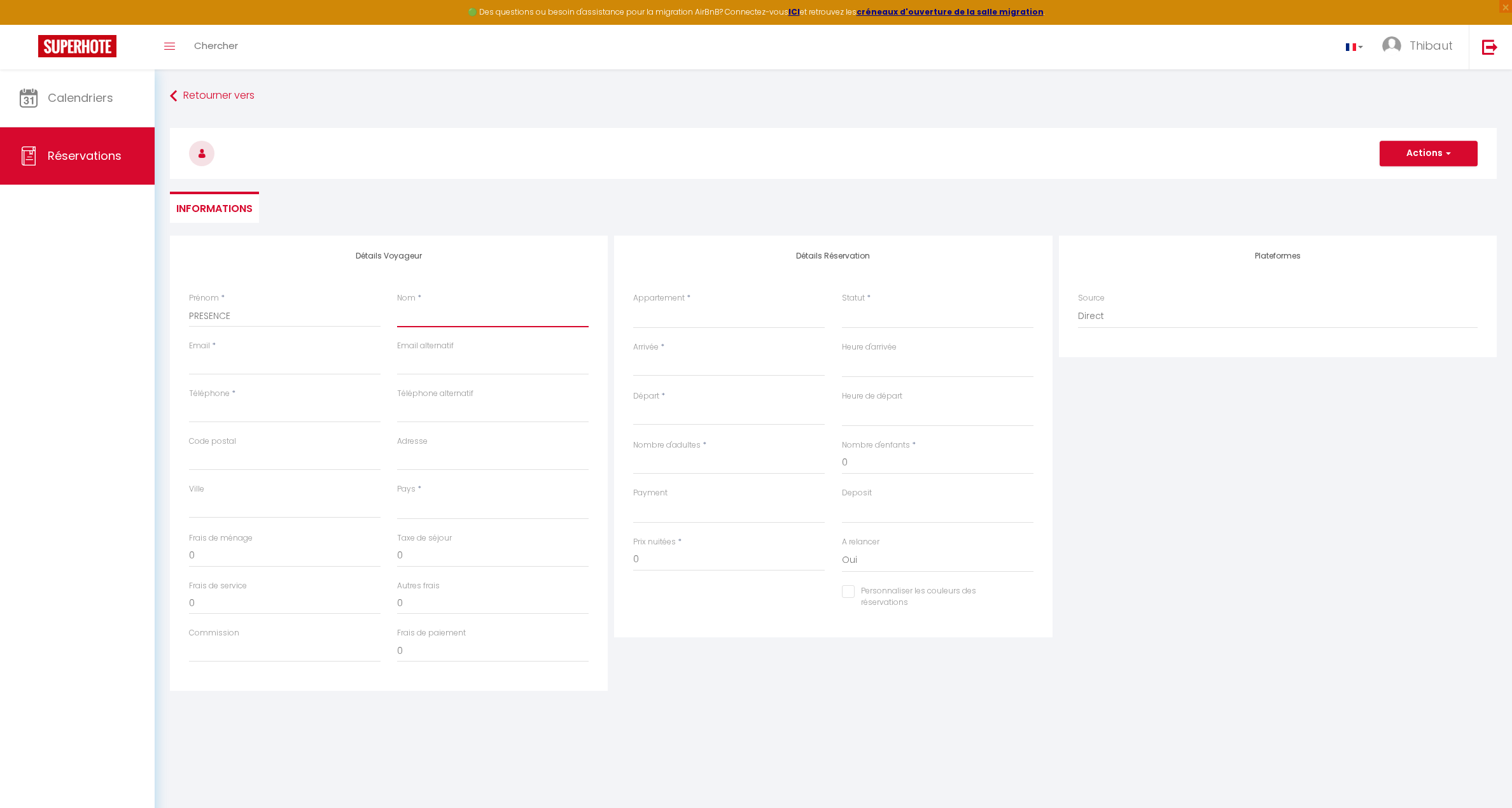
type input "PROPRIETAIRE"
type input "[EMAIL_ADDRESS][DOMAIN_NAME]"
type input "07 83 356 355"
select select "FR"
select select
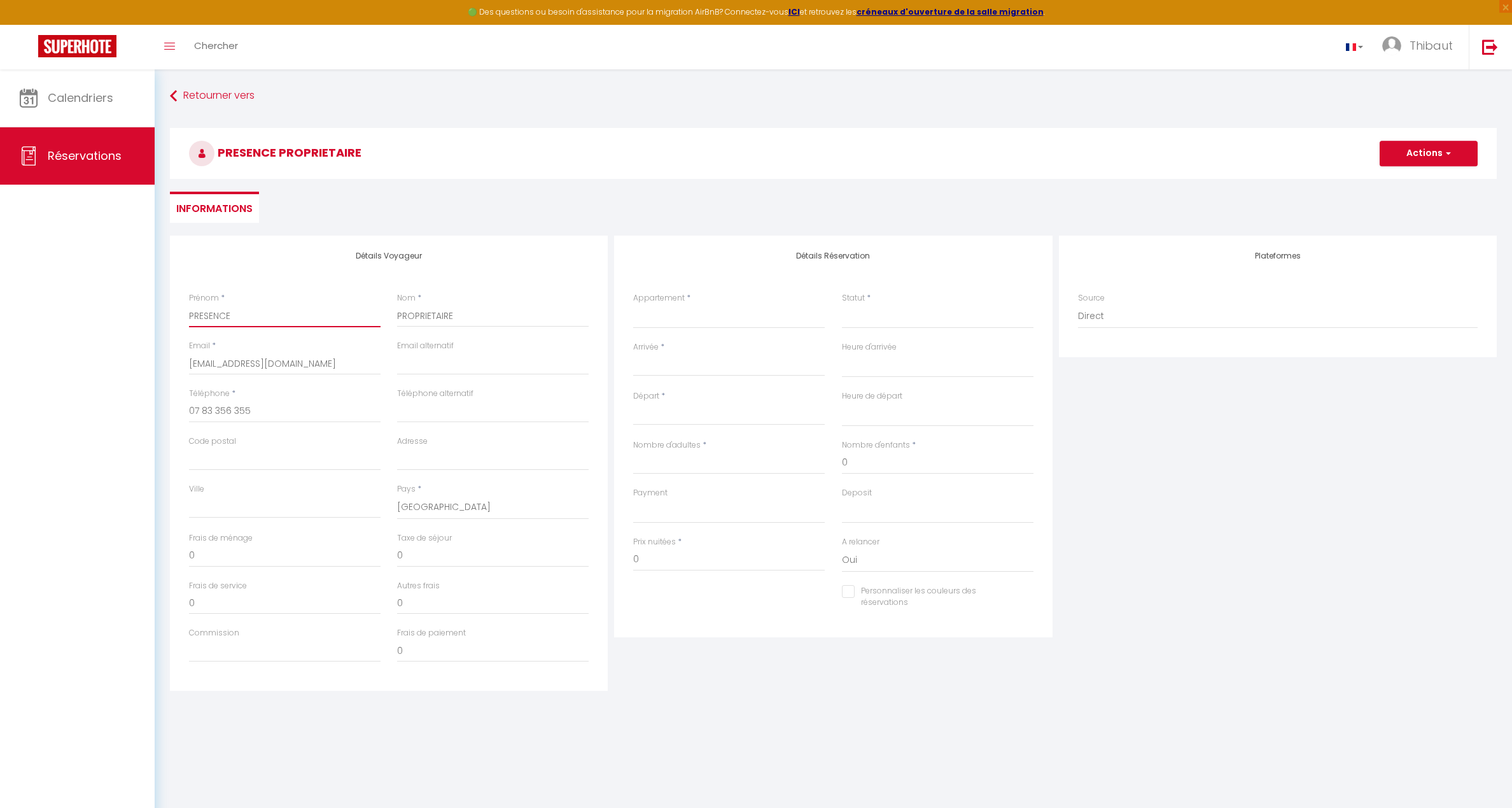
select select
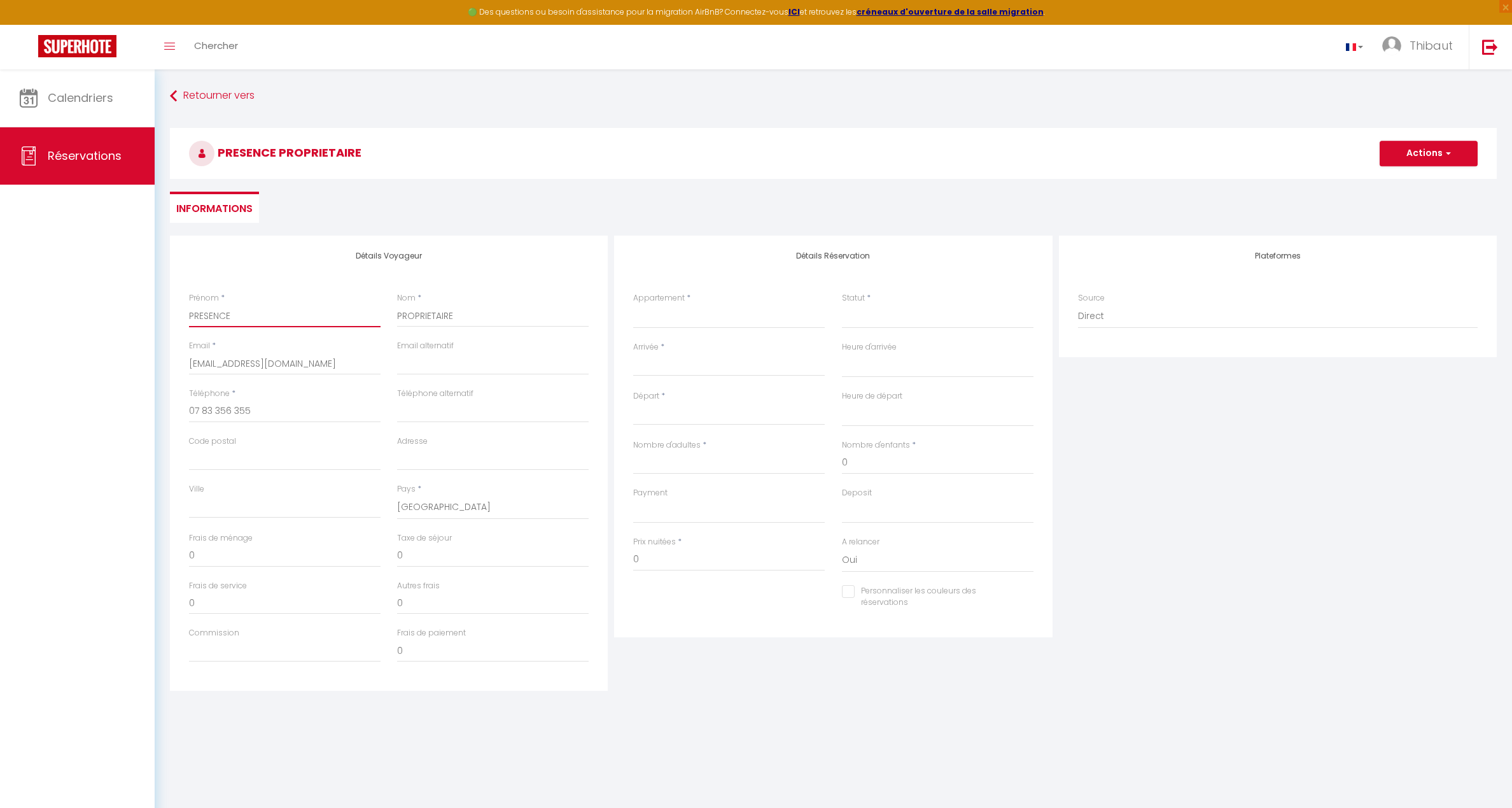
checkbox input "false"
click at [736, 317] on select "SP PACA GAIA · [GEOGRAPHIC_DATA], [GEOGRAPHIC_DATA], salle de sport, vue mer SP…" at bounding box center [729, 317] width 192 height 24
select select "58331"
click at [633, 305] on select "SP PACA GAIA · [GEOGRAPHIC_DATA], [GEOGRAPHIC_DATA], salle de sport, vue mer SP…" at bounding box center [729, 317] width 192 height 24
select select
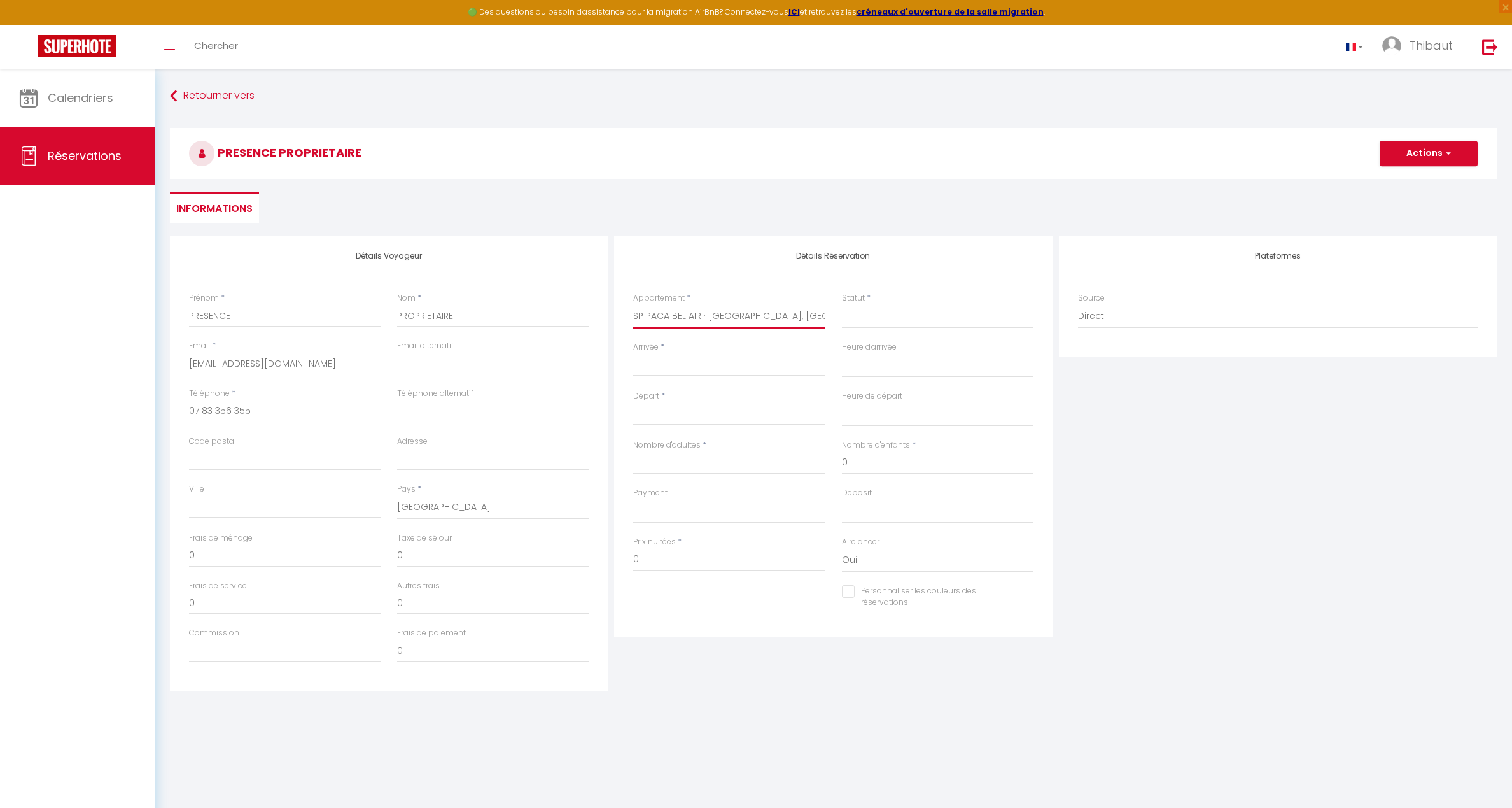
select select
checkbox input "false"
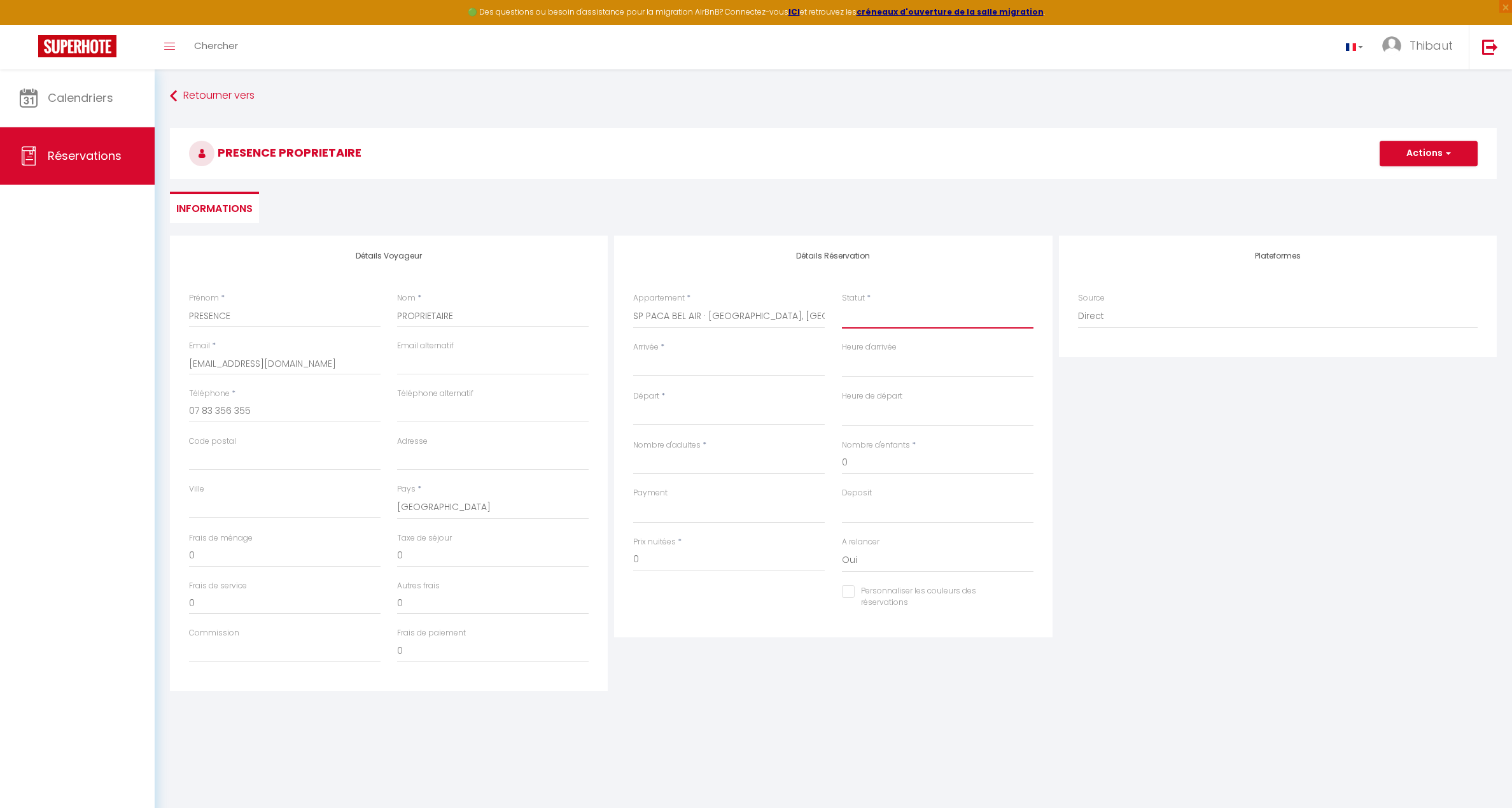
click at [872, 318] on select "Confirmé Non Confirmé [PERSON_NAME] par le voyageur No Show Request" at bounding box center [938, 317] width 192 height 24
select select
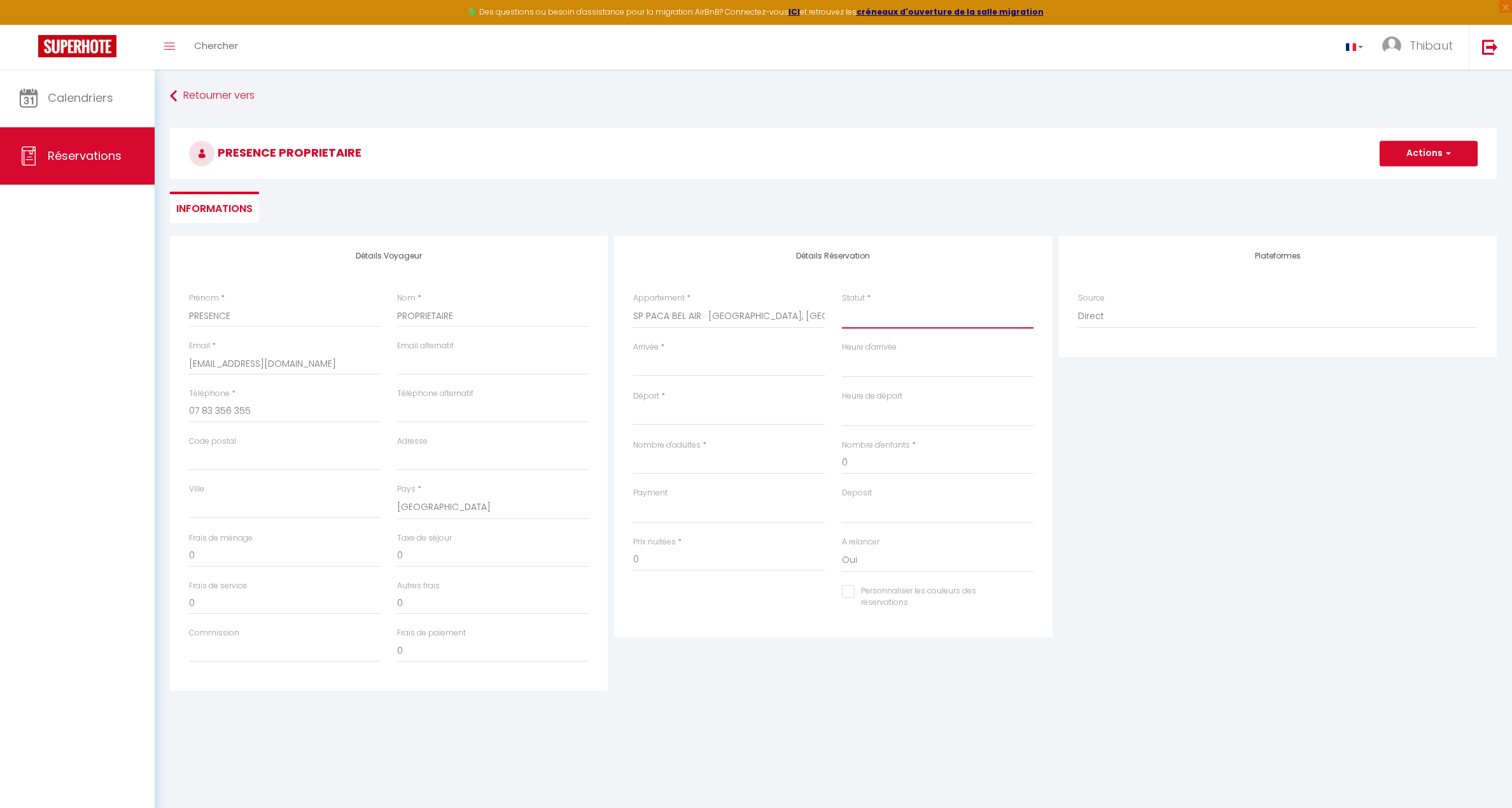
select select
checkbox input "false"
select select "1"
click at [842, 305] on select "Confirmé Non Confirmé [PERSON_NAME] par le voyageur No Show Request" at bounding box center [938, 317] width 192 height 24
click at [661, 367] on input "Arrivée" at bounding box center [729, 366] width 192 height 16
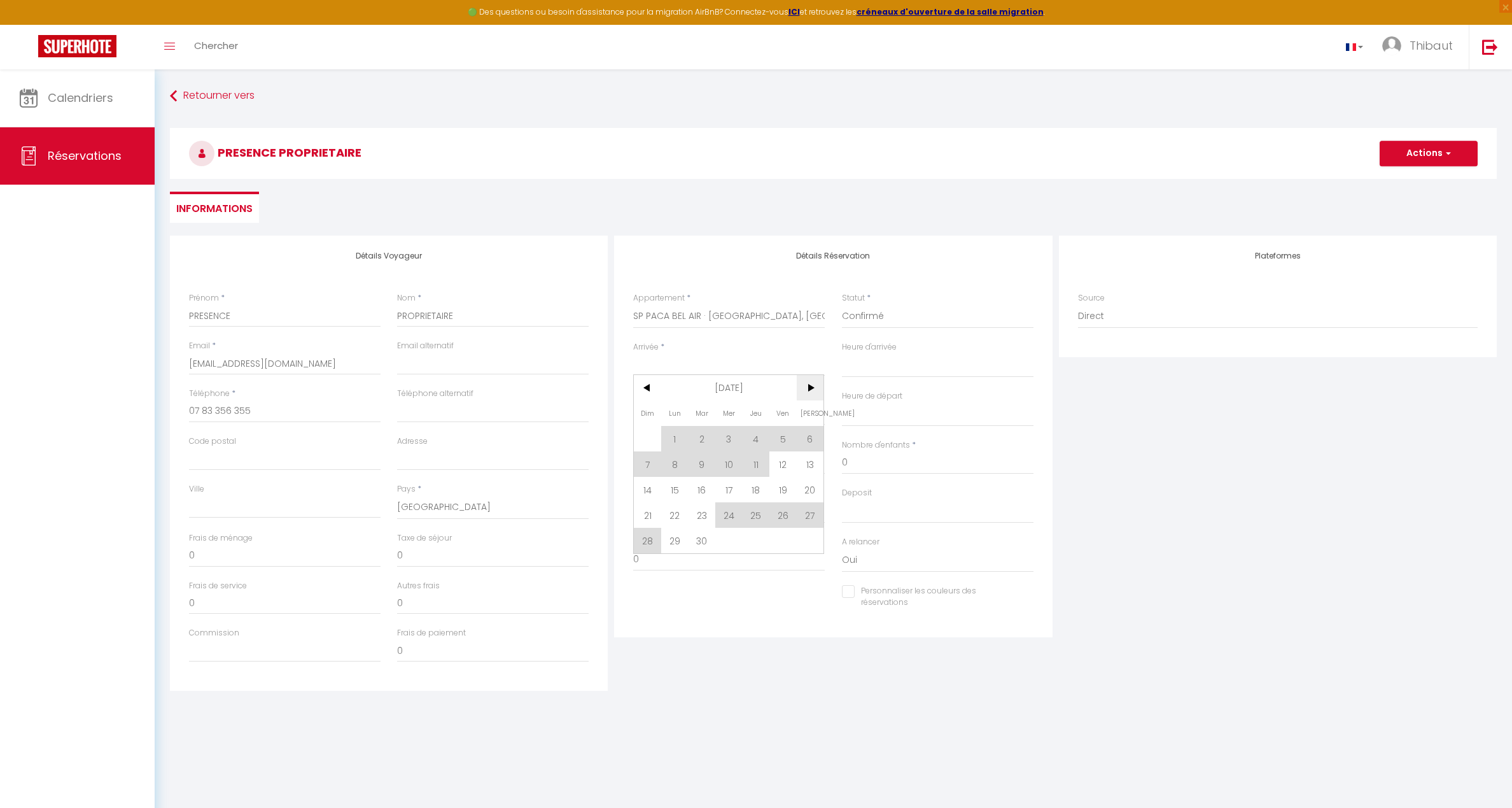
click at [808, 386] on span ">" at bounding box center [811, 387] width 28 height 25
click at [654, 465] on span "5" at bounding box center [648, 464] width 28 height 25
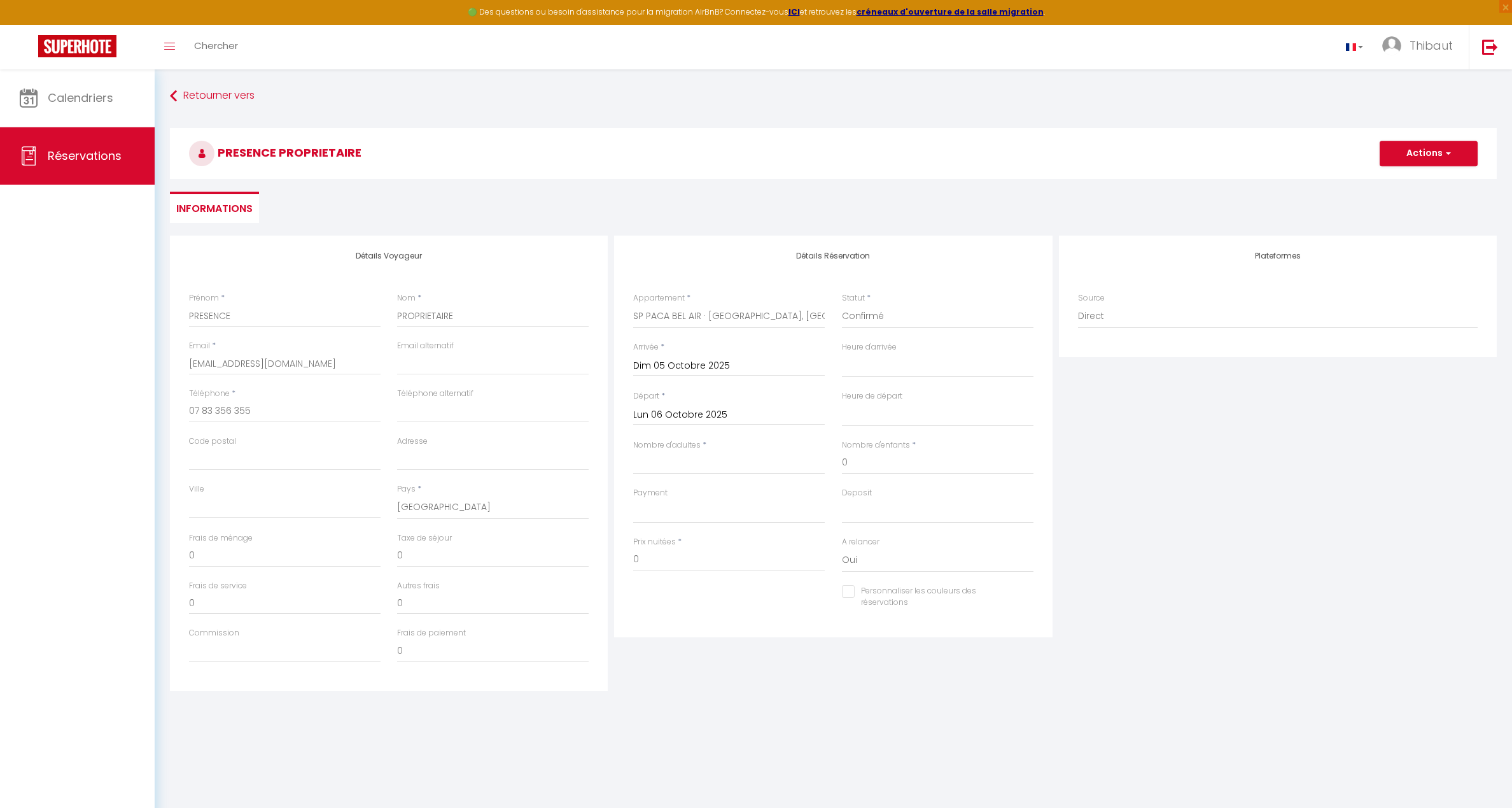
click at [689, 415] on input "Lun 06 Octobre 2025" at bounding box center [729, 415] width 192 height 16
click at [810, 514] on span "11" at bounding box center [811, 512] width 28 height 25
click at [702, 457] on input "Nombre d'adultes" at bounding box center [729, 463] width 192 height 23
click at [854, 592] on input "Personnaliser les couleurs des réservations" at bounding box center [930, 592] width 175 height 13
click at [1028, 596] on span at bounding box center [1028, 594] width 11 height 11
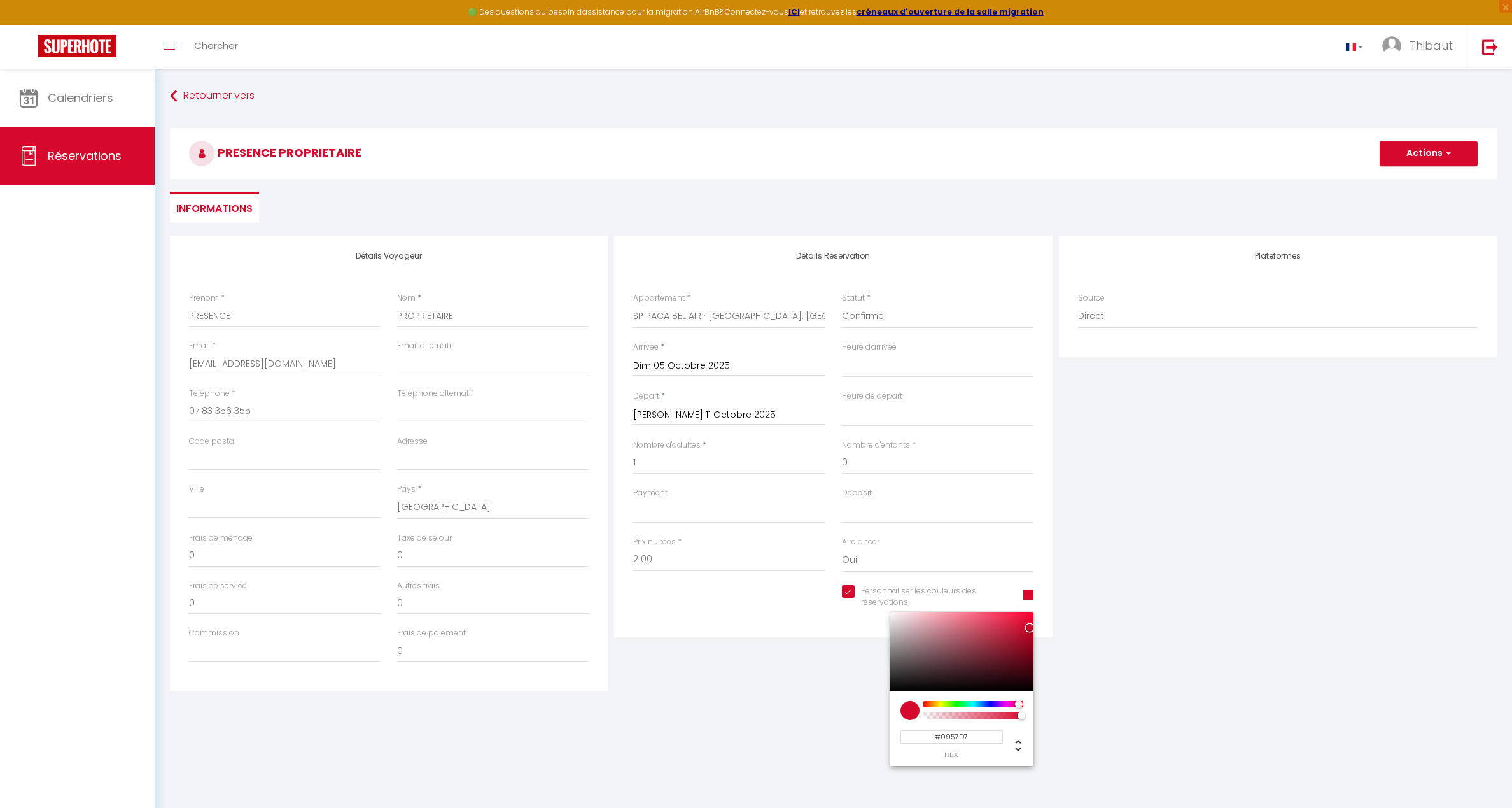
click at [984, 704] on div at bounding box center [973, 704] width 97 height 6
click at [1117, 646] on div "Plateformes Source Direct [DOMAIN_NAME] [DOMAIN_NAME] Chalet montagne Expedia G…" at bounding box center [1277, 463] width 444 height 456
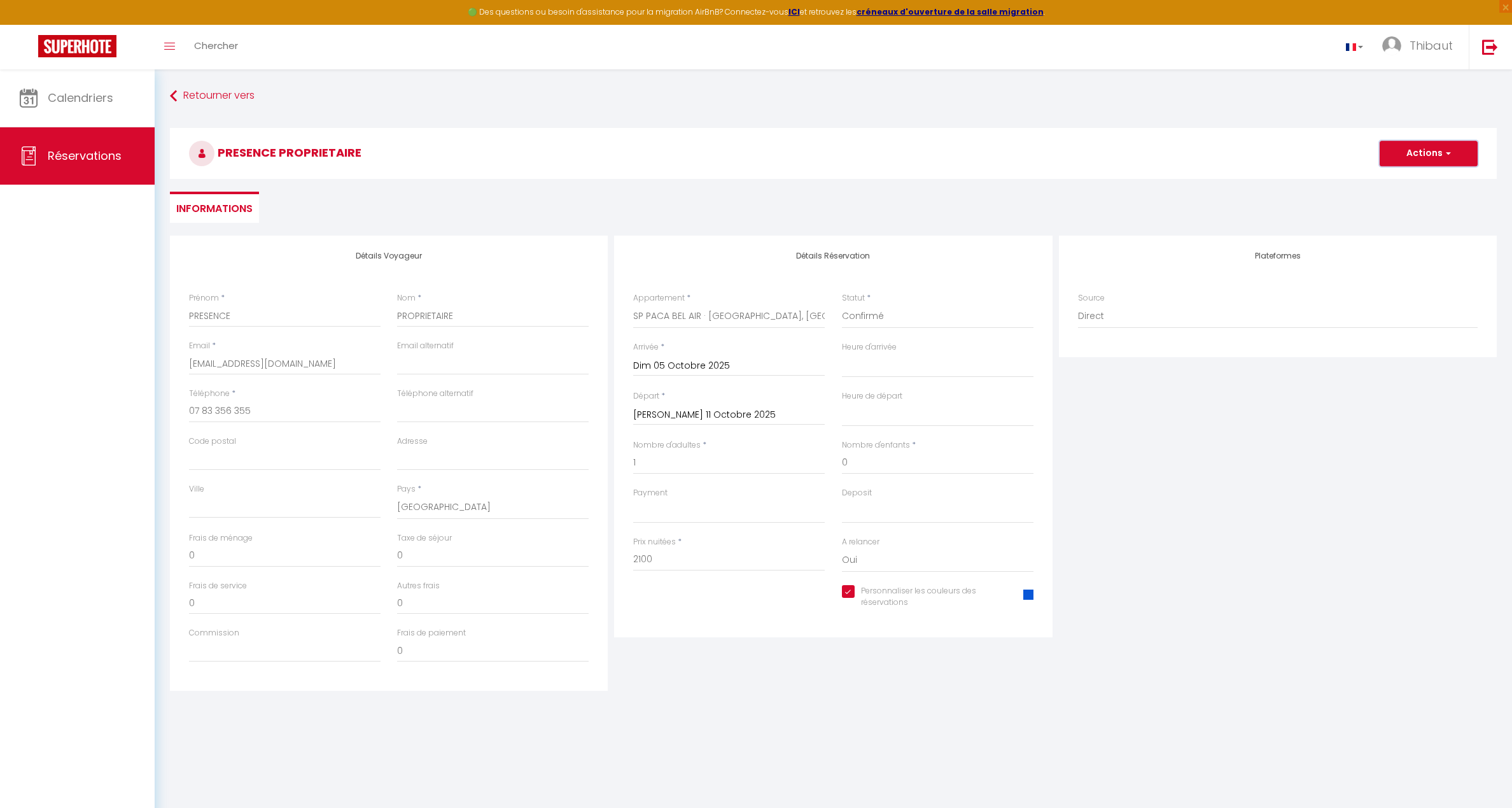
click at [1323, 145] on button "Actions" at bounding box center [1428, 153] width 98 height 25
click at [1323, 187] on link "Enregistrer" at bounding box center [1416, 181] width 101 height 16
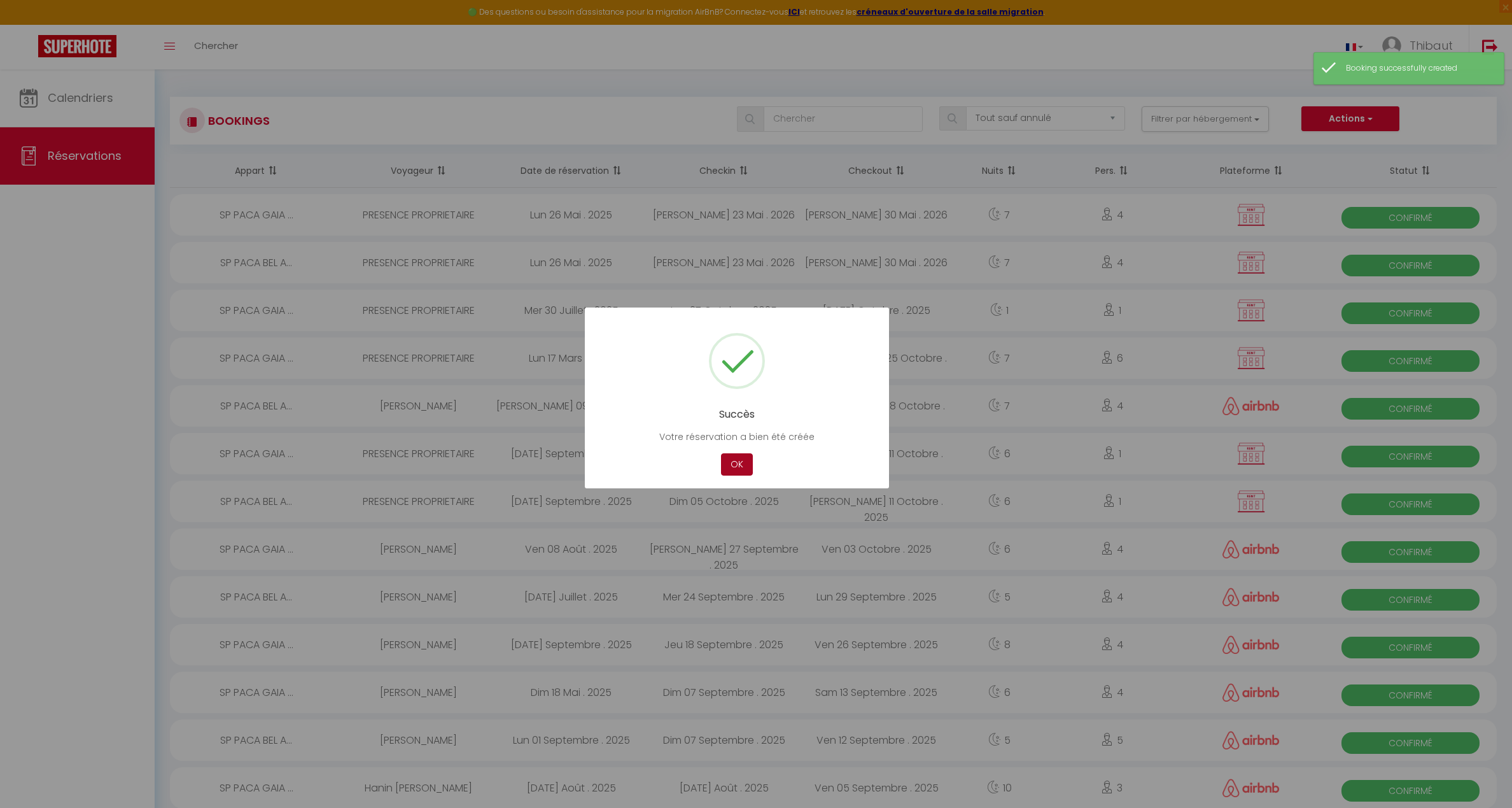
click at [732, 465] on button "OK" at bounding box center [737, 464] width 32 height 22
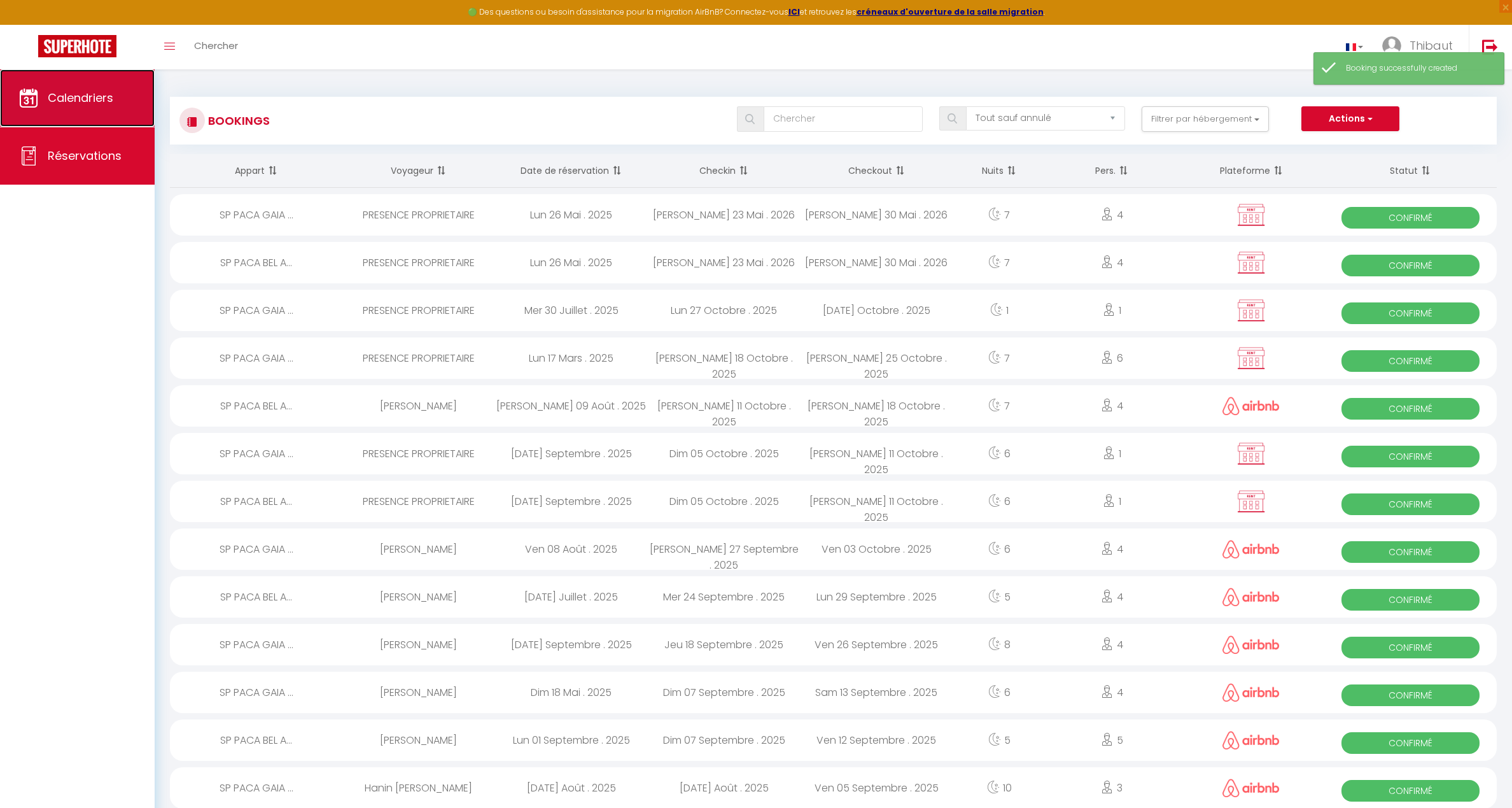
click at [105, 105] on span "Calendriers" at bounding box center [80, 98] width 66 height 16
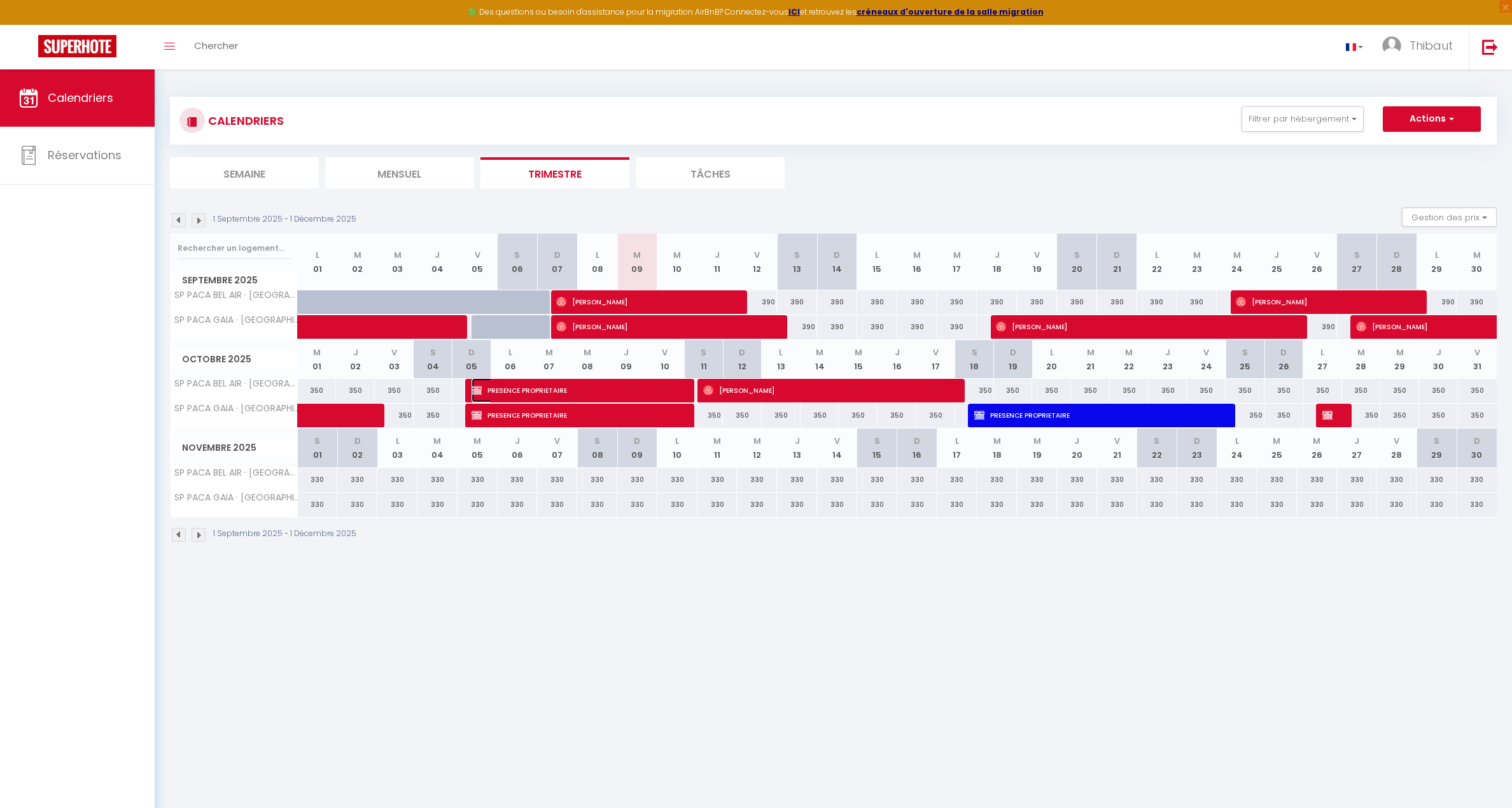
click at [539, 391] on span "PRESENCE PROPRIETAIRE" at bounding box center [578, 391] width 213 height 24
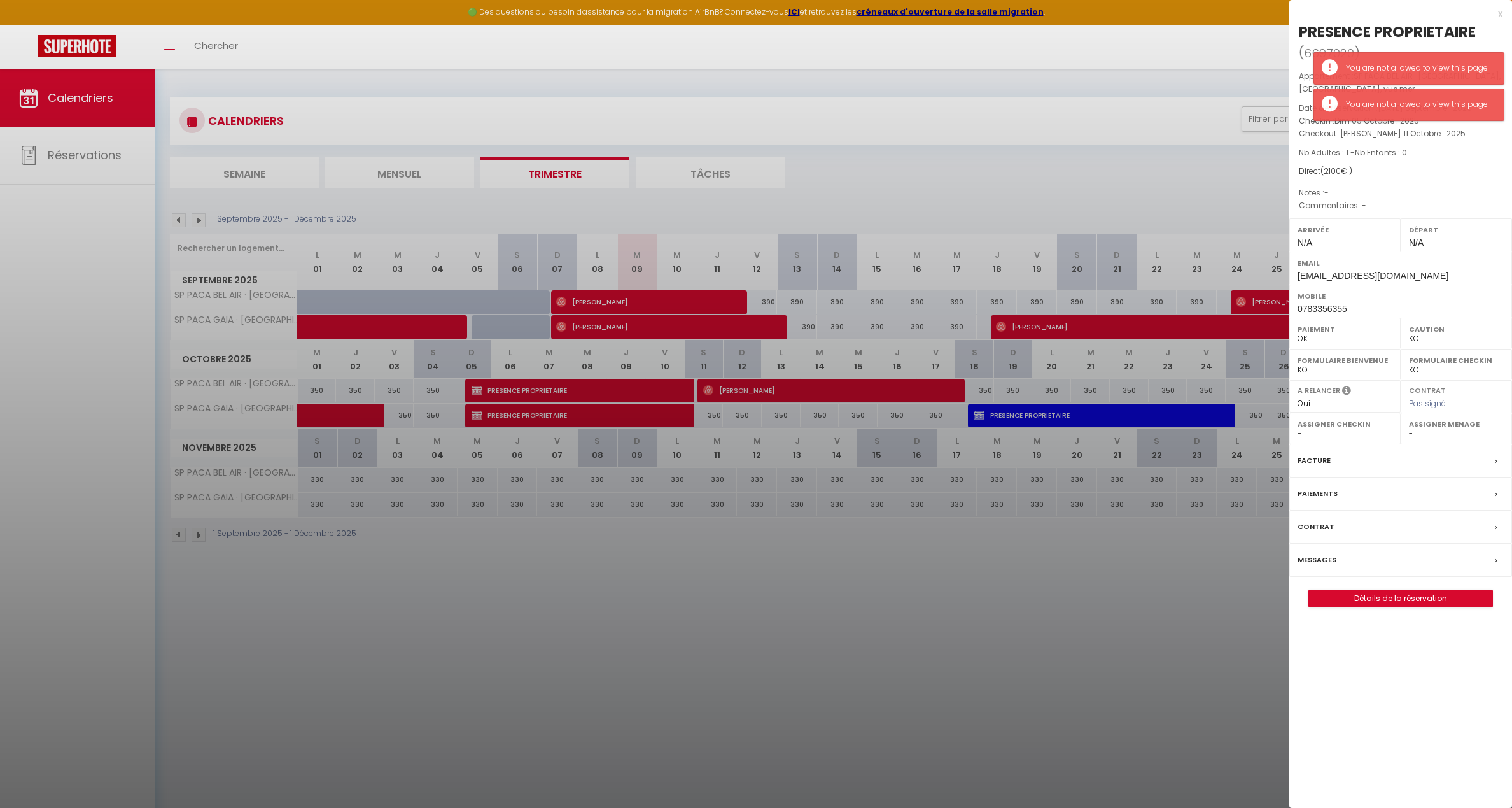
drag, startPoint x: 598, startPoint y: 390, endPoint x: 1441, endPoint y: 687, distance: 893.8
click at [1323, 687] on div "x PRESENCE PROPRIETAIRE ( 6697020 ) Appartement : SP PACA BEL AIR · [GEOGRAPHIC…" at bounding box center [1401, 404] width 222 height 808
click at [1323, 601] on link "Détails de la réservation" at bounding box center [1401, 598] width 183 height 16
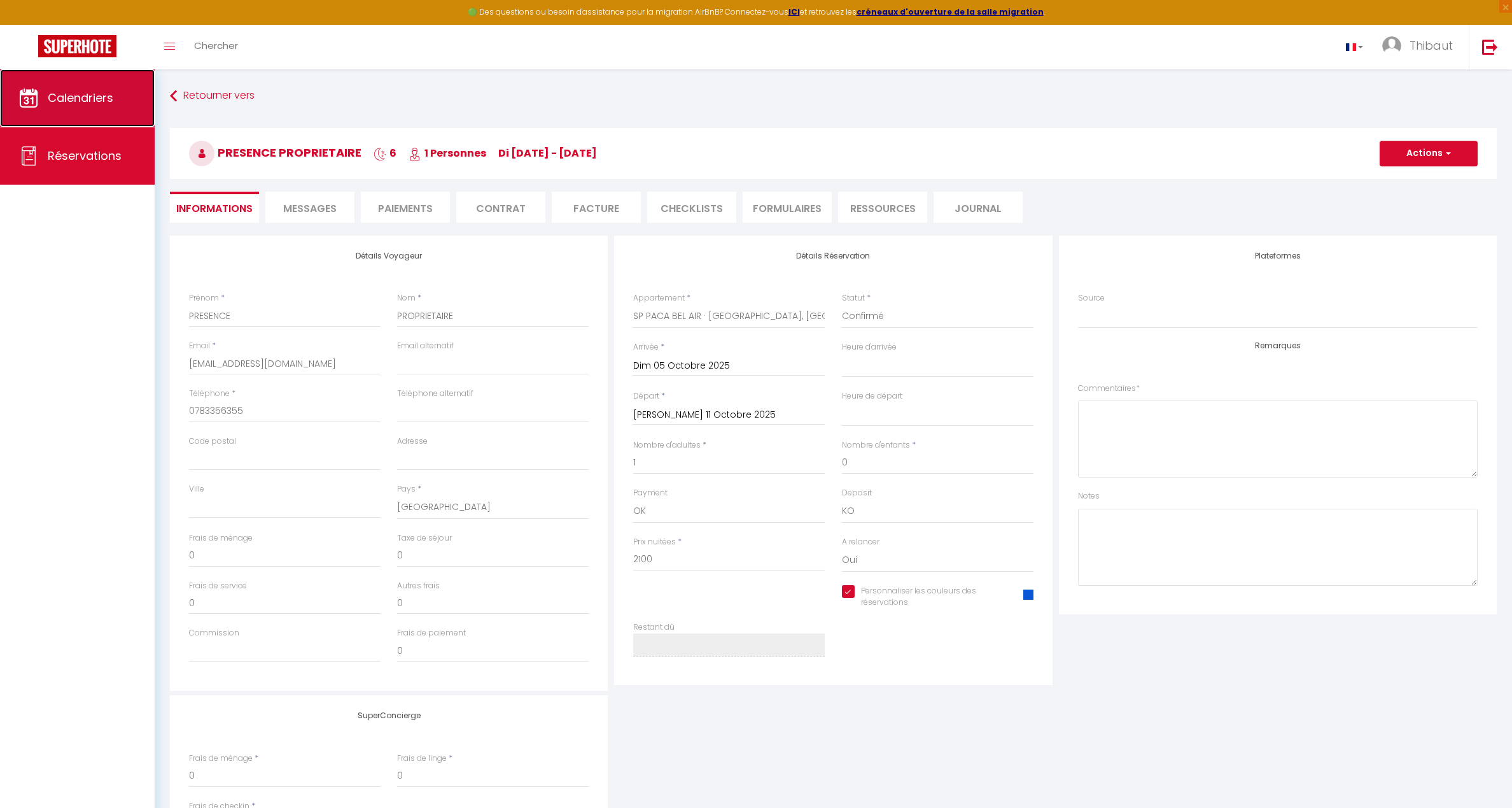
click at [73, 97] on span "Calendriers" at bounding box center [80, 98] width 66 height 16
